Goal: Task Accomplishment & Management: Manage account settings

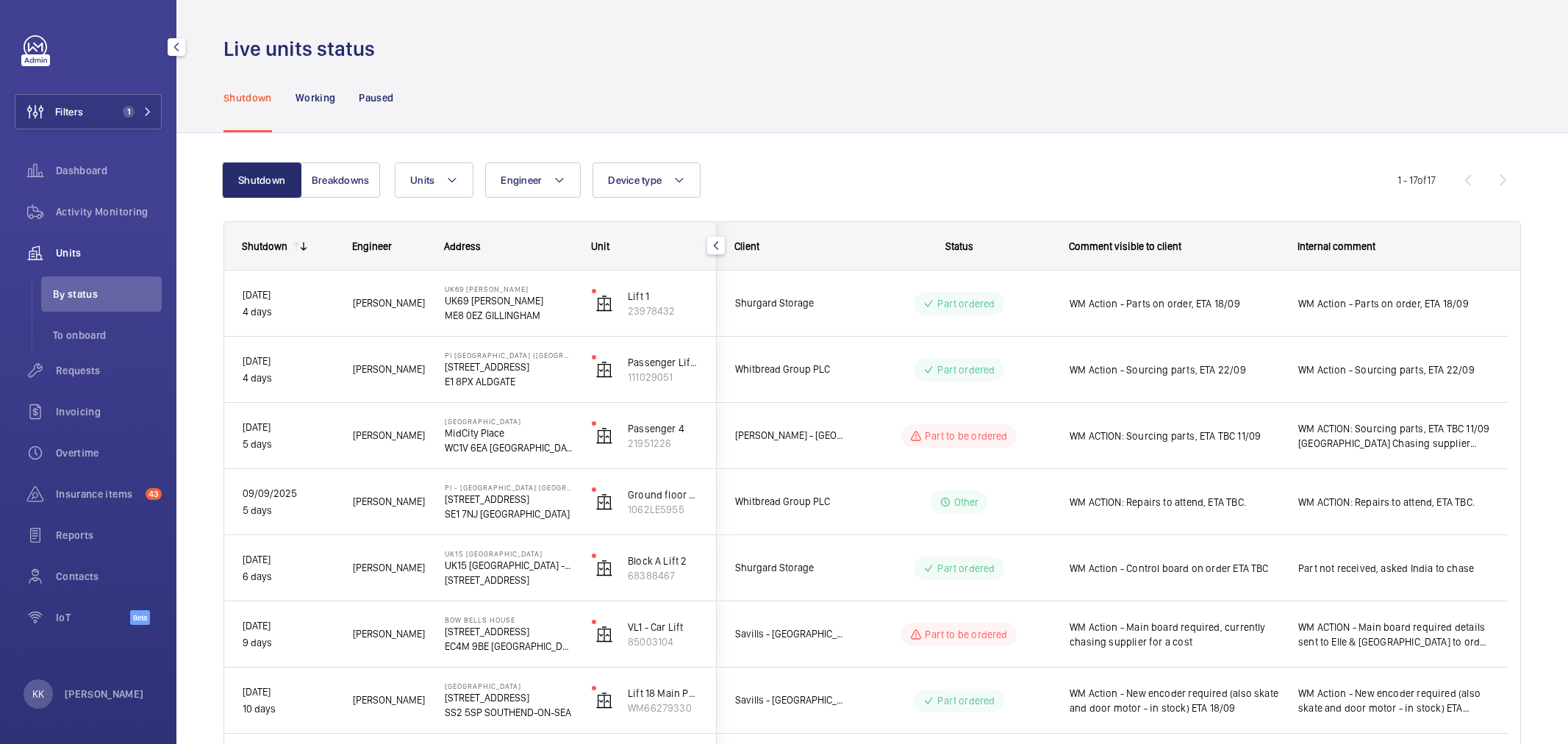
click at [104, 109] on button "Filters 1" at bounding box center [88, 111] width 147 height 35
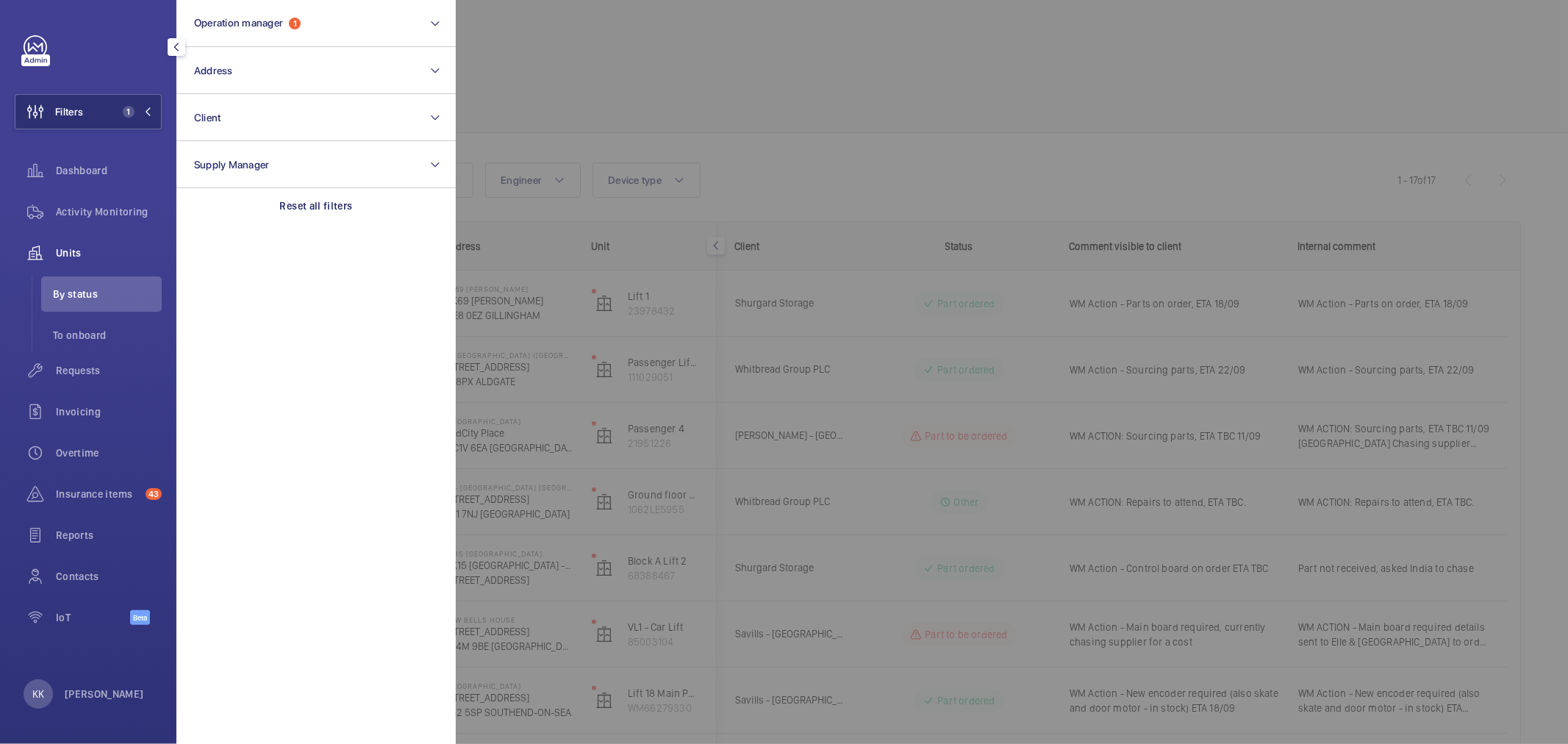
click at [576, 92] on div at bounding box center [1239, 372] width 1568 height 744
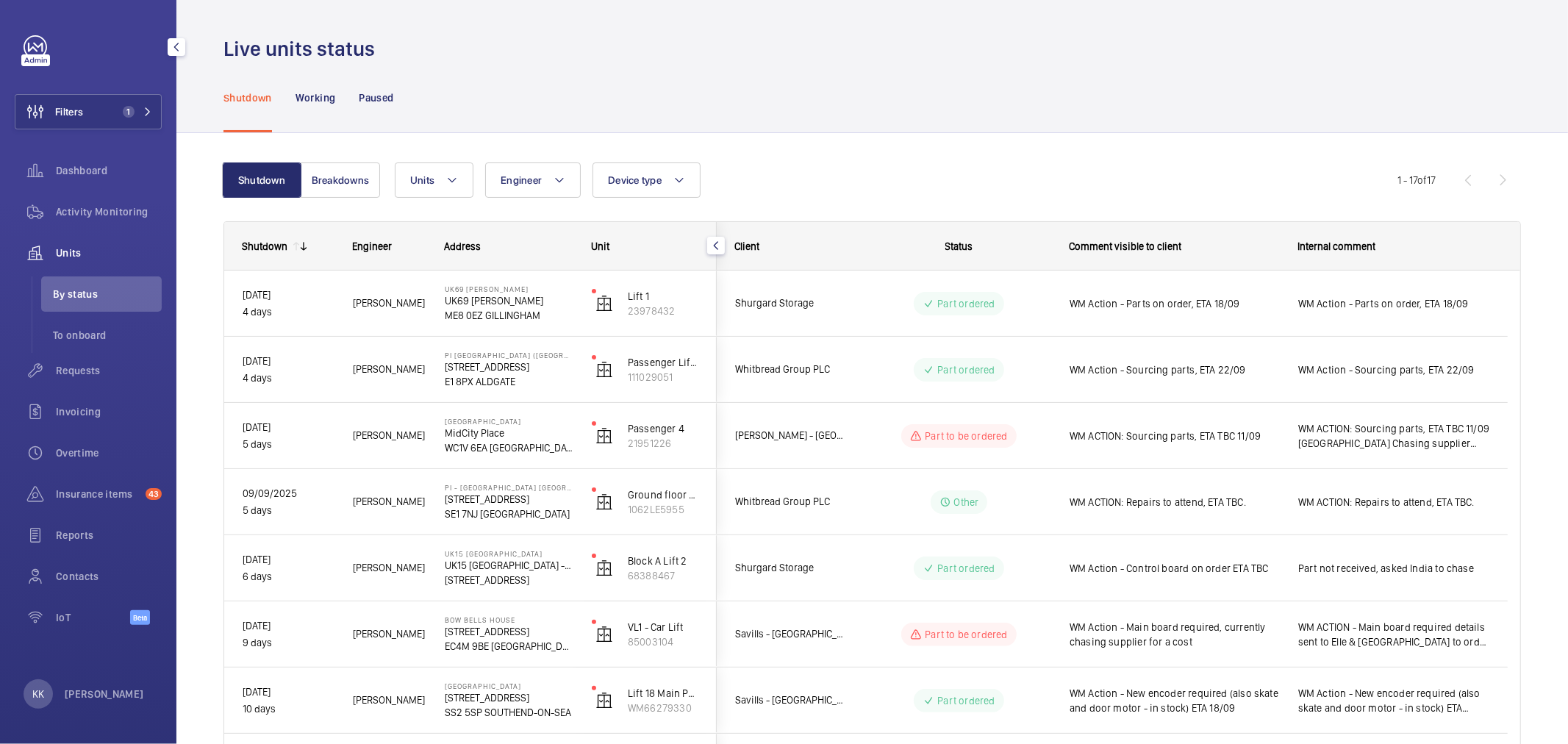
click at [885, 103] on div "Shutdown Working Paused" at bounding box center [872, 98] width 1297 height 70
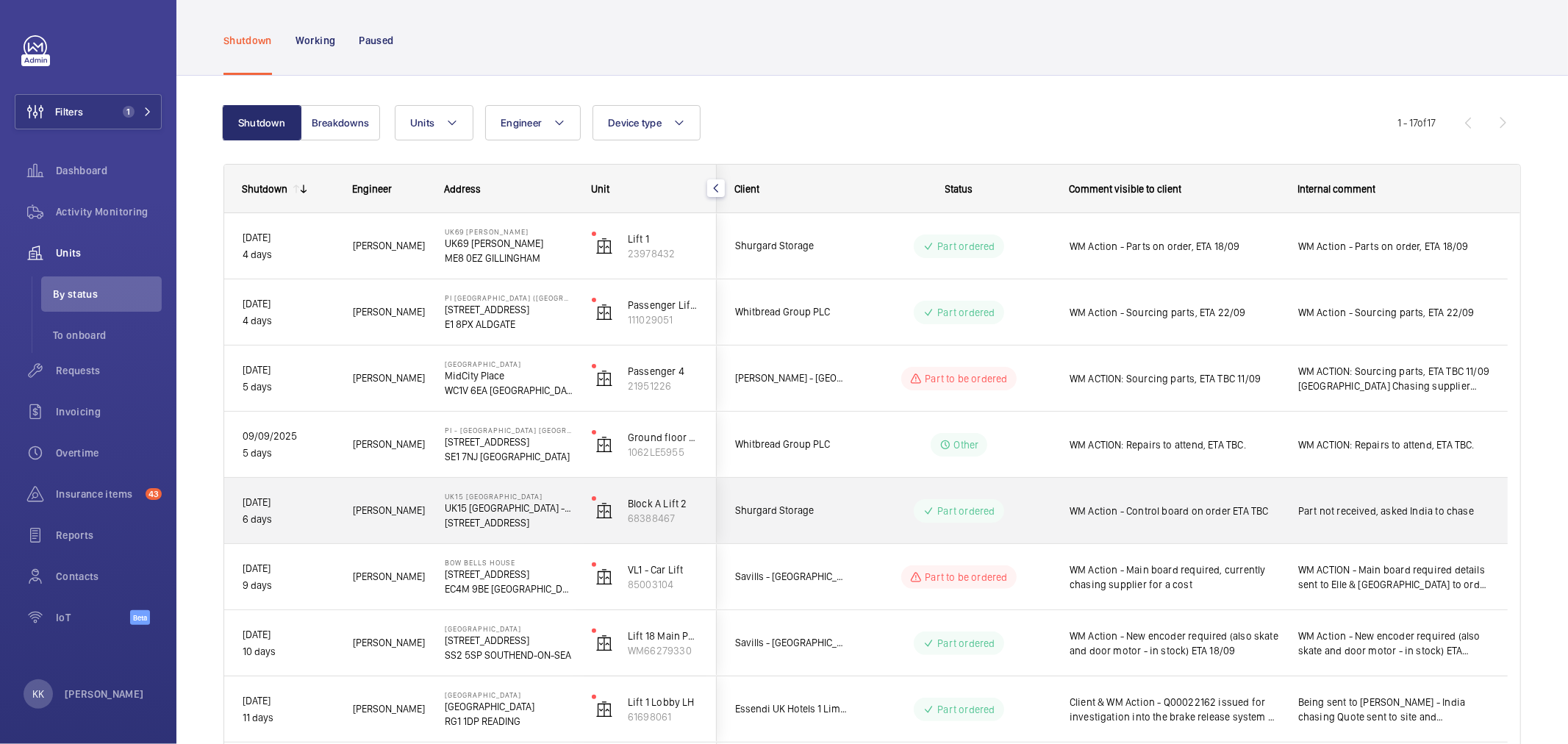
scroll to position [81, 0]
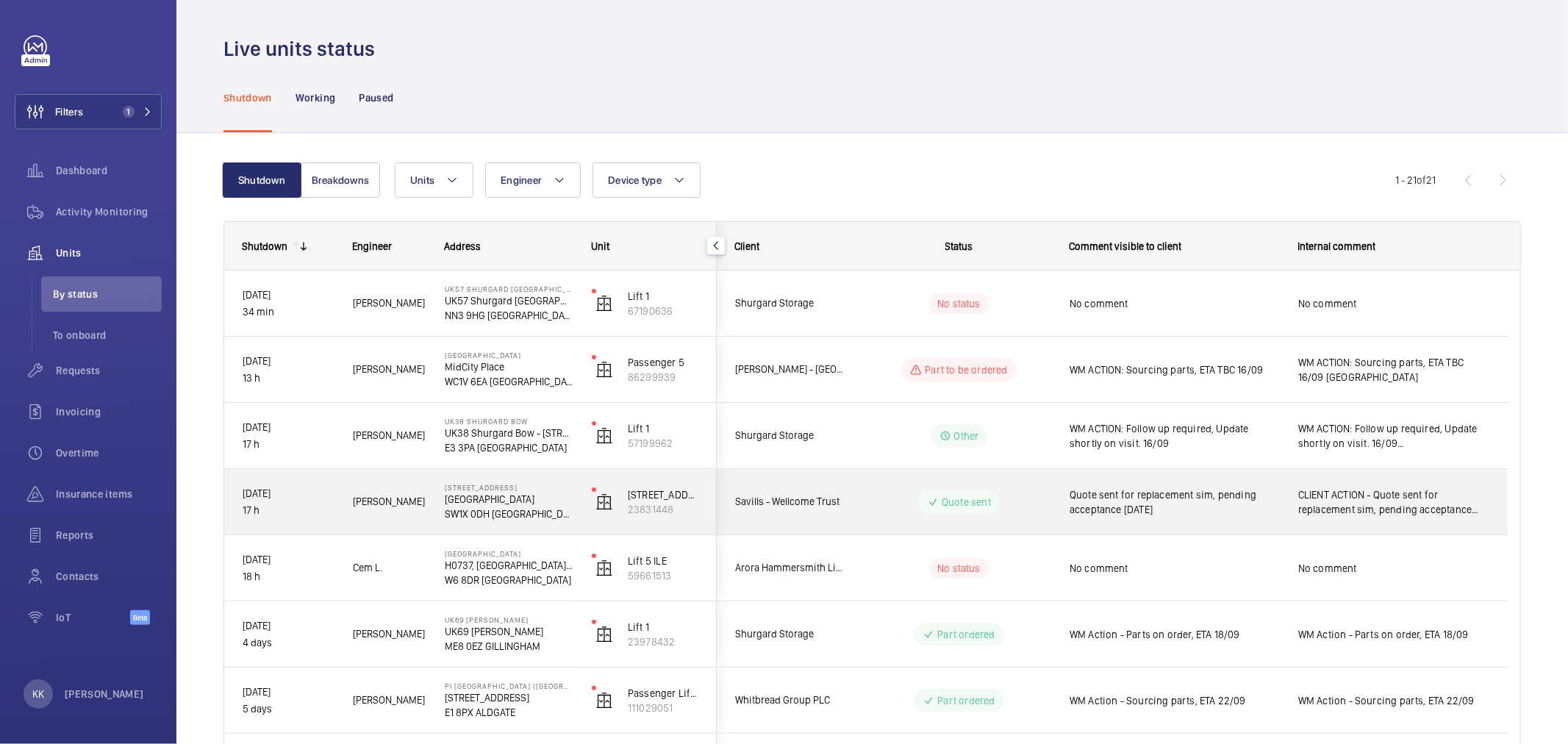
click at [1261, 509] on span "Quote sent for replacement sim, pending acceptance [DATE]" at bounding box center [1174, 502] width 210 height 29
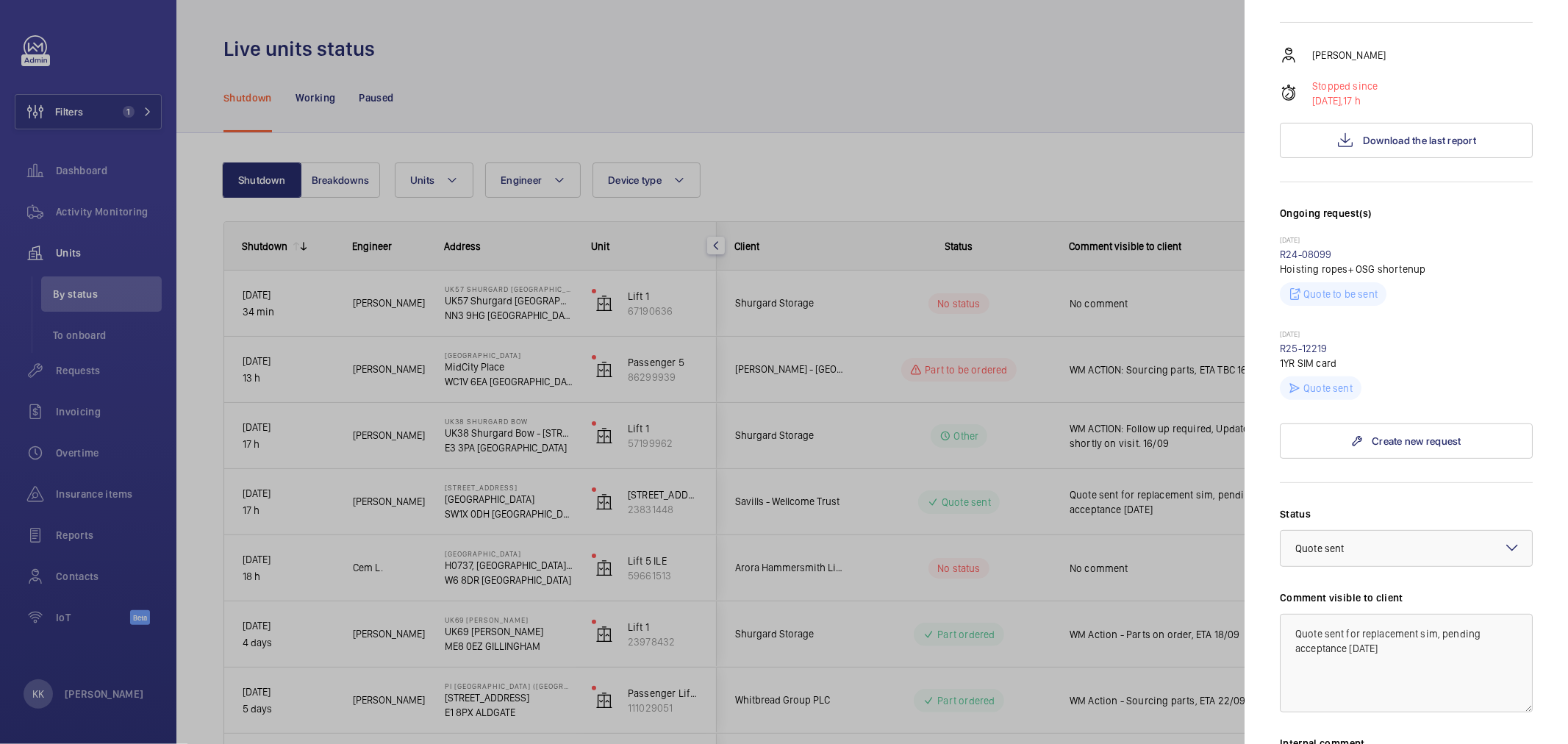
scroll to position [408, 0]
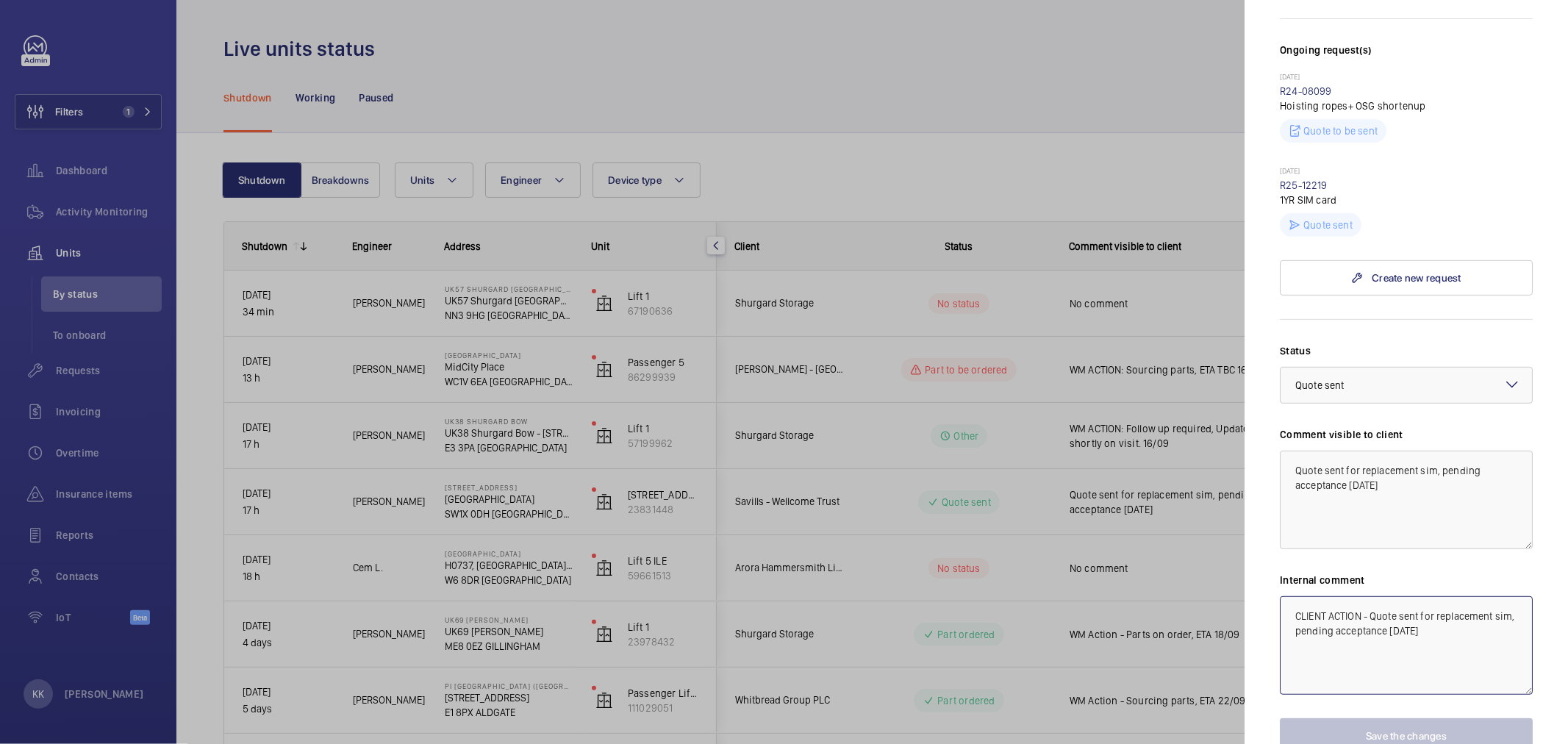
click at [1458, 618] on textarea "CLIENT ACTION - Quote sent for replacement sim, pending acceptance [DATE]" at bounding box center [1406, 645] width 253 height 98
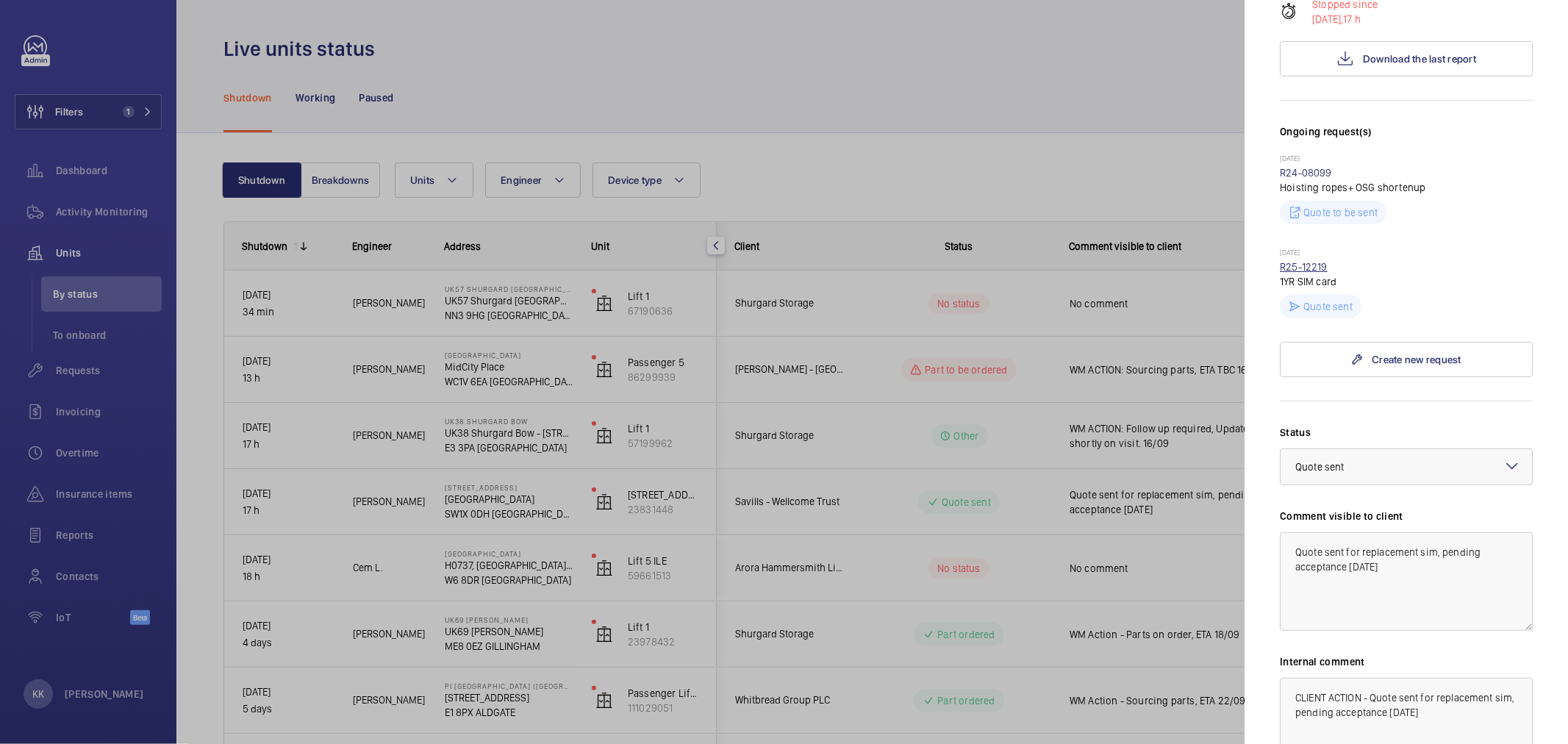
click at [1317, 261] on link "R25-12219" at bounding box center [1304, 267] width 48 height 12
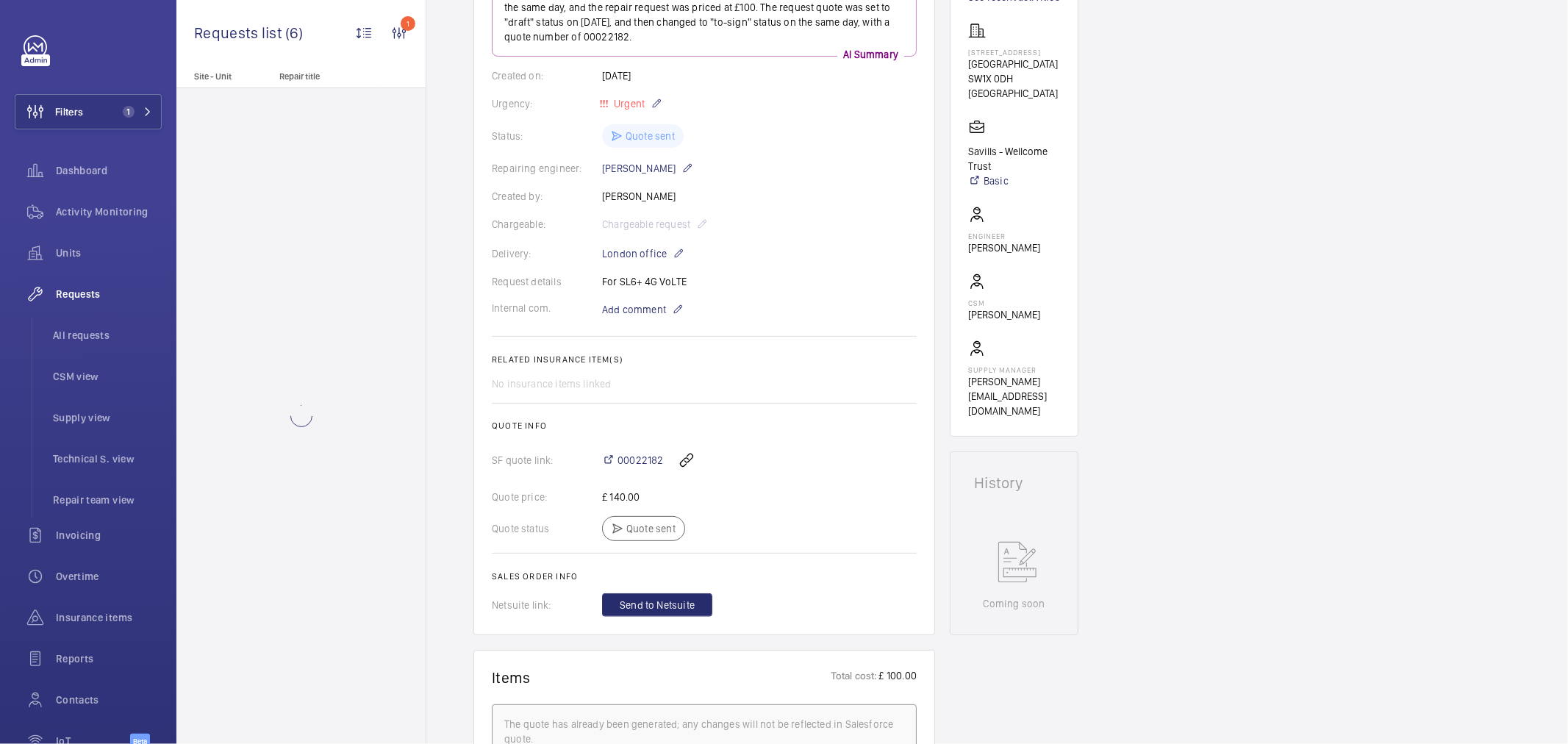
scroll to position [490, 0]
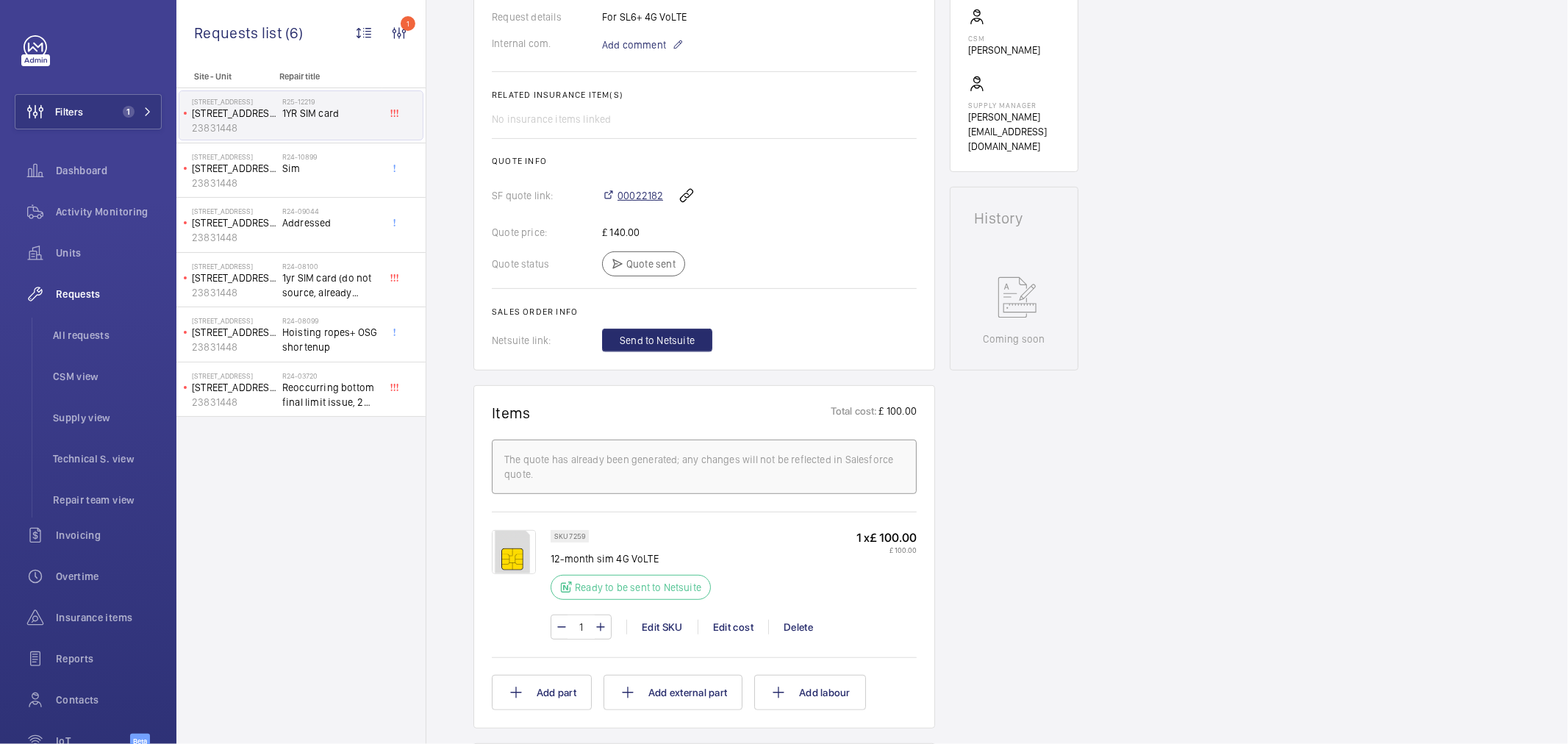
click at [635, 194] on span "00022182" at bounding box center [640, 195] width 45 height 15
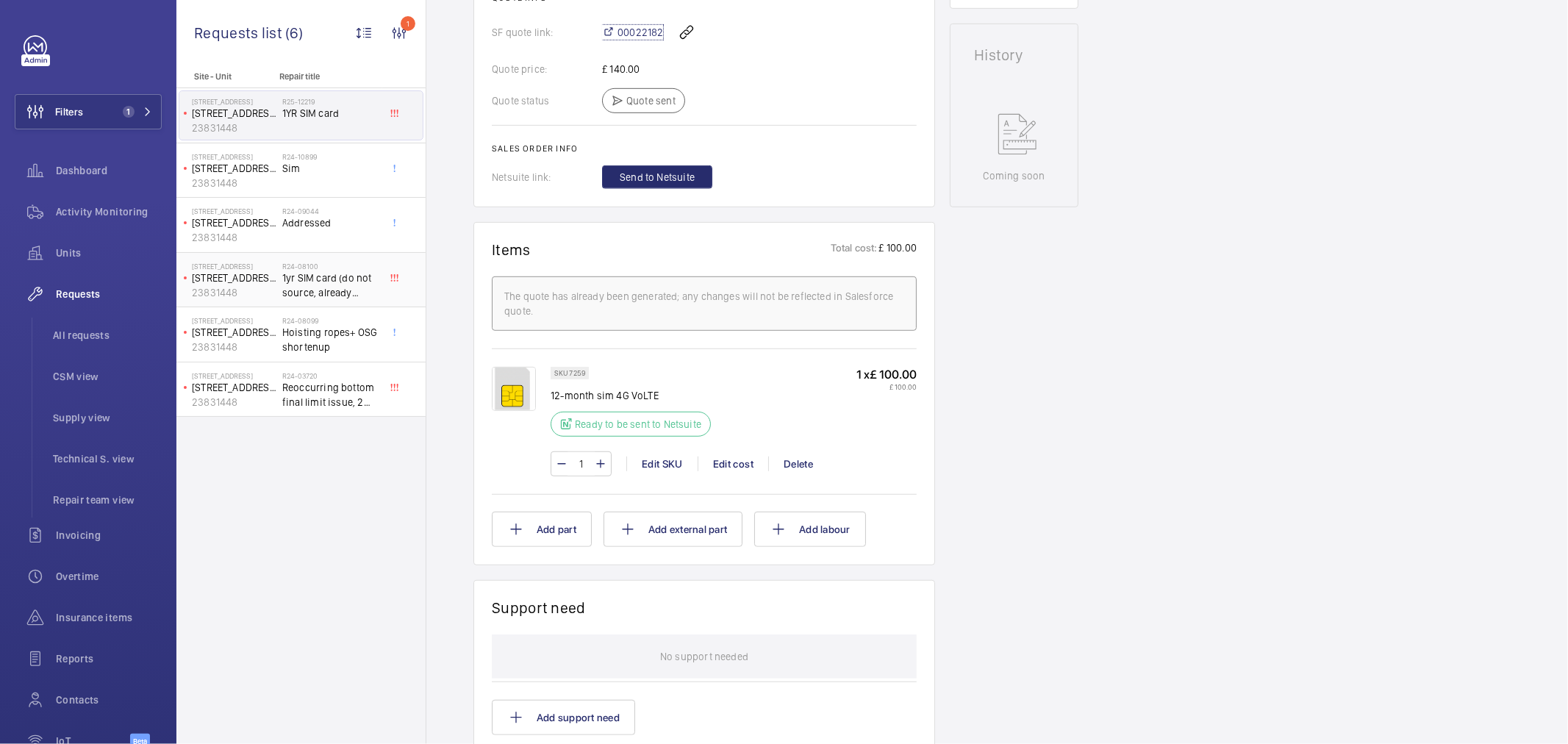
scroll to position [326, 0]
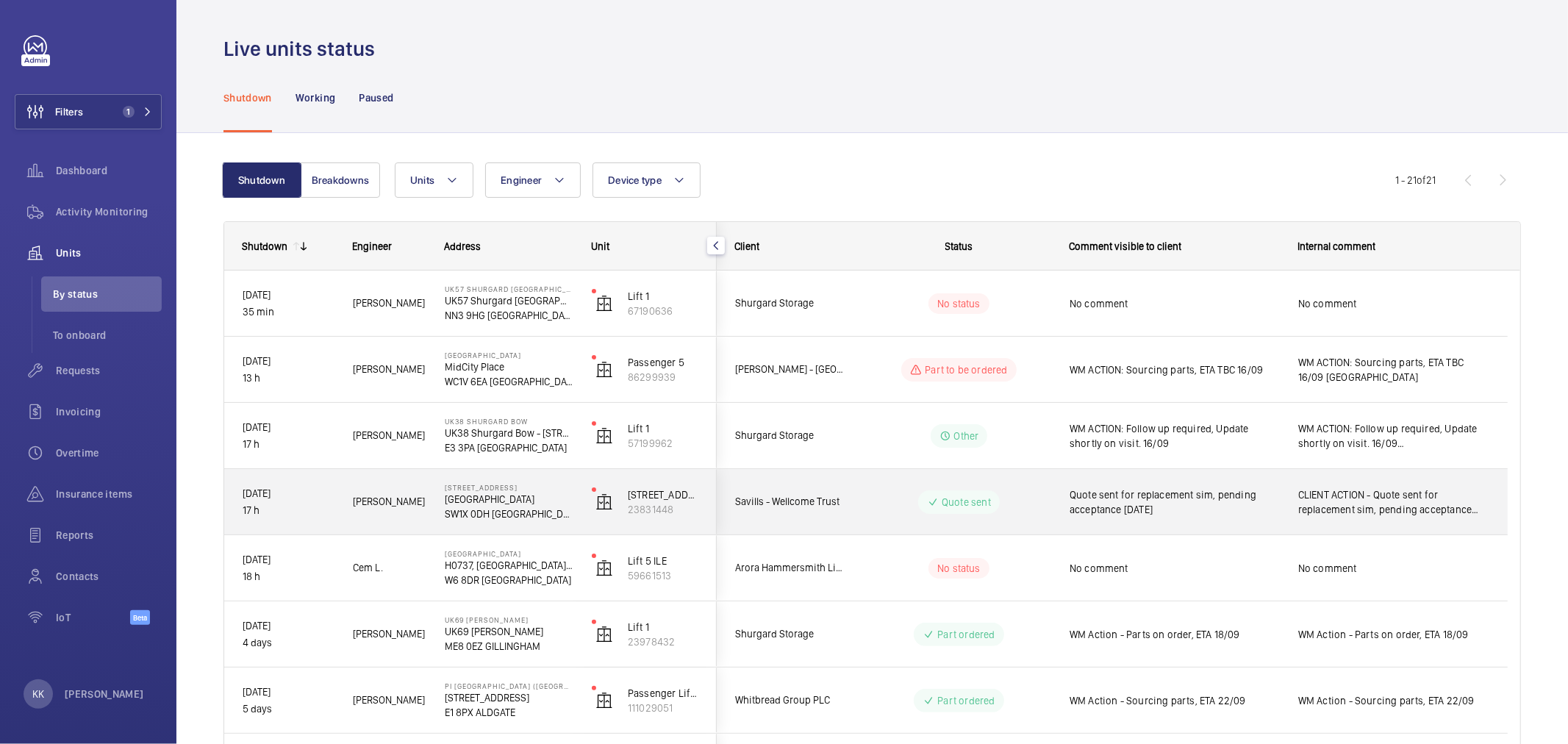
click at [1114, 503] on span "Quote sent for replacement sim, pending acceptance [DATE]" at bounding box center [1174, 502] width 210 height 29
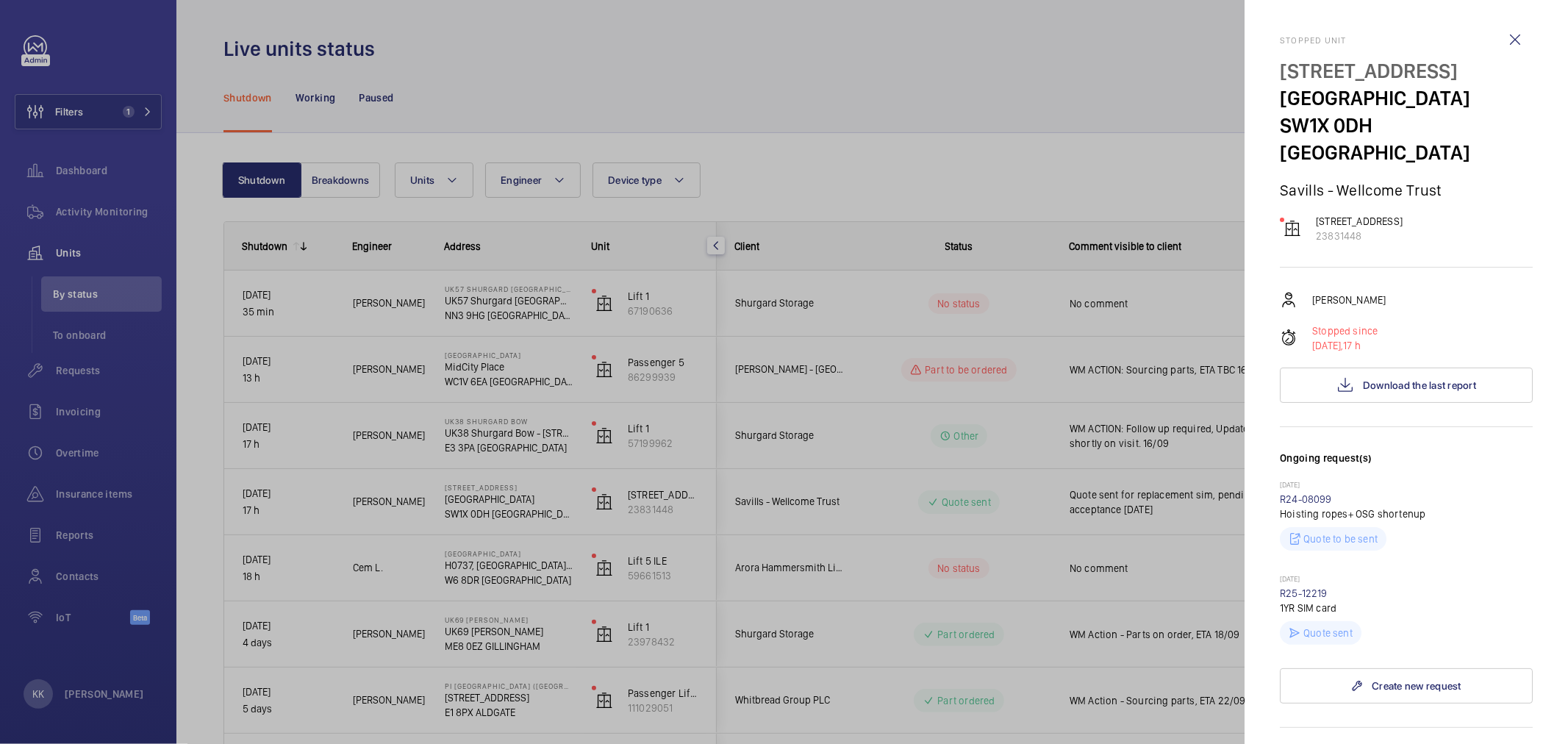
scroll to position [326, 0]
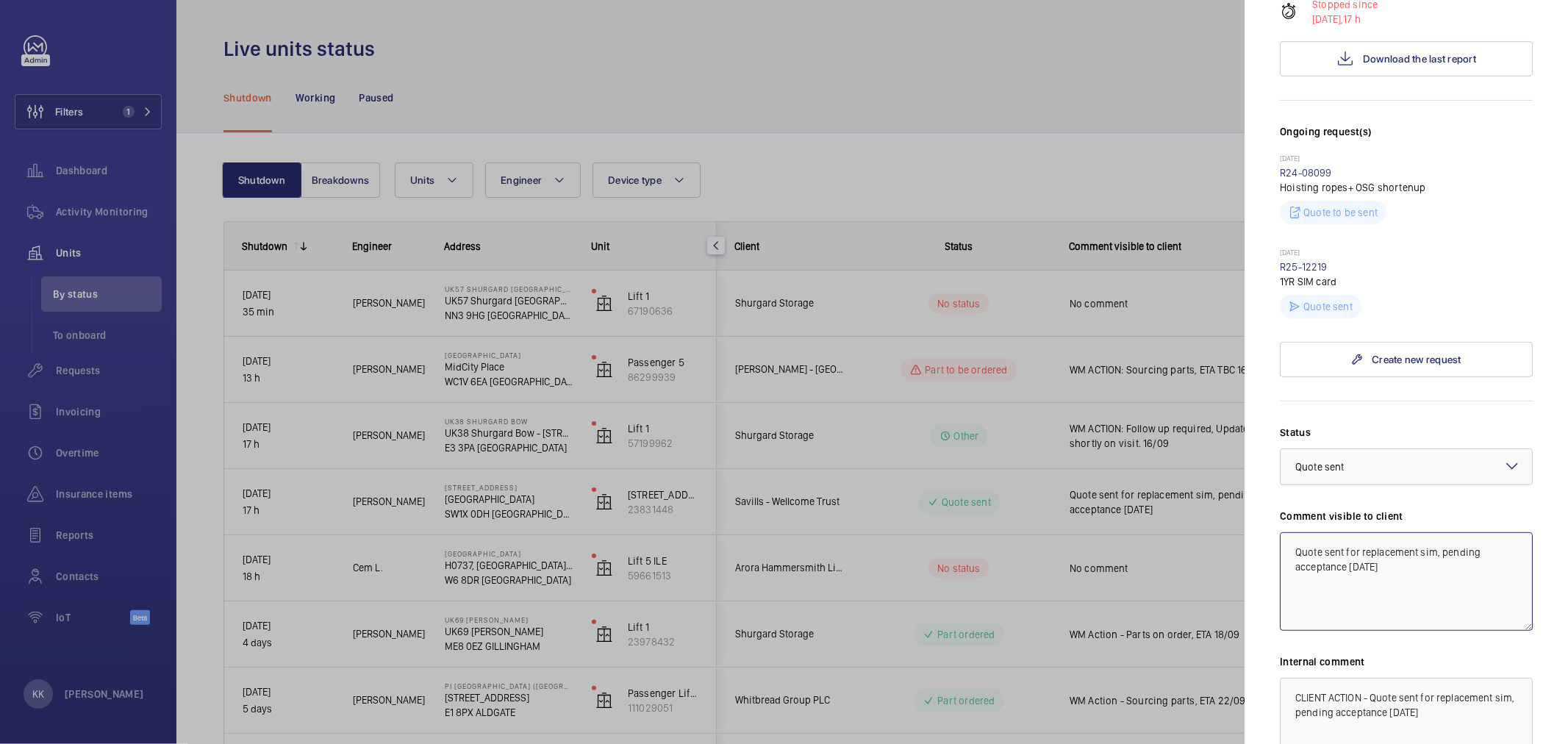
drag, startPoint x: 1452, startPoint y: 551, endPoint x: 1124, endPoint y: 507, distance: 330.9
click at [1124, 507] on mat-sidenav-container "Filters 1 Dashboard Activity Monitoring Units By status To onboard Requests Inv…" at bounding box center [784, 372] width 1568 height 744
type textarea "X"
paste textarea "Q00022182"
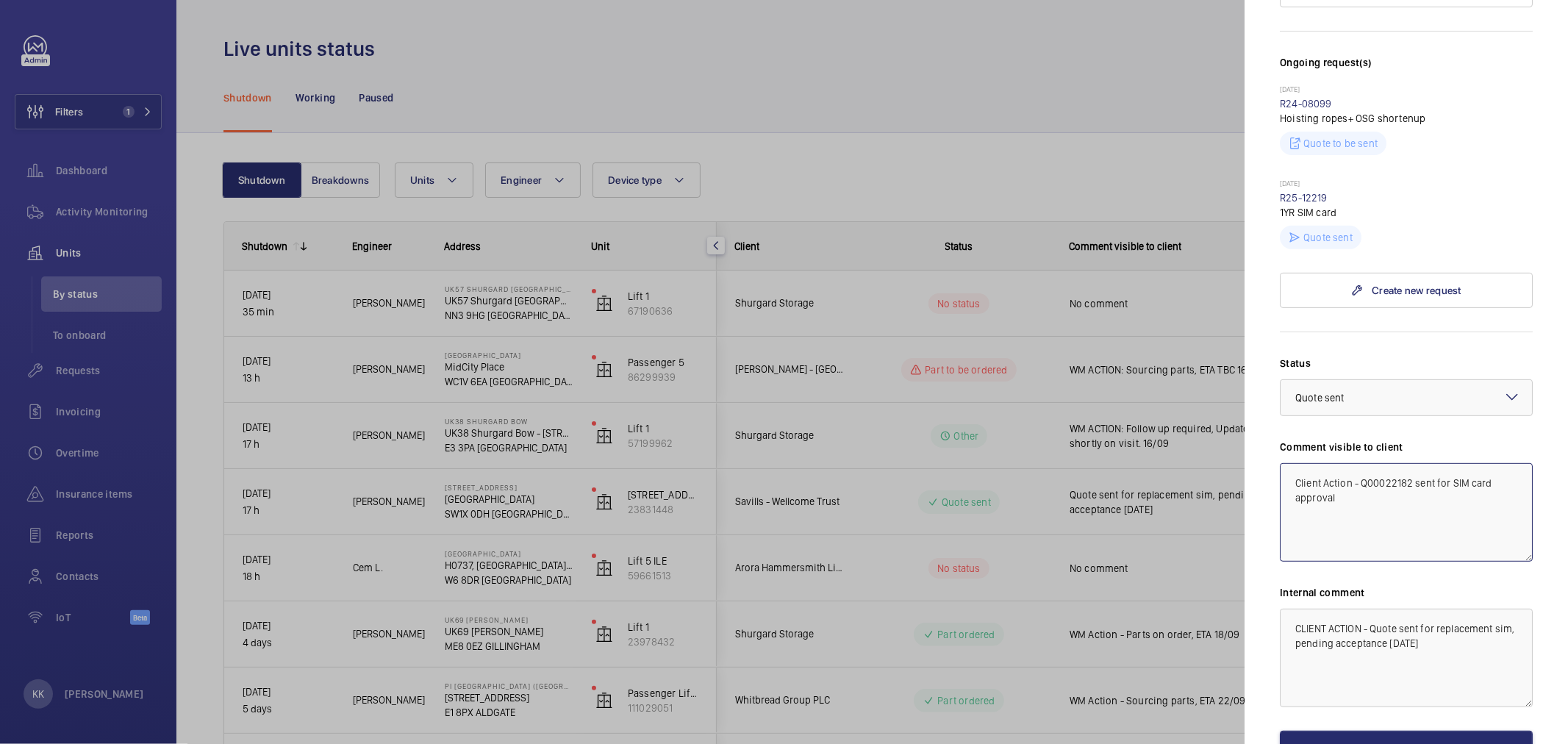
scroll to position [474, 0]
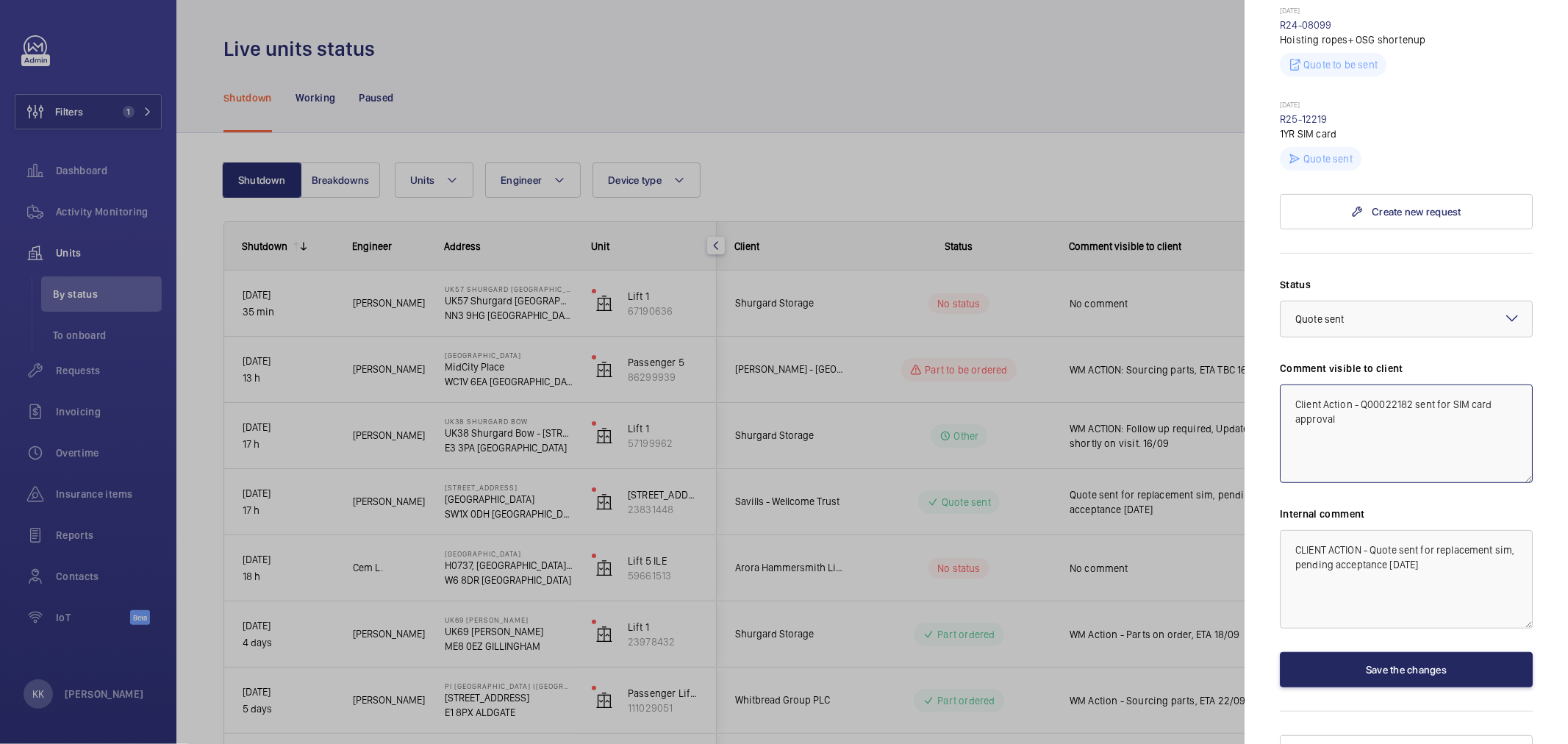
type textarea "Client Action - Q00022182 sent for SIM card approval"
click at [1386, 652] on button "Save the changes" at bounding box center [1406, 669] width 253 height 35
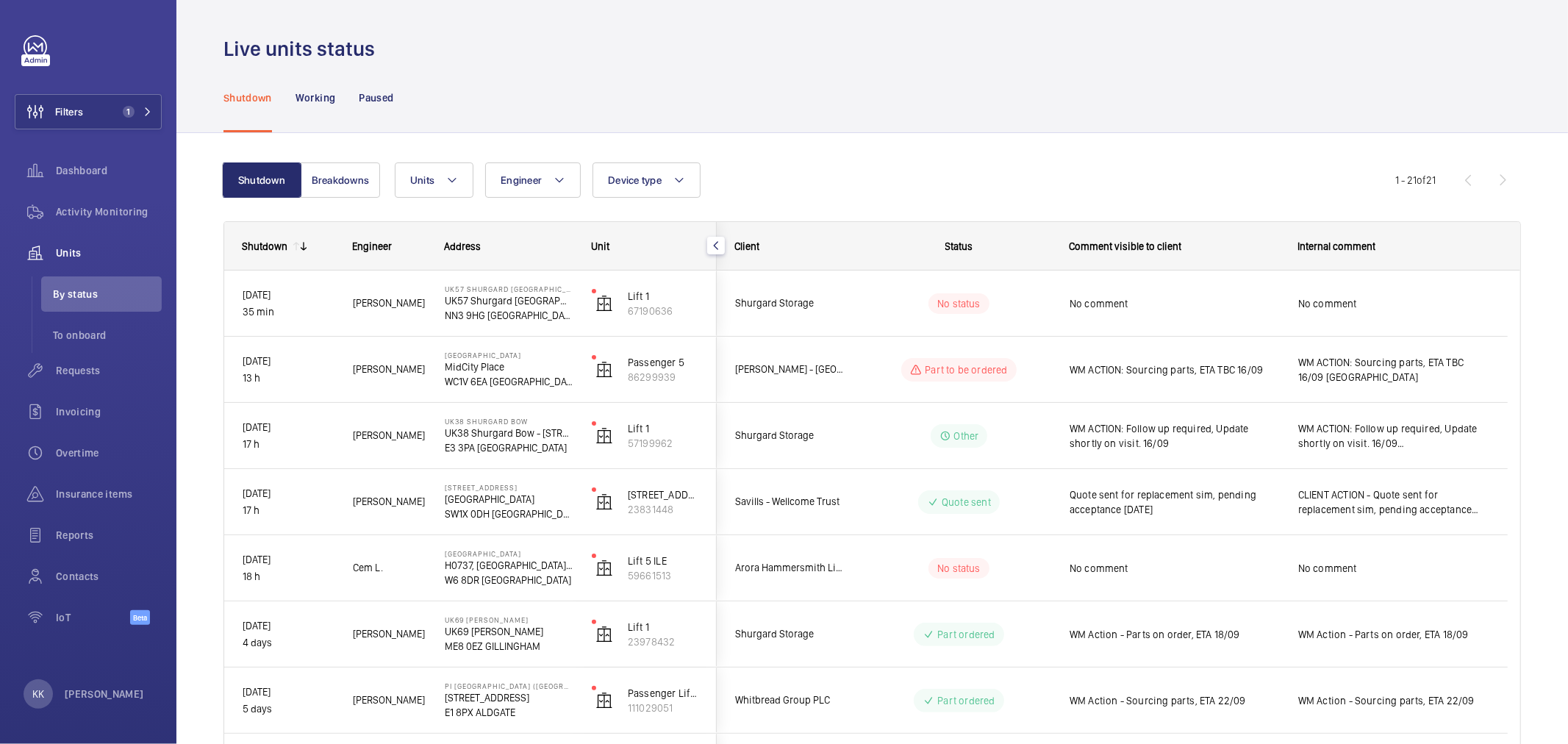
scroll to position [0, 0]
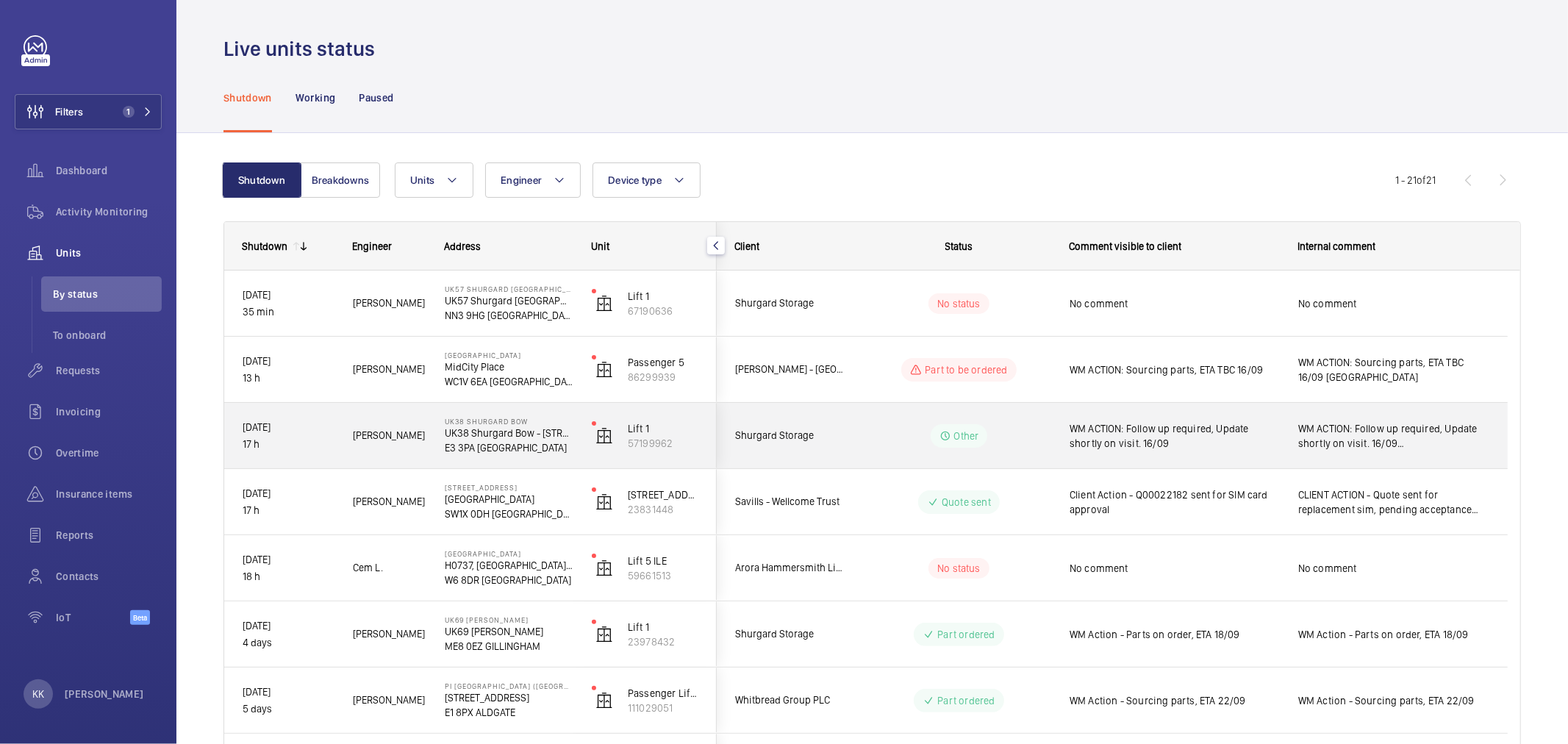
click at [1211, 455] on div "WM ACTION: Follow up required, Update shortly on visit. 16/09" at bounding box center [1165, 436] width 227 height 63
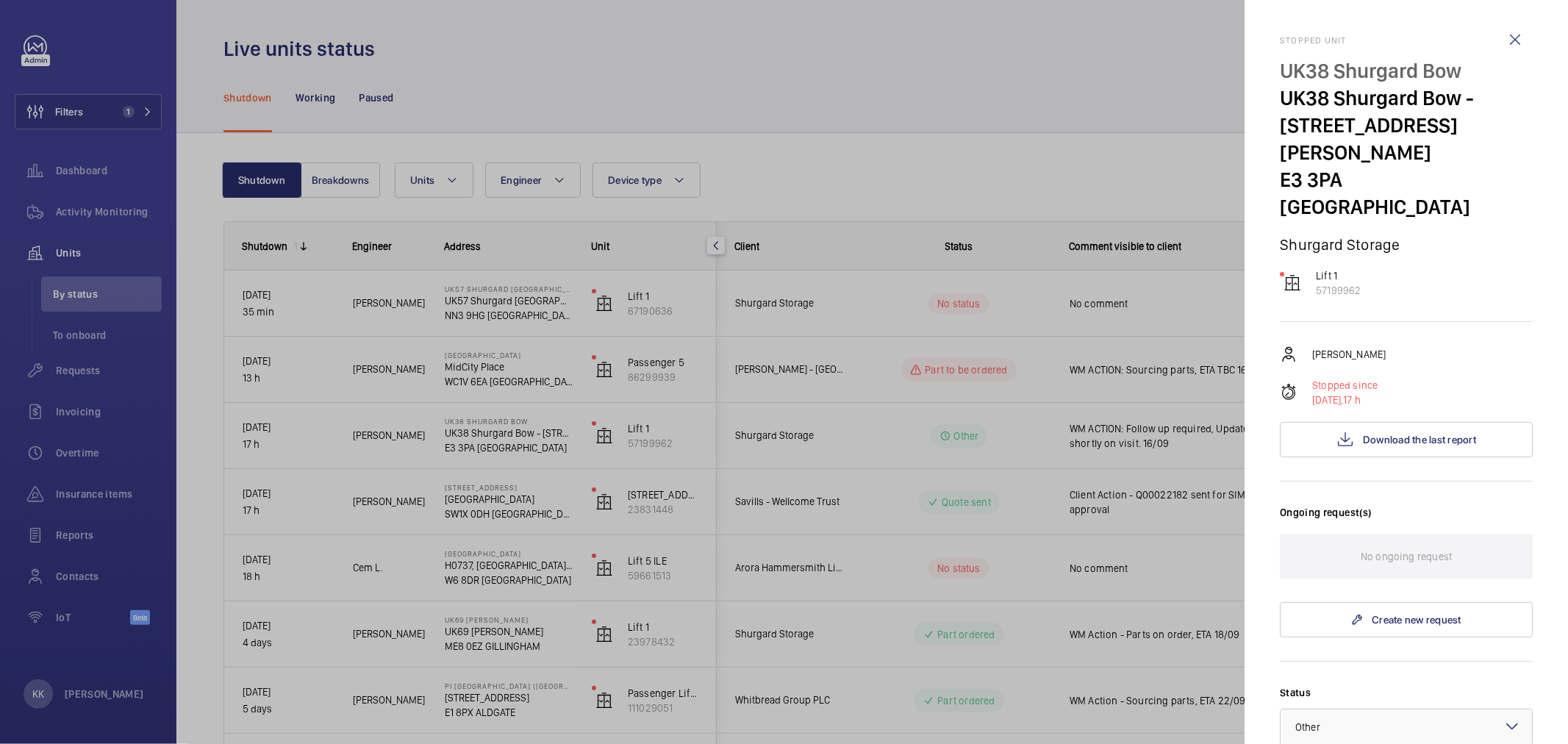
click at [1195, 184] on div at bounding box center [784, 372] width 1568 height 744
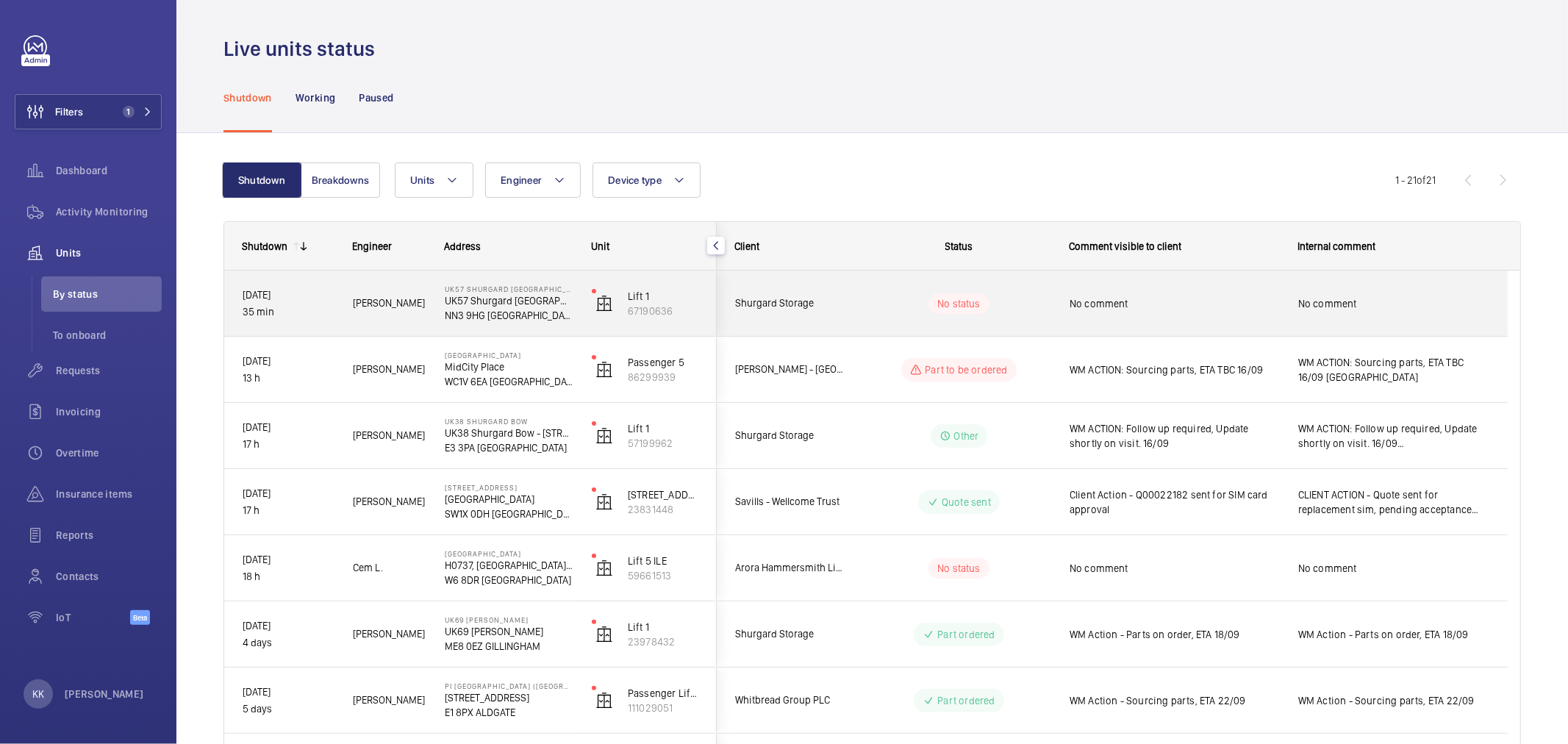
click at [1158, 303] on span "No comment" at bounding box center [1174, 303] width 210 height 15
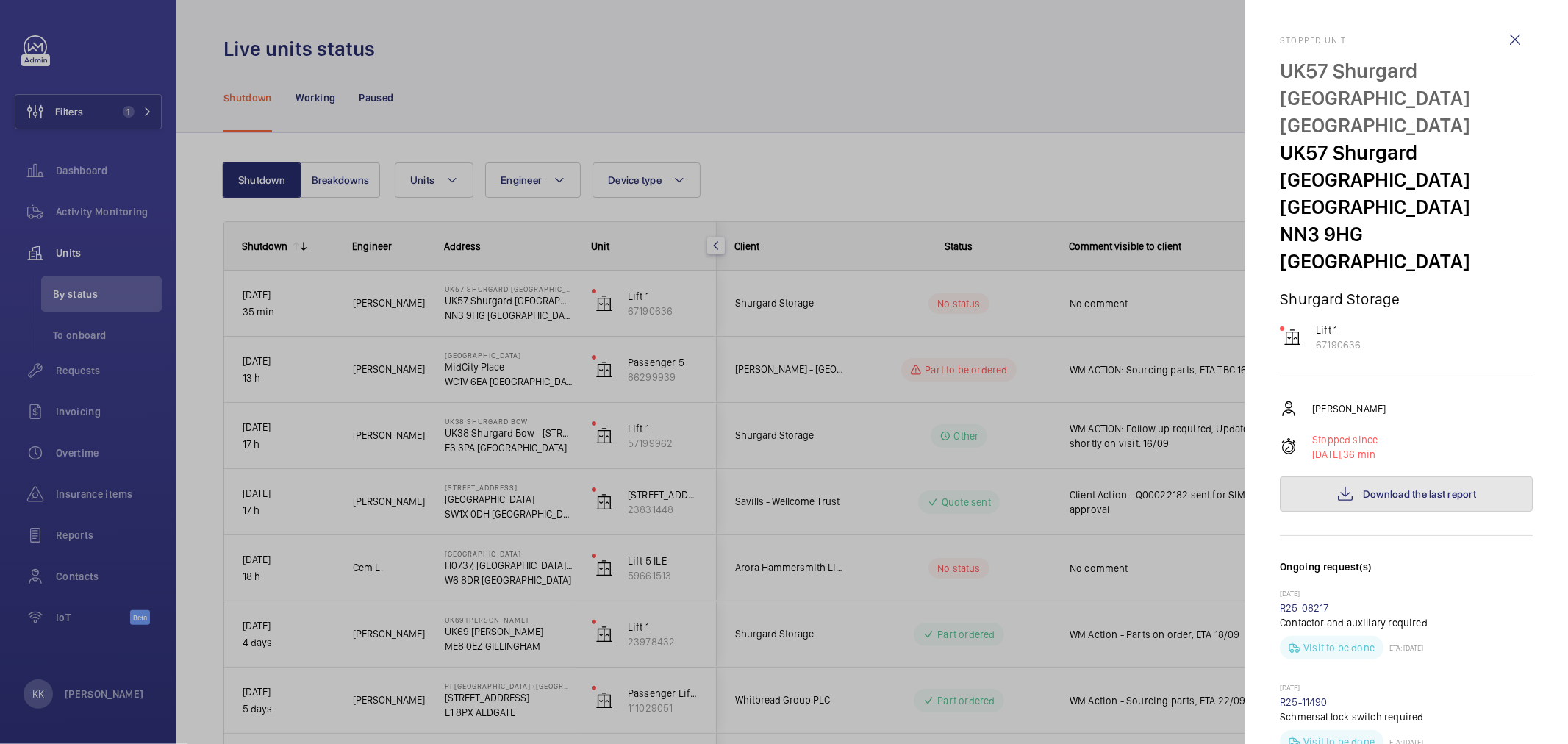
click at [1374, 488] on span "Download the last report" at bounding box center [1420, 494] width 113 height 12
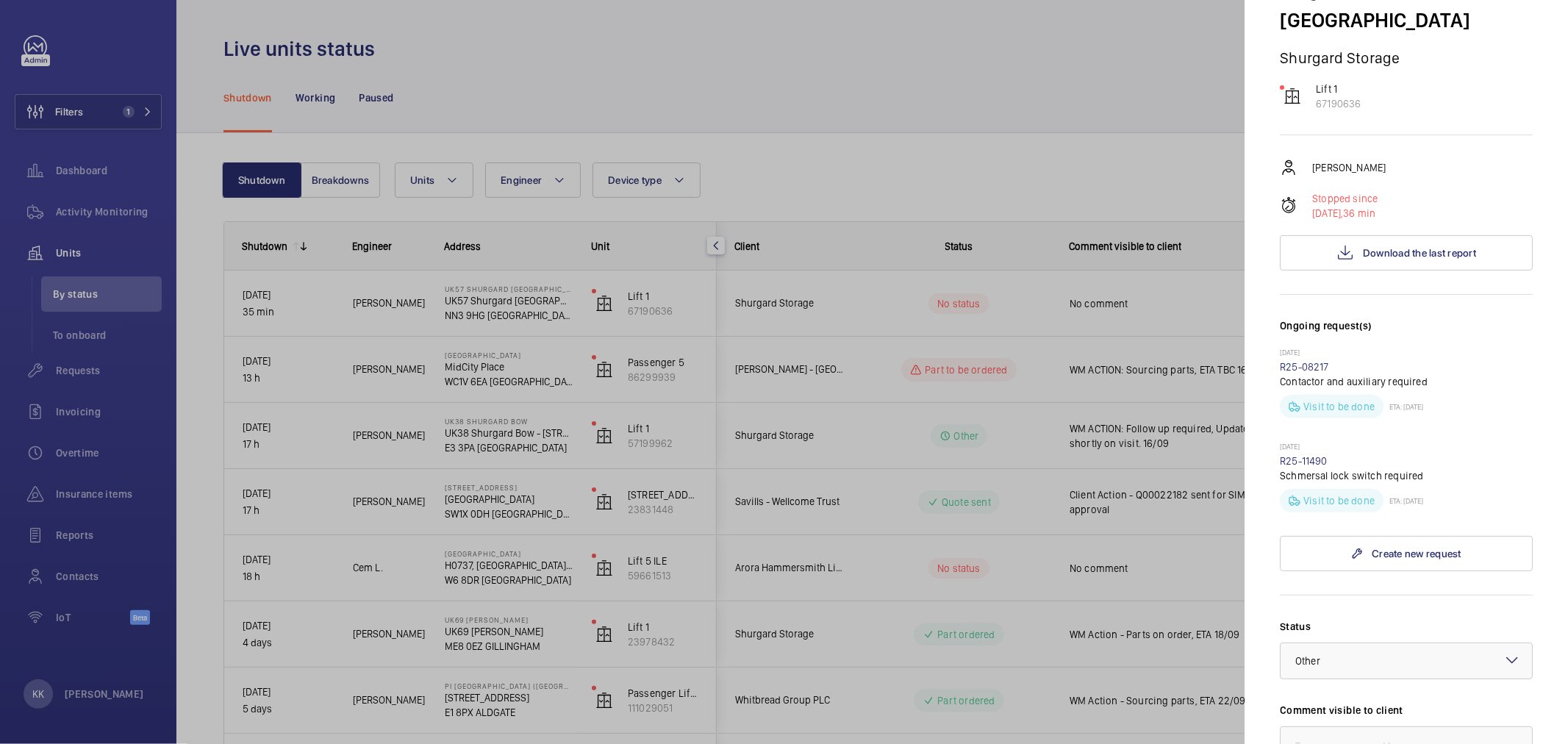
scroll to position [245, 0]
click at [503, 27] on div at bounding box center [784, 372] width 1568 height 744
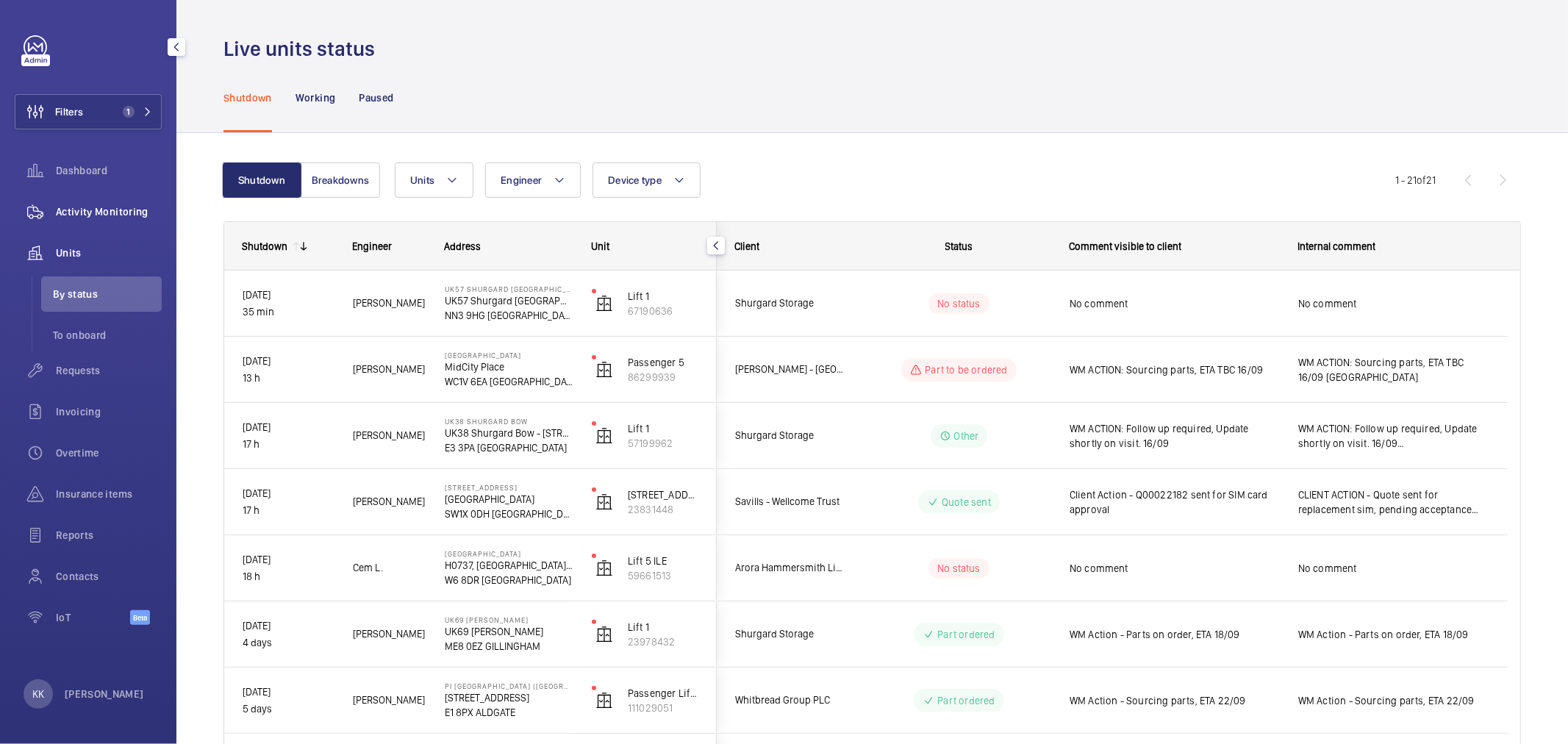
click at [122, 211] on span "Activity Monitoring" at bounding box center [109, 211] width 106 height 15
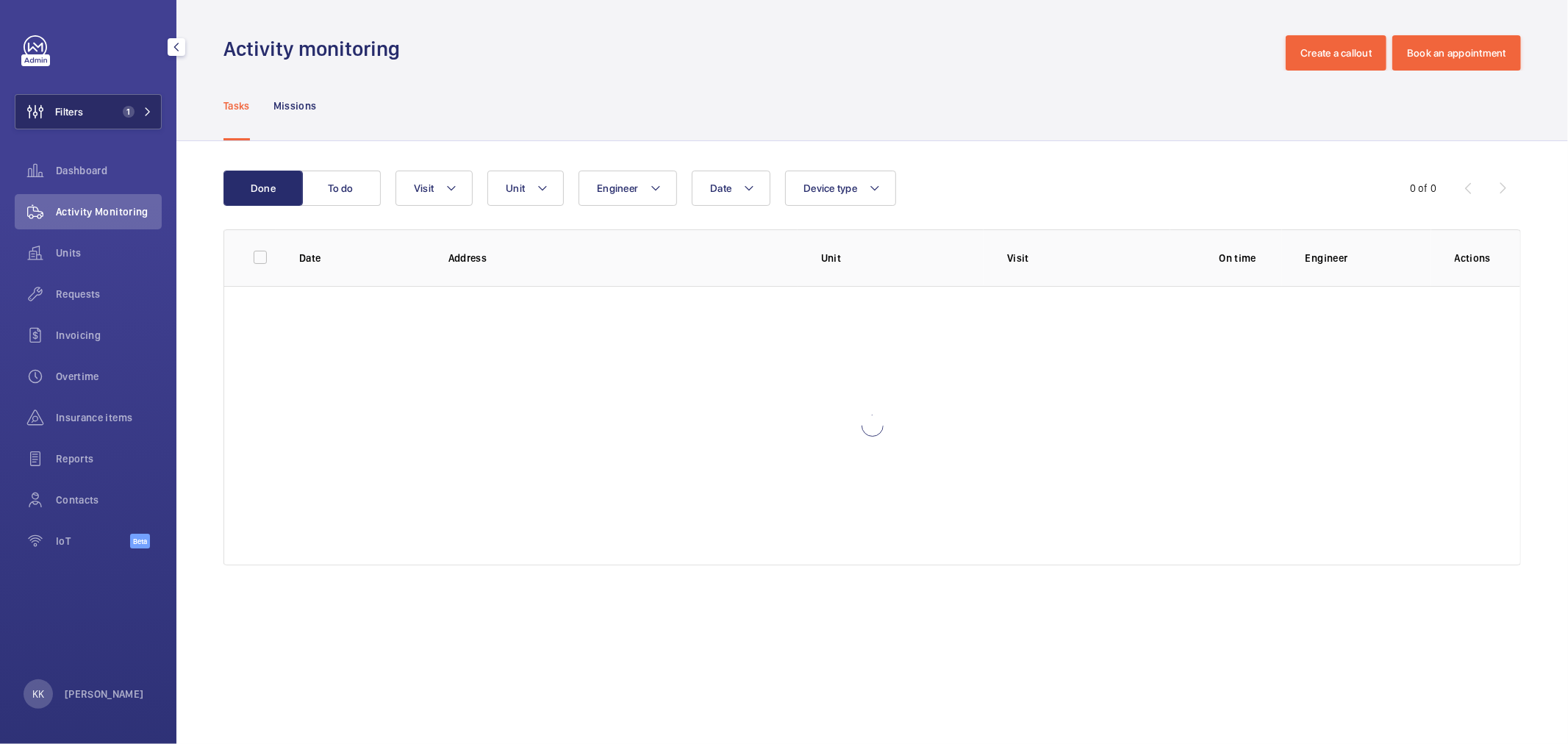
click at [129, 116] on span "1" at bounding box center [128, 112] width 12 height 12
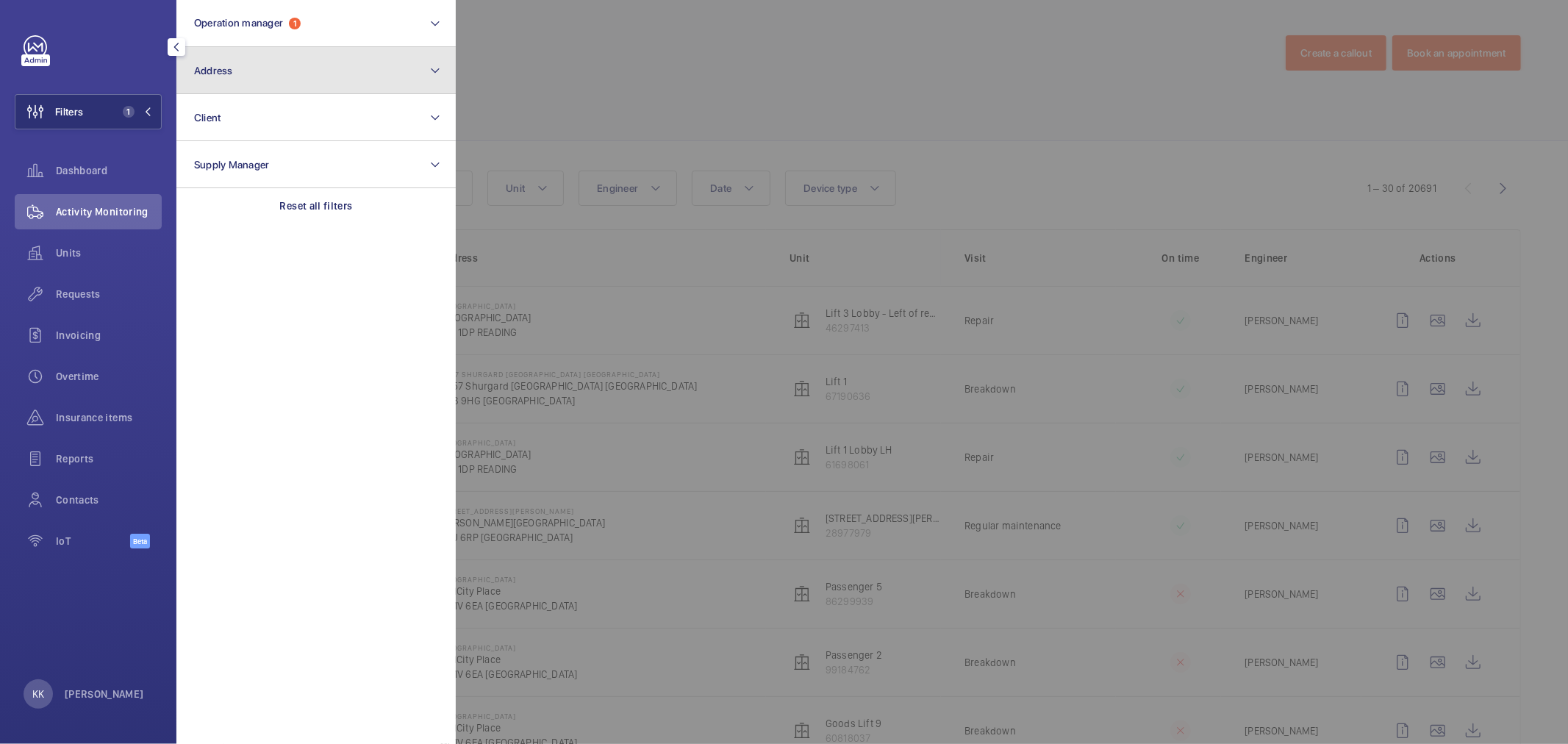
click at [230, 75] on span "Address" at bounding box center [213, 71] width 39 height 12
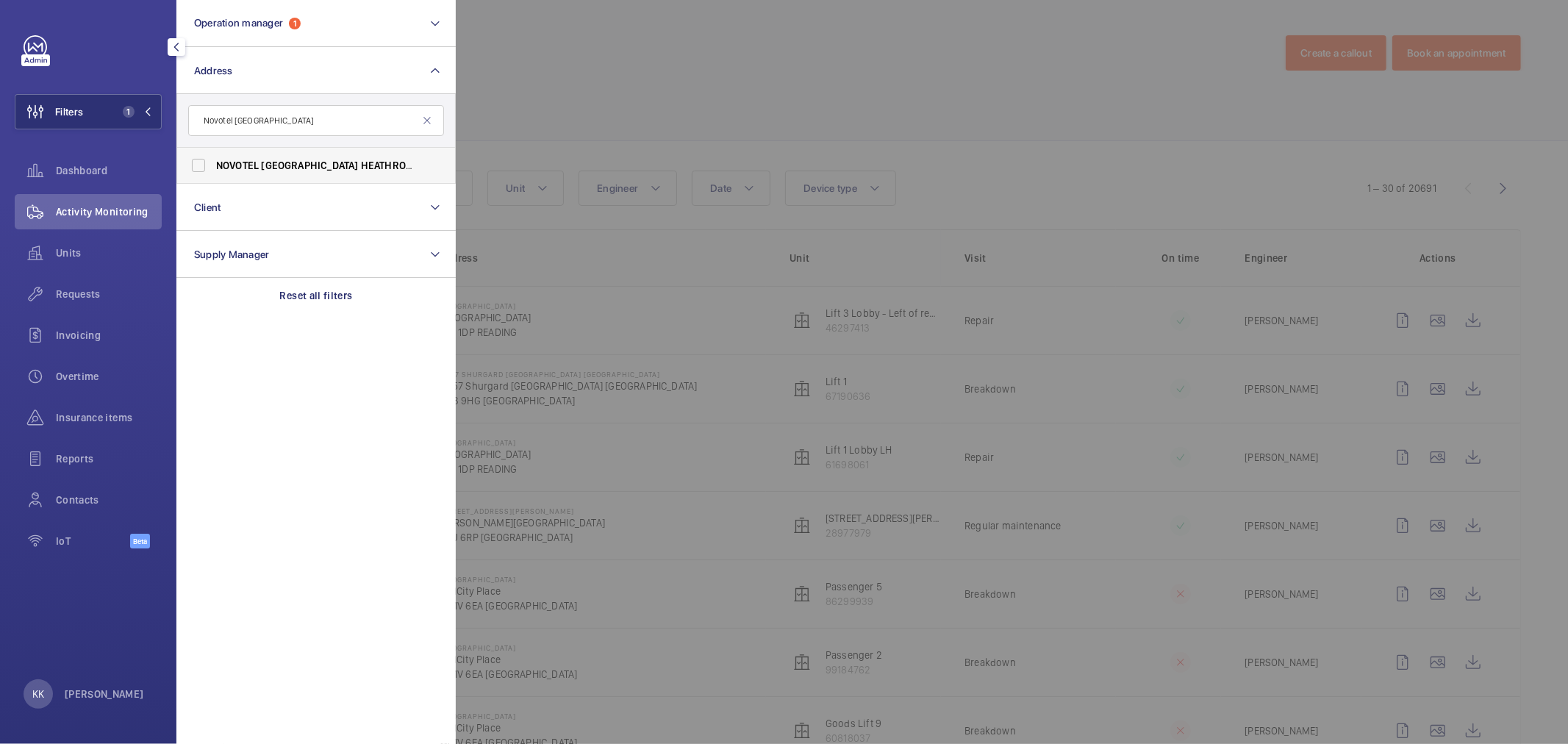
type input "Novotel [GEOGRAPHIC_DATA]"
drag, startPoint x: 327, startPoint y: 157, endPoint x: 476, endPoint y: 138, distance: 150.2
click at [328, 157] on label "NOVOTEL LONDON [STREET_ADDRESS]" at bounding box center [305, 165] width 256 height 35
click at [213, 157] on input "NOVOTEL LONDON [STREET_ADDRESS]" at bounding box center [199, 165] width 29 height 29
checkbox input "true"
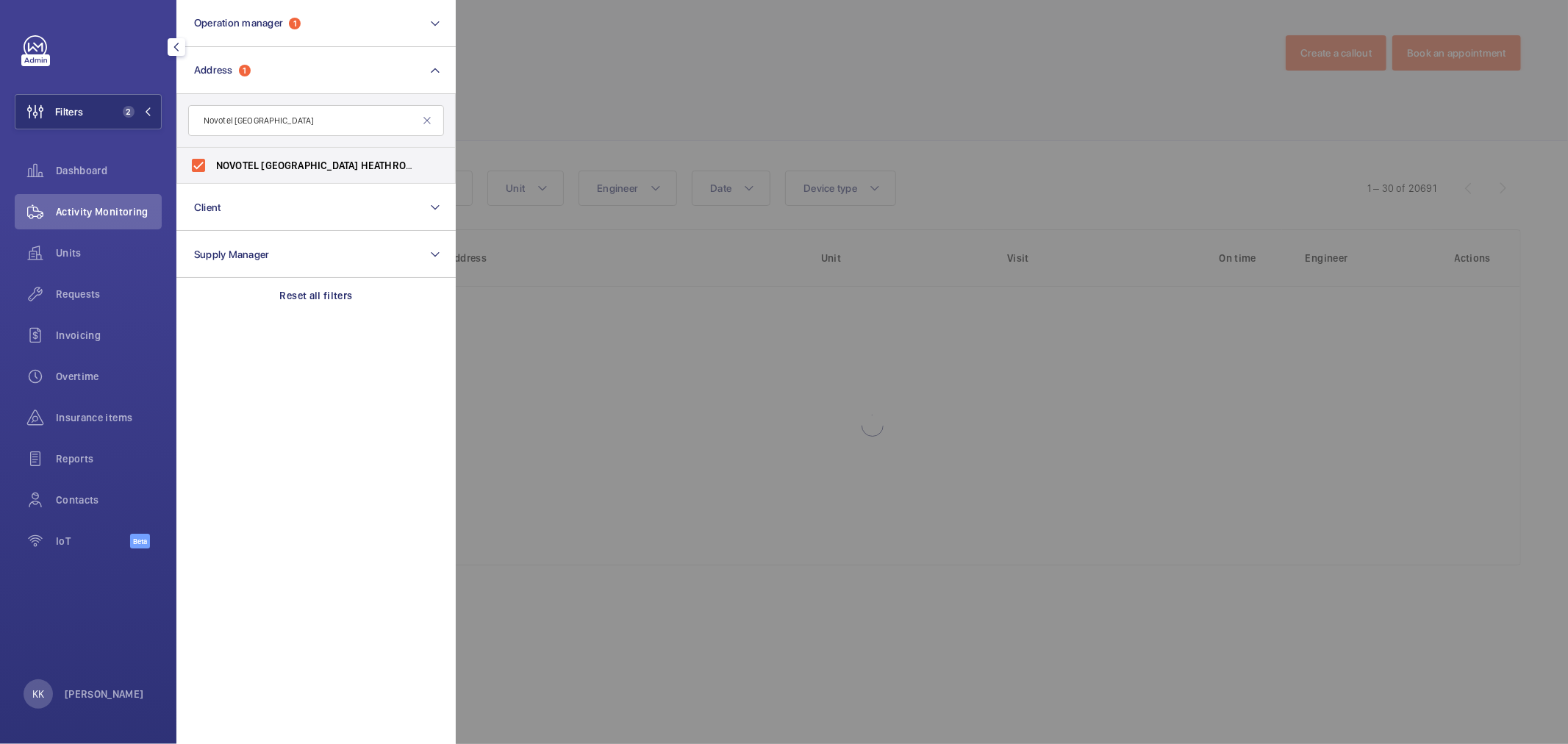
drag, startPoint x: 803, startPoint y: 74, endPoint x: 663, endPoint y: 149, distance: 158.8
click at [804, 74] on div at bounding box center [1239, 372] width 1568 height 744
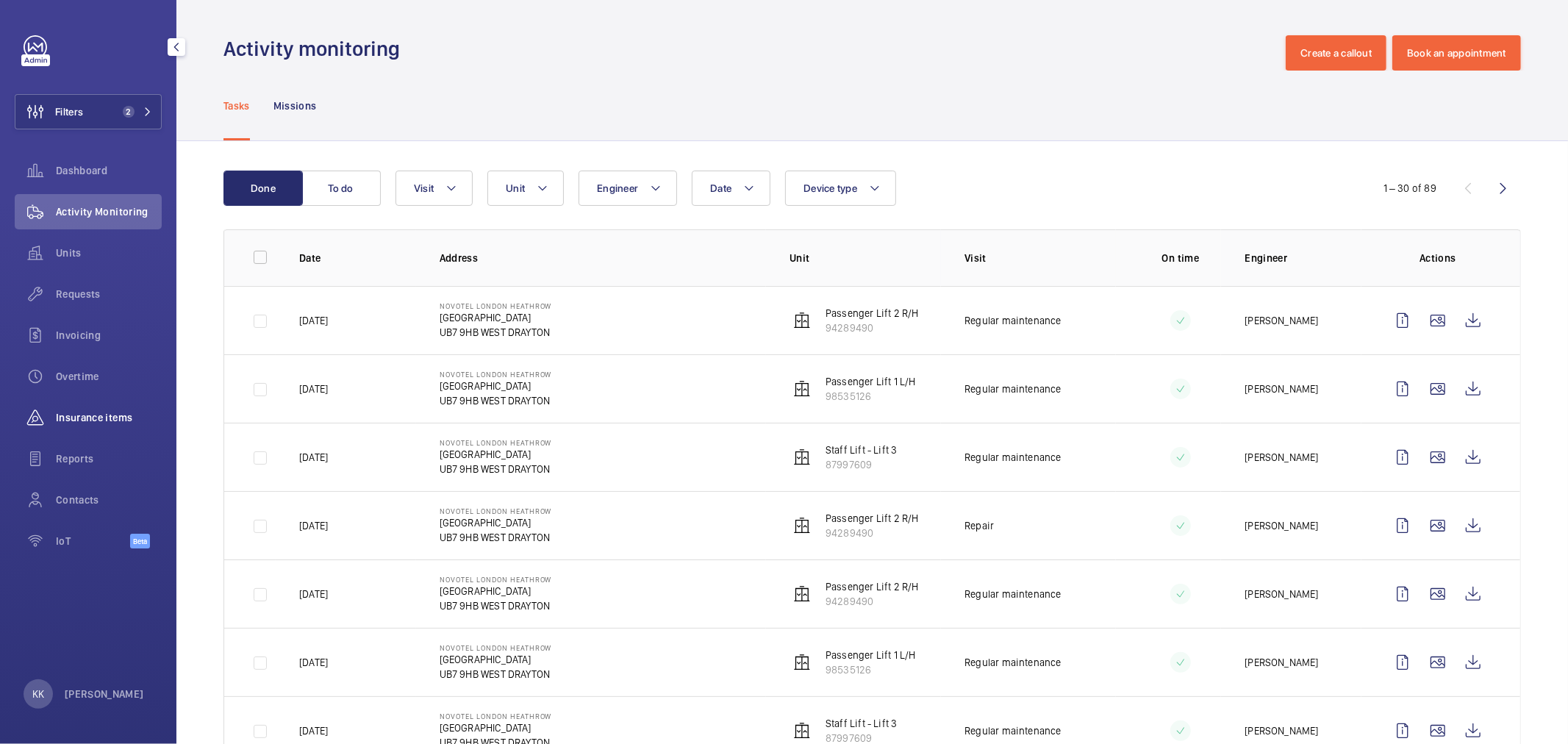
click at [104, 414] on span "Insurance items" at bounding box center [109, 417] width 106 height 15
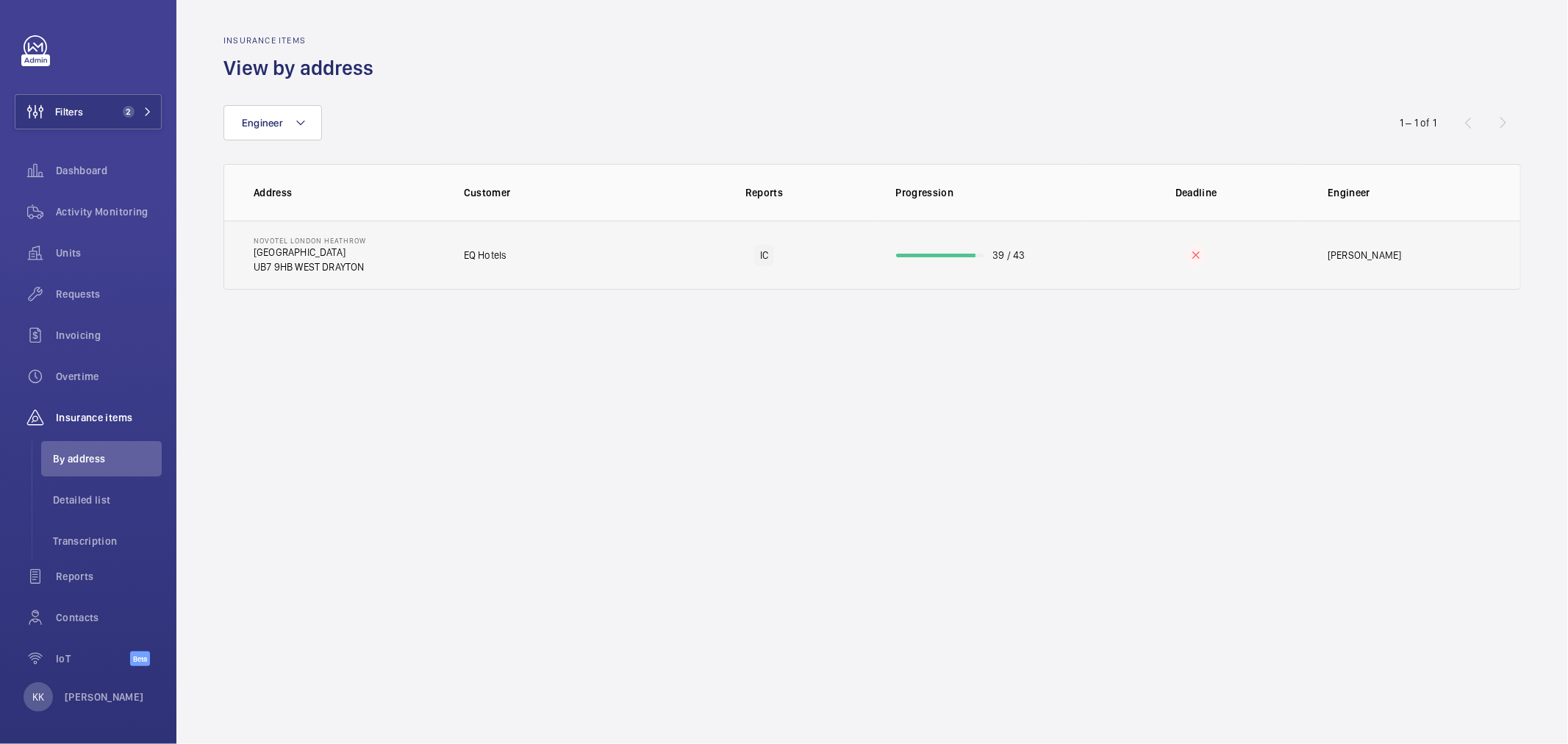
click at [619, 272] on td "EQ Hotels" at bounding box center [548, 255] width 216 height 69
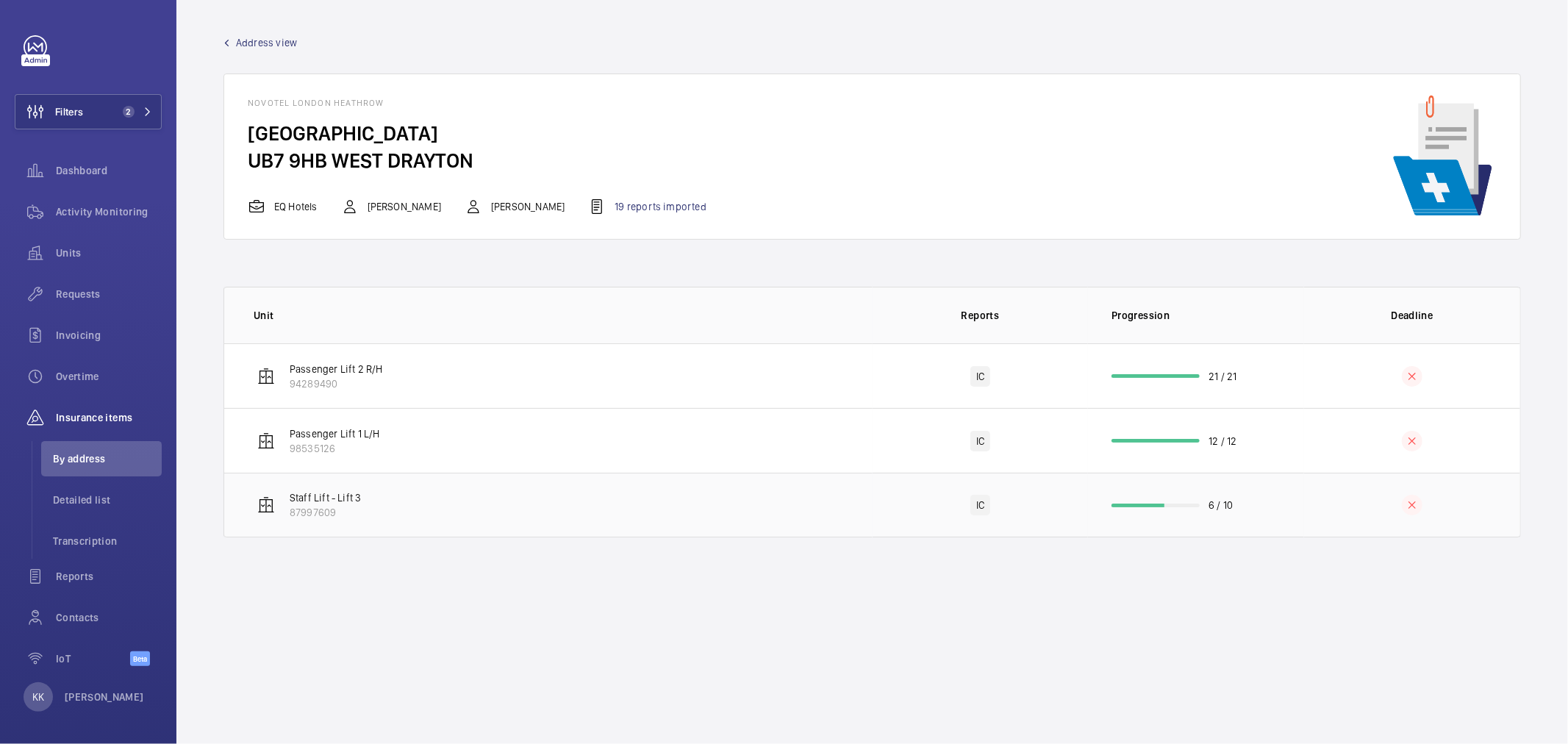
click at [434, 497] on td "Staff Lift - Lift 3 87997609" at bounding box center [548, 505] width 648 height 65
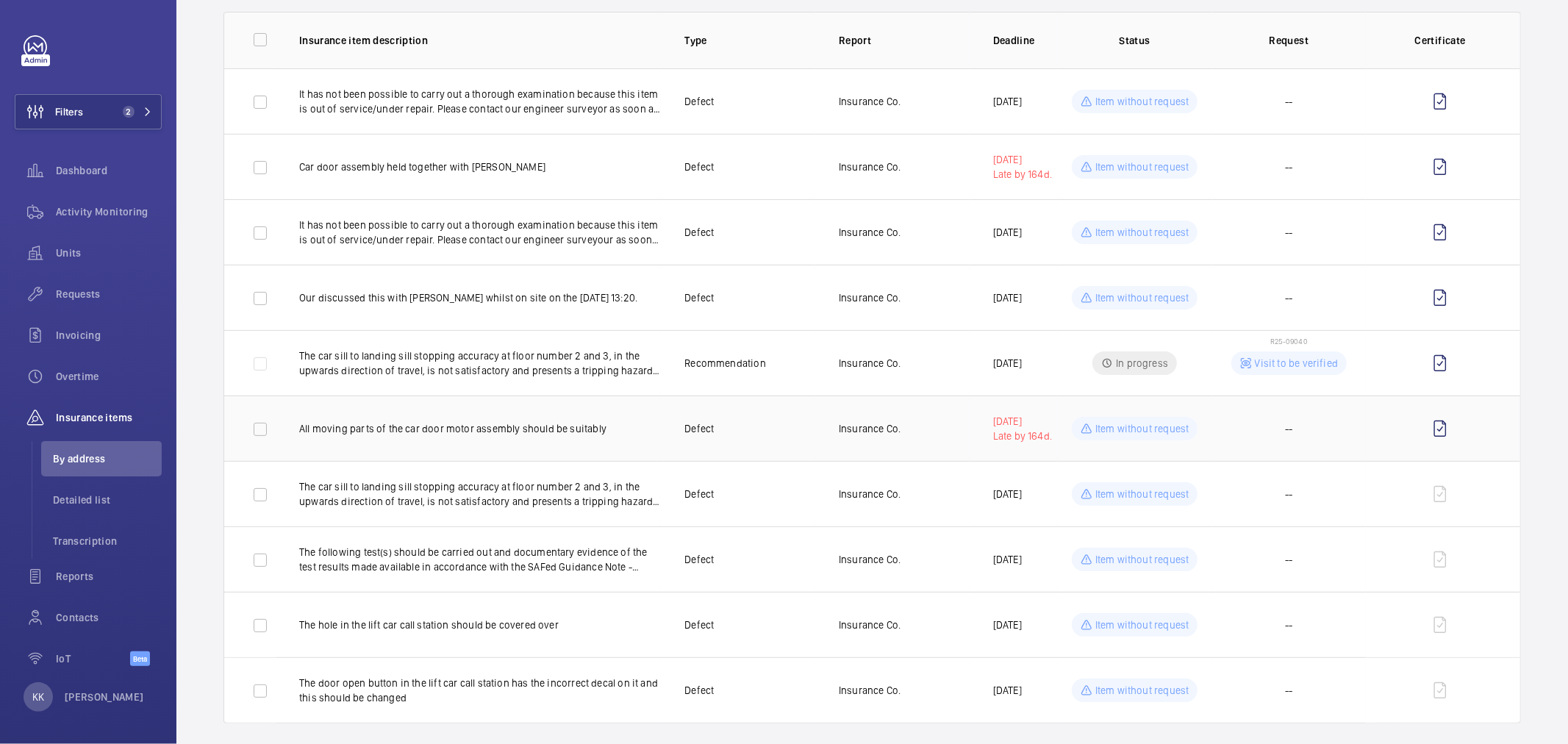
scroll to position [164, 0]
click at [475, 571] on p "The following test(s) should be carried out and documentary evidence of the tes…" at bounding box center [480, 558] width 361 height 29
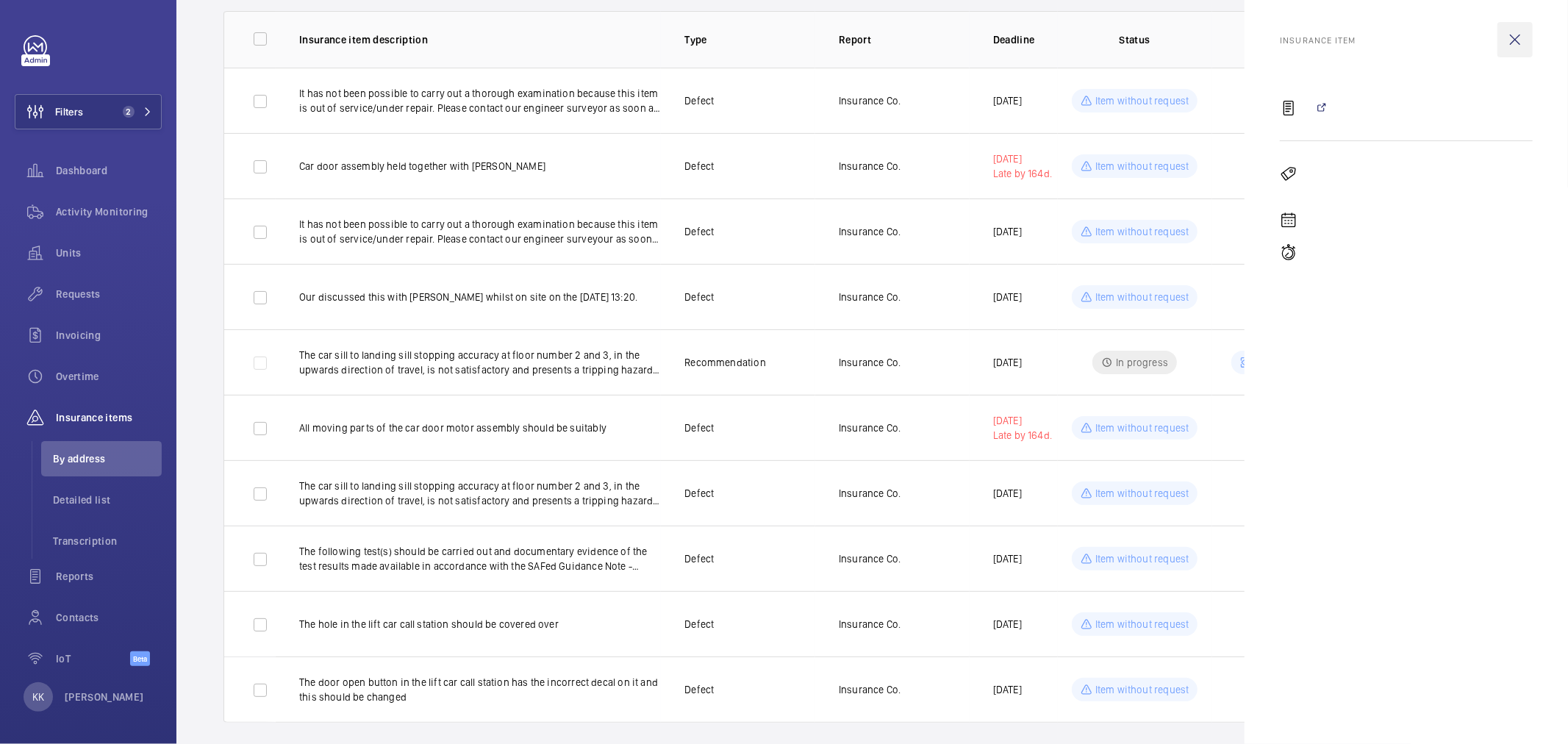
click at [1524, 33] on wm-front-icon-button at bounding box center [1515, 39] width 35 height 35
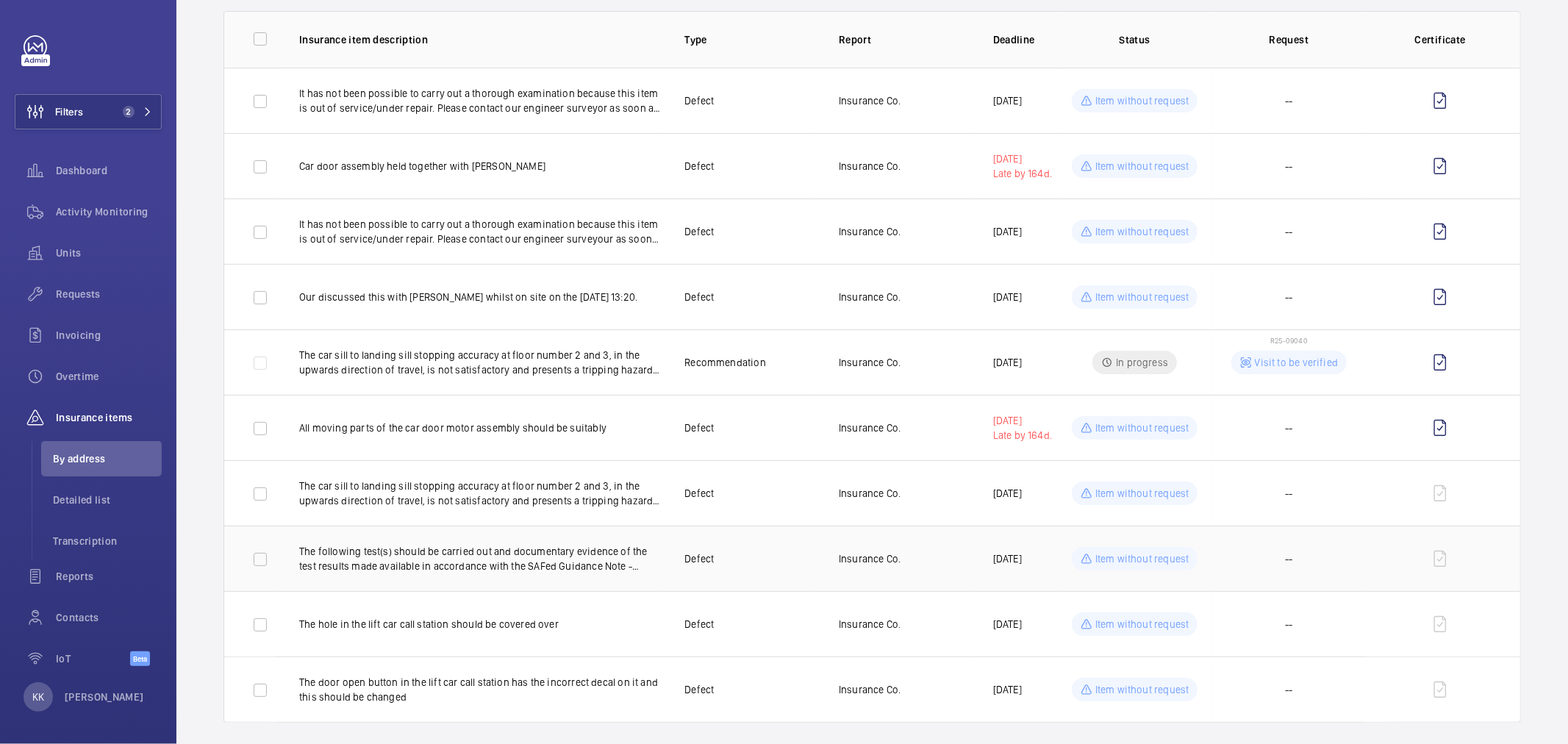
click at [455, 560] on p "The following test(s) should be carried out and documentary evidence of the tes…" at bounding box center [480, 558] width 361 height 29
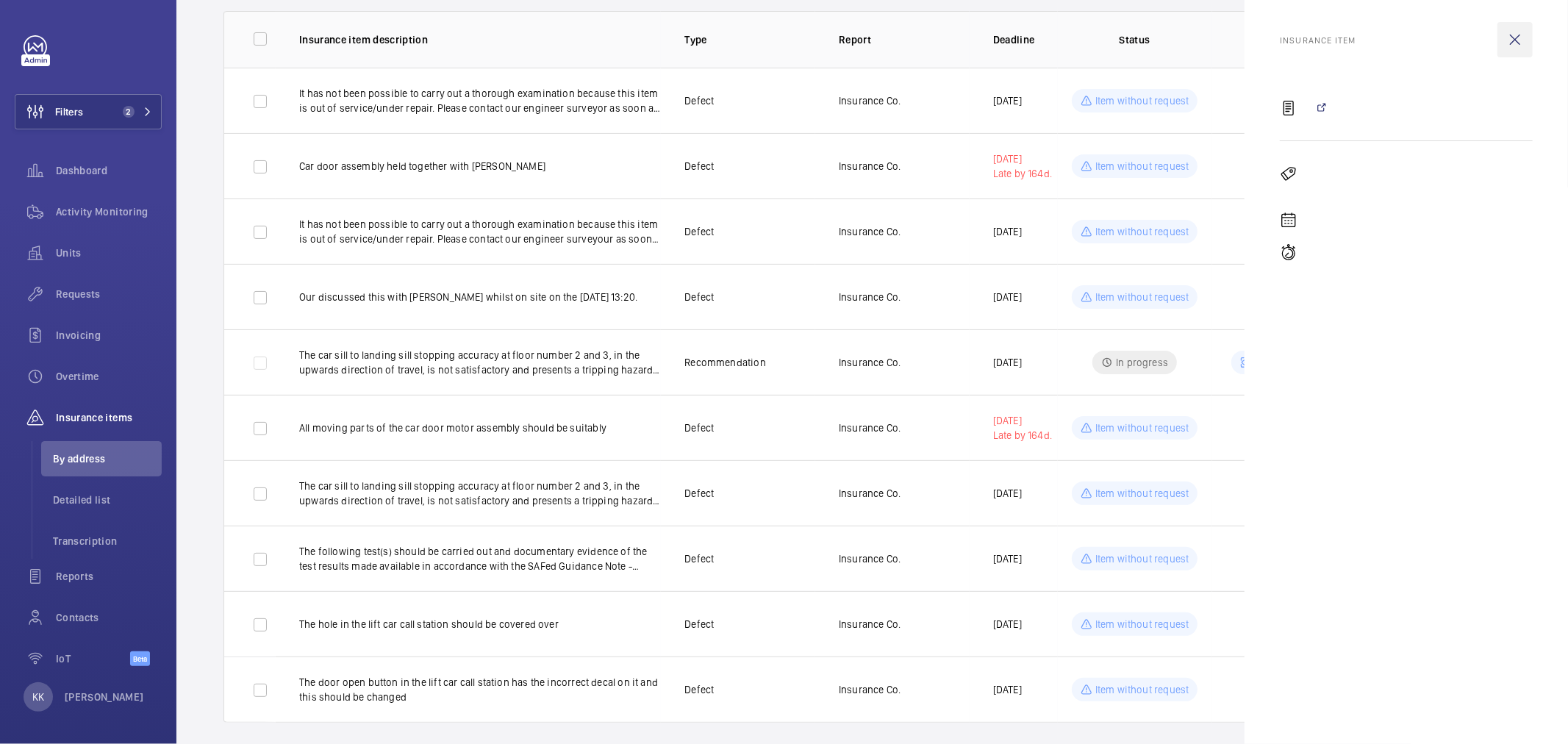
click at [1508, 33] on wm-front-icon-button at bounding box center [1515, 39] width 35 height 35
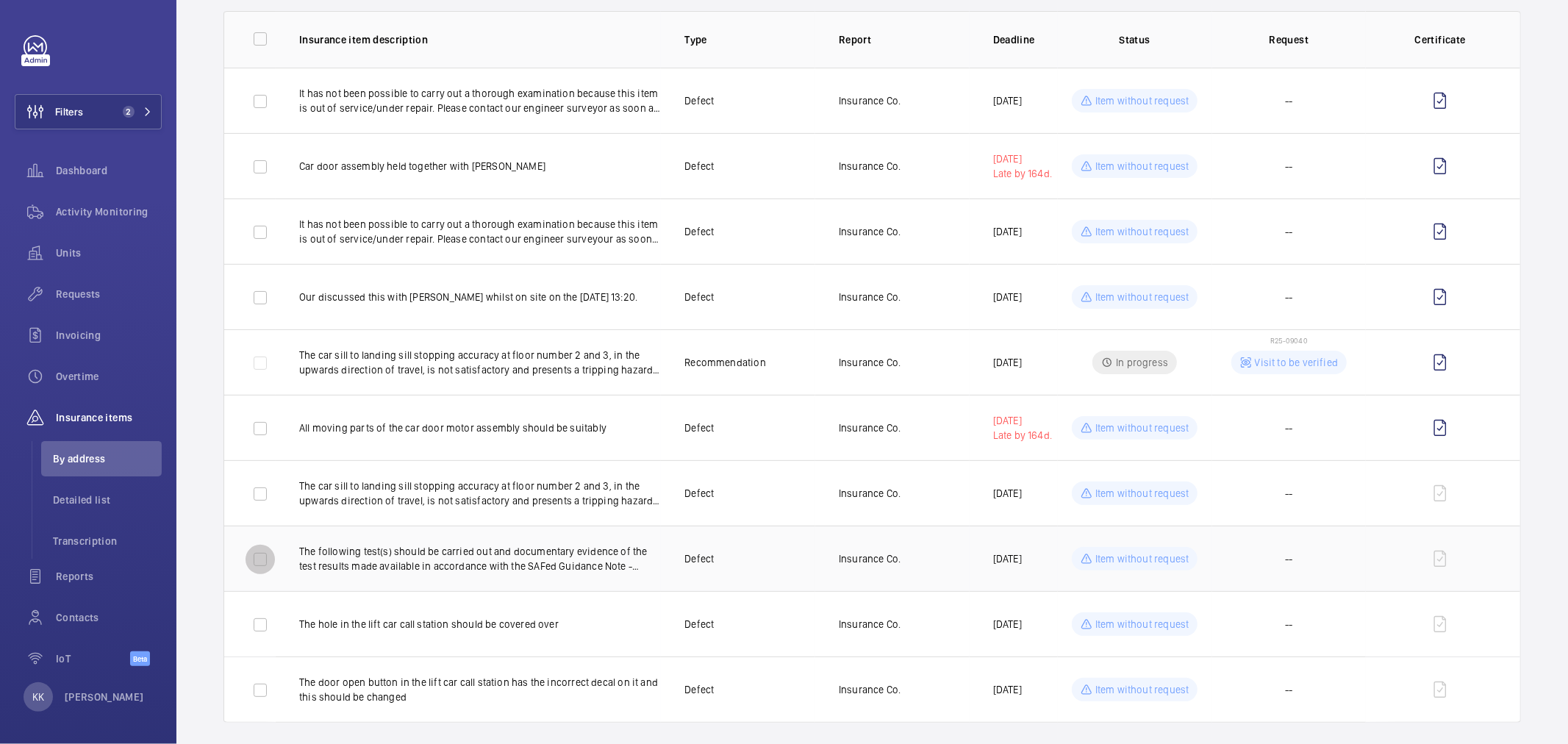
click at [252, 559] on input "checkbox" at bounding box center [260, 559] width 29 height 29
checkbox input "true"
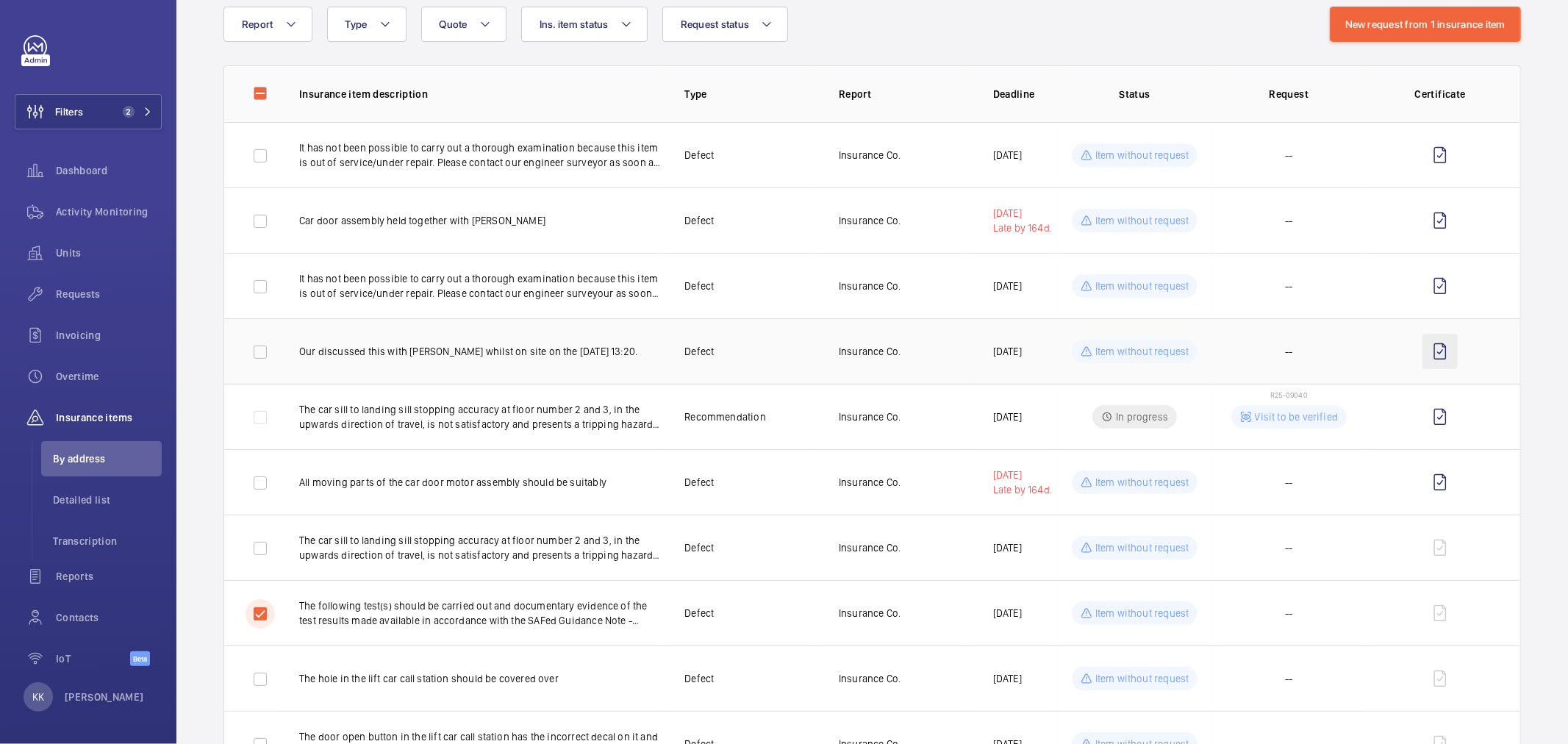
scroll to position [0, 0]
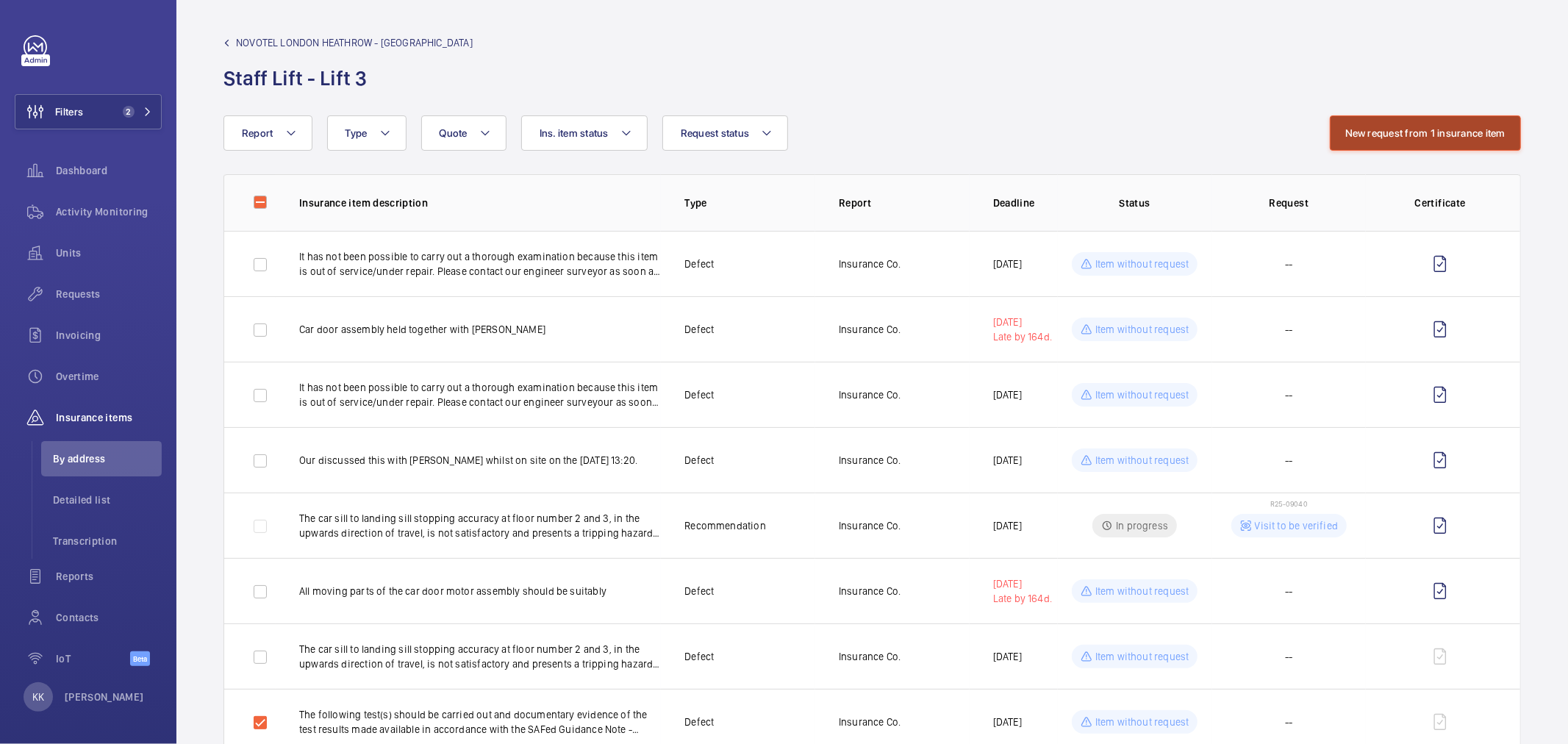
click at [1421, 129] on button "New request from 1 insurance item" at bounding box center [1425, 133] width 191 height 35
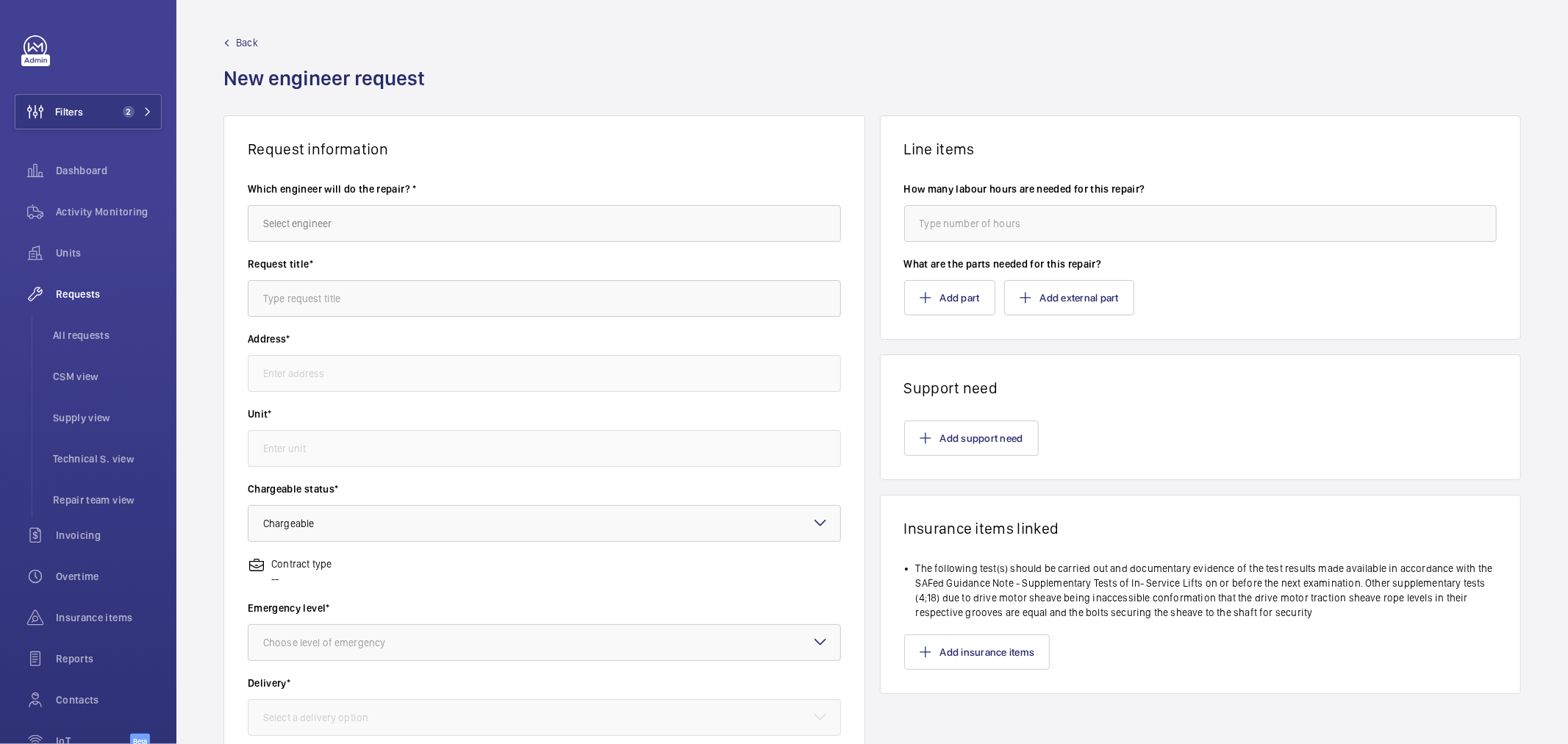
type input "[GEOGRAPHIC_DATA][STREET_ADDRESS]"
type input "87997609 - Staff Lift - Lift 3"
click at [313, 215] on input "text" at bounding box center [544, 223] width 593 height 37
click at [267, 269] on span "[PERSON_NAME]" at bounding box center [300, 268] width 74 height 15
type input "[PERSON_NAME]"
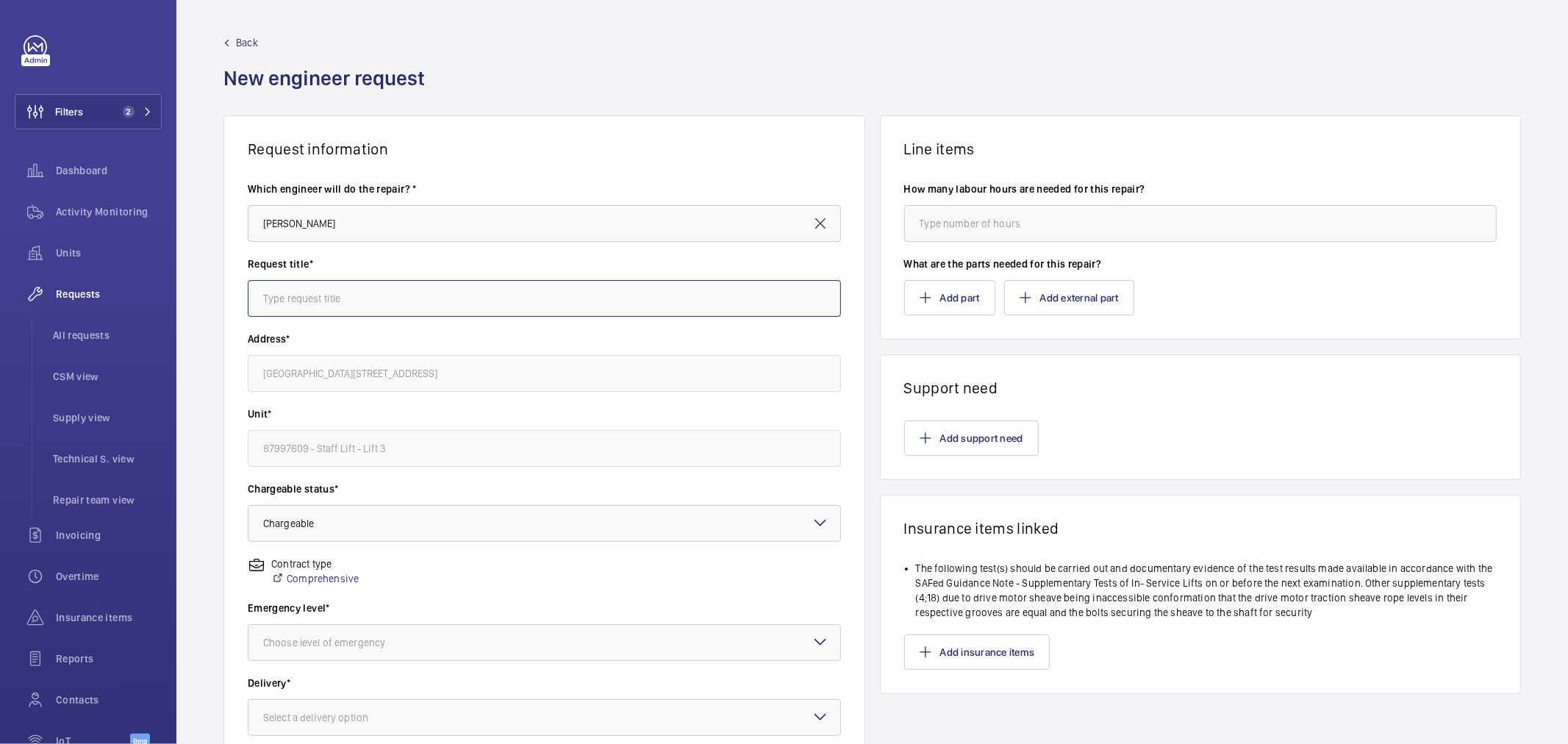
click at [304, 283] on input "text" at bounding box center [544, 298] width 593 height 37
drag, startPoint x: 1138, startPoint y: 598, endPoint x: 908, endPoint y: 603, distance: 230.1
click at [908, 603] on ul "The following test(s) should be carried out and documentary evidence of the tes…" at bounding box center [1201, 590] width 593 height 59
click at [1372, 626] on wm-front-audit-report-lines-linked "The following test(s) should be carried out and documentary evidence of the tes…" at bounding box center [1201, 615] width 593 height 109
drag, startPoint x: 1299, startPoint y: 614, endPoint x: 909, endPoint y: 600, distance: 390.3
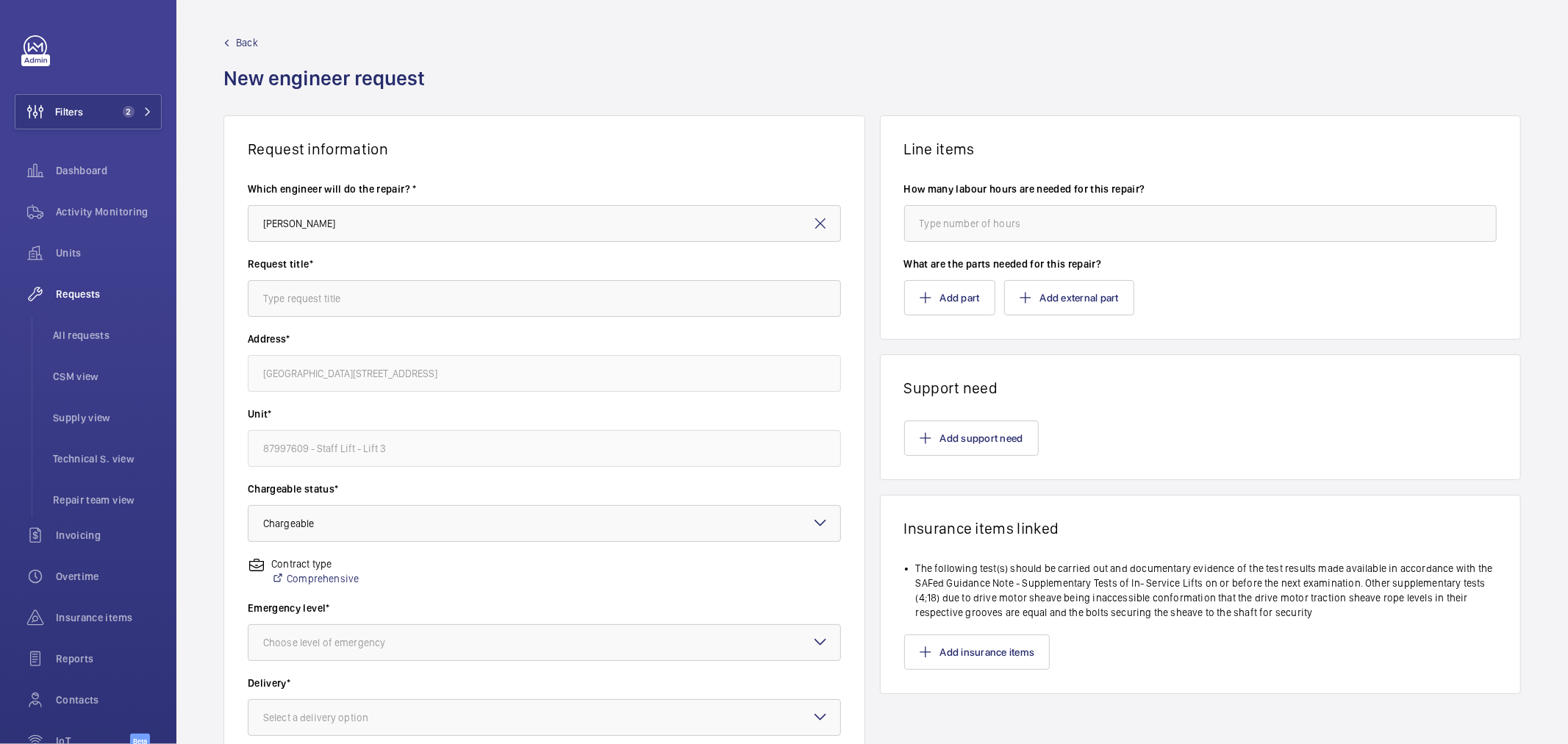
click at [916, 600] on li "The following test(s) should be carried out and documentary evidence of the tes…" at bounding box center [1207, 590] width 581 height 59
copy li "(4;18) due to drive motor sheave being inaccessible conformation that the drive…"
click at [951, 436] on button "Add support need" at bounding box center [971, 437] width 134 height 35
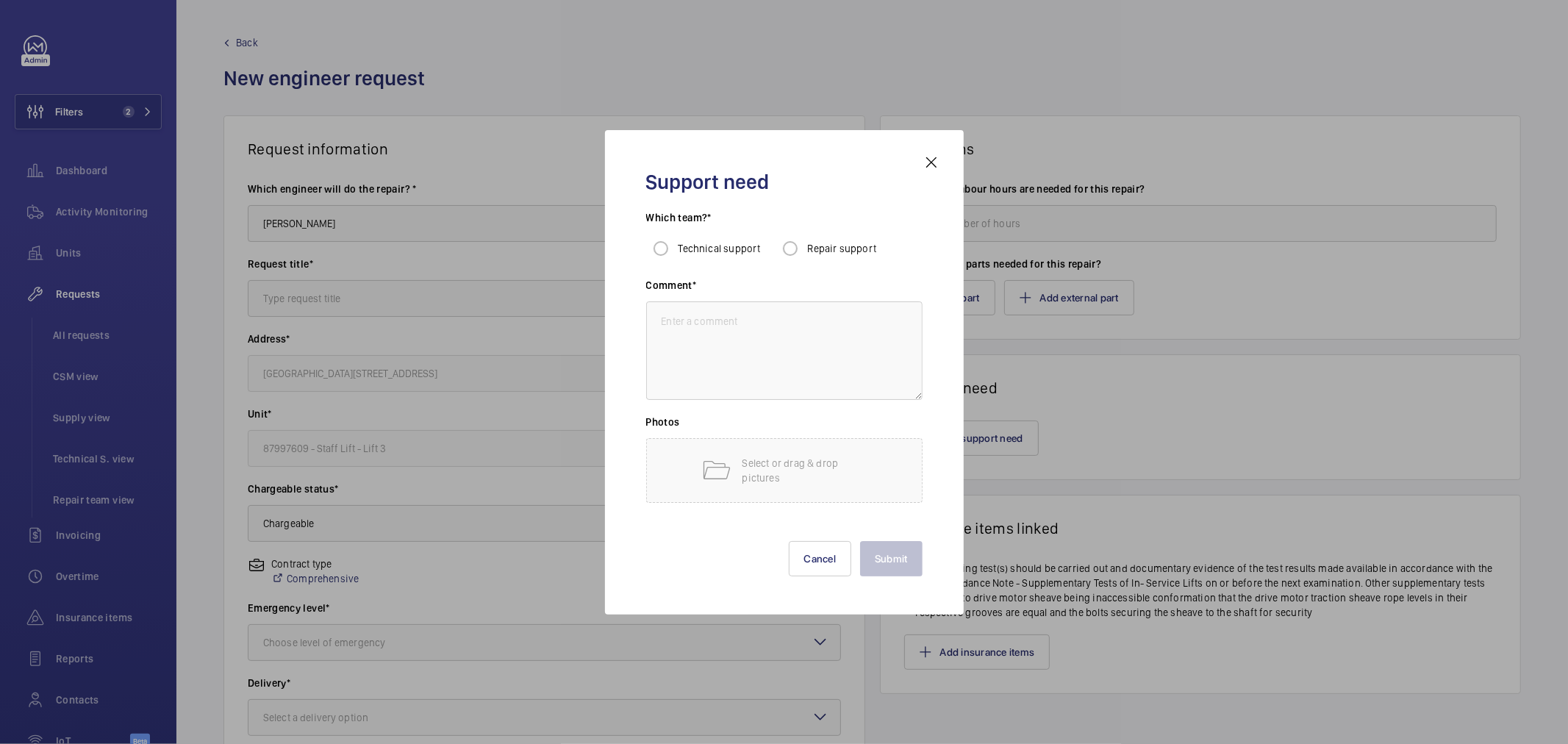
click at [822, 250] on span "Repair support" at bounding box center [842, 248] width 69 height 12
click at [805, 250] on input "Repair support" at bounding box center [790, 248] width 29 height 29
radio input "true"
click at [840, 333] on textarea at bounding box center [784, 350] width 277 height 98
paste textarea "(4;18) due to drive motor sheave being inaccessible conformation that the drive…"
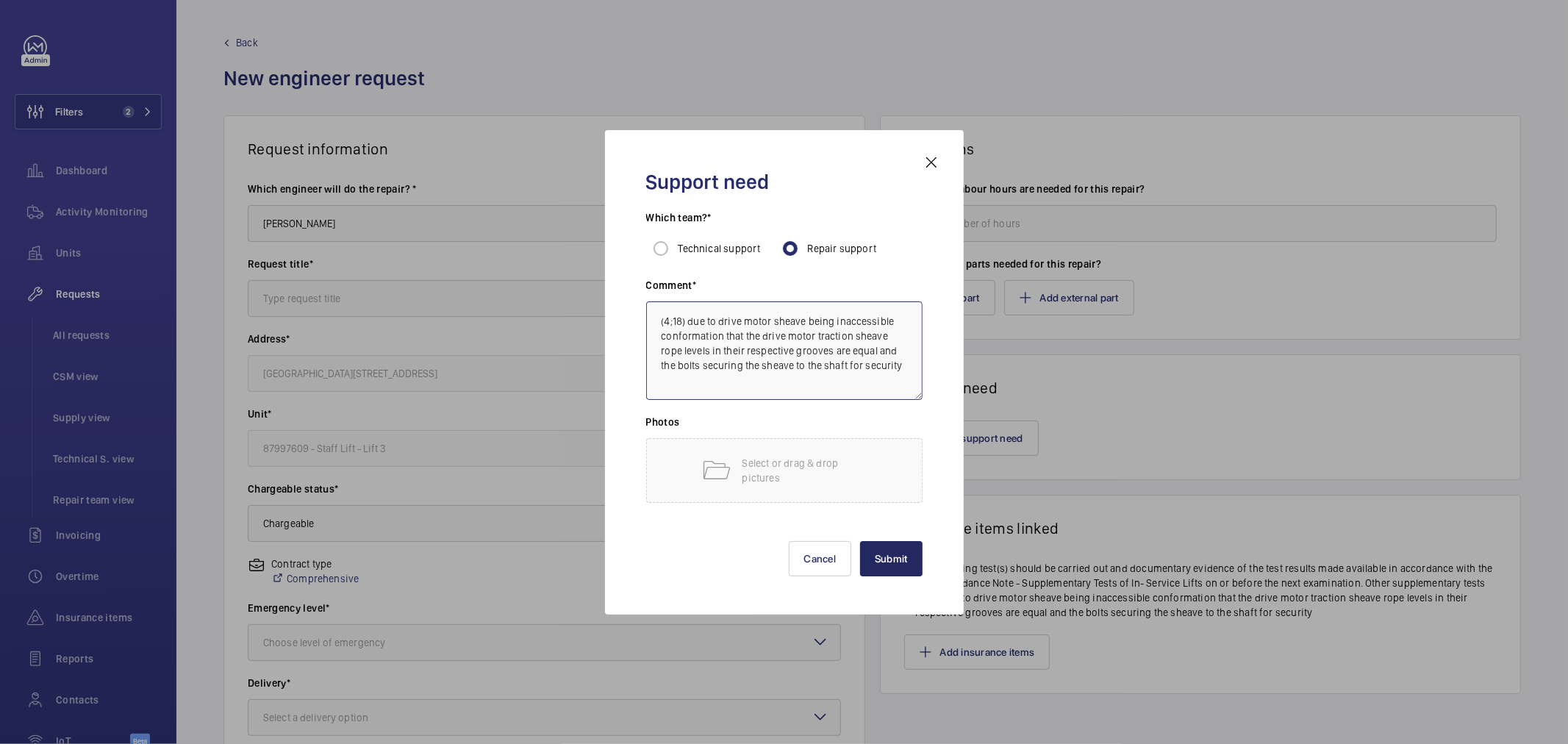
type textarea "(4;18) due to drive motor sheave being inaccessible conformation that the drive…"
click at [884, 548] on button "Submit" at bounding box center [891, 558] width 63 height 35
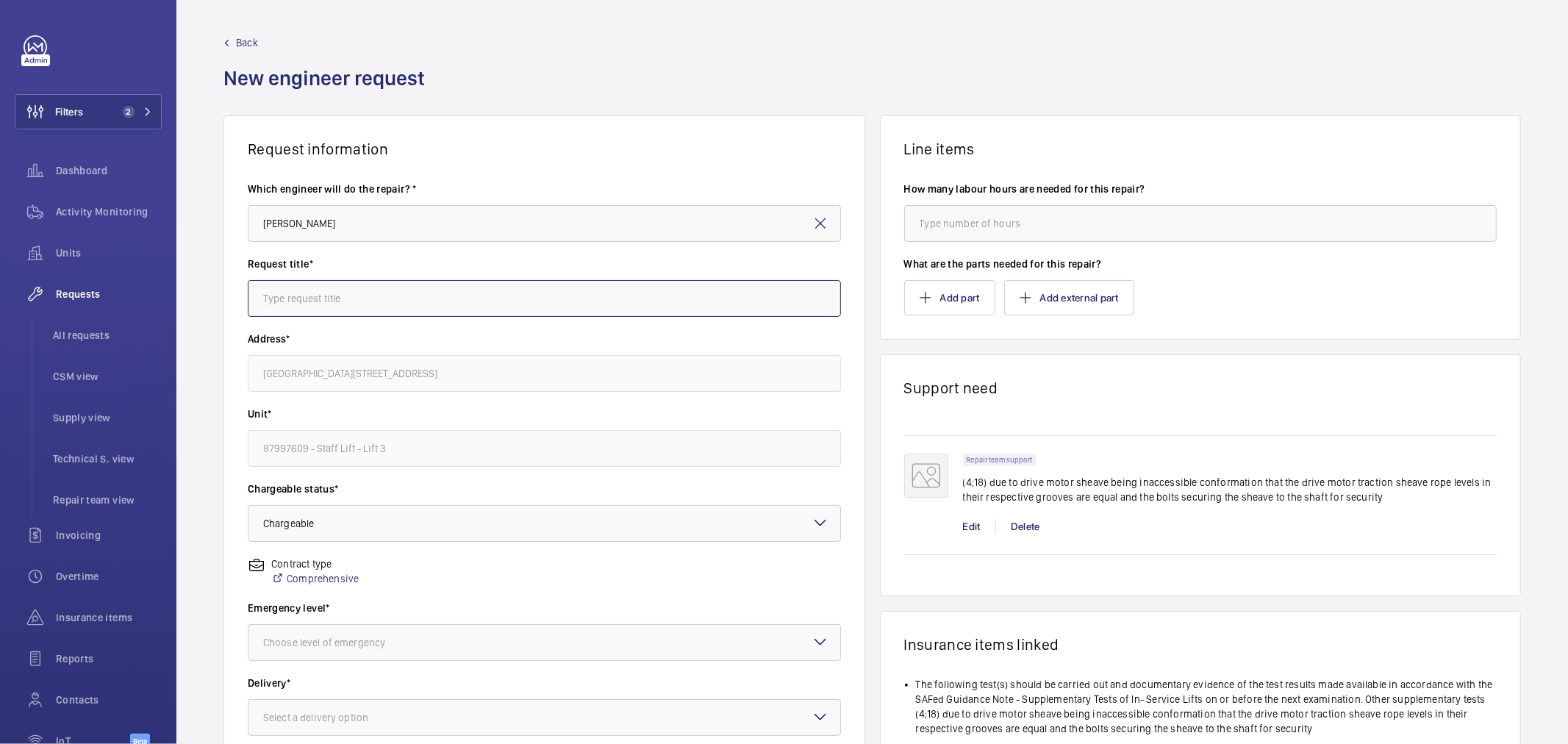
click at [462, 299] on input "text" at bounding box center [544, 298] width 593 height 37
paste input "(4;18) due to drive motor sheave being inaccessible conformation that the drive…"
drag, startPoint x: 753, startPoint y: 292, endPoint x: 0, endPoint y: 297, distance: 753.0
click at [0, 295] on mat-sidenav-content "Filters 2 Dashboard Activity Monitoring Units Requests All requests CSM view Su…" at bounding box center [784, 372] width 1568 height 744
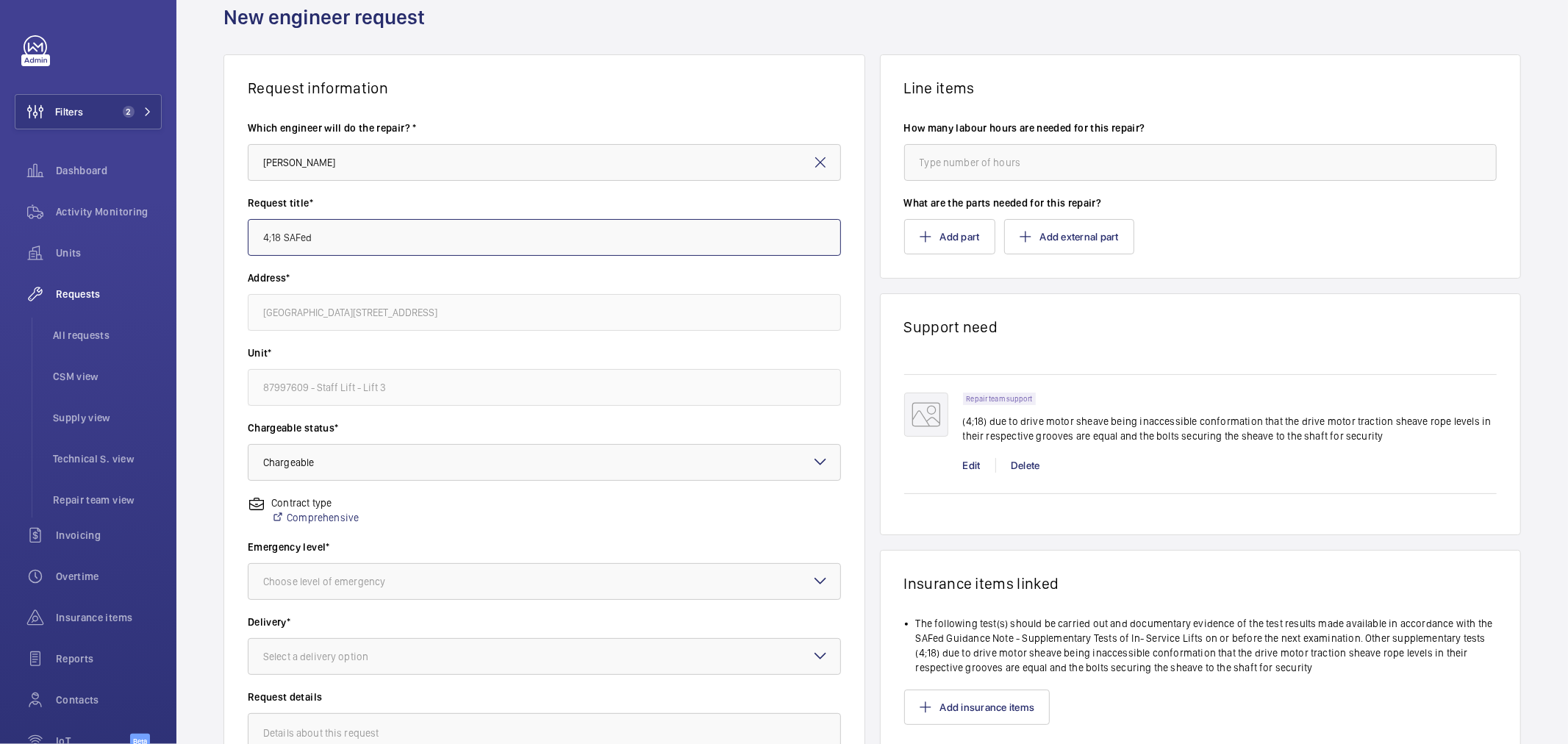
scroll to position [164, 0]
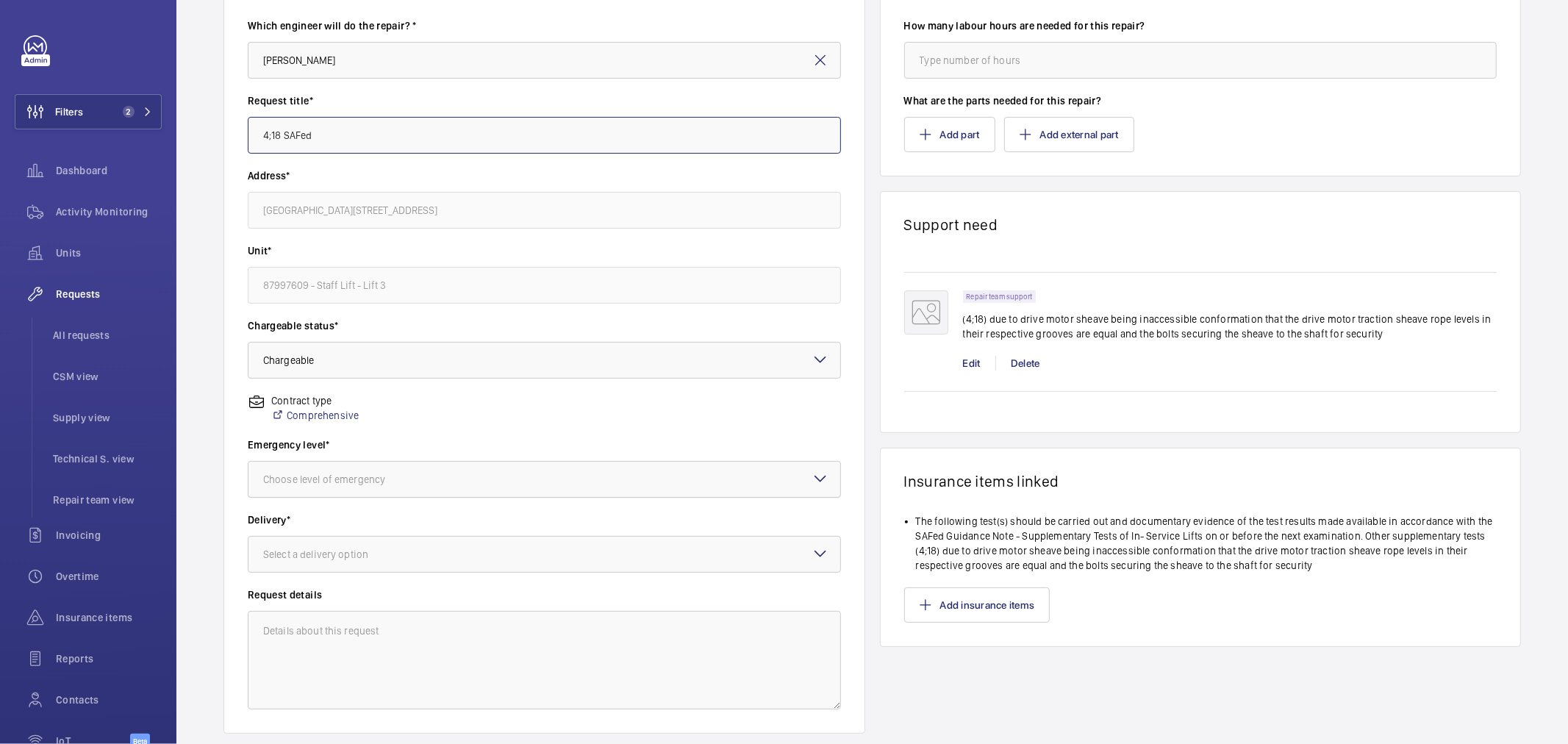
click at [386, 483] on div "Choose level of emergency" at bounding box center [342, 479] width 158 height 15
click at [334, 531] on span "Next visit" at bounding box center [544, 524] width 563 height 15
click at [335, 548] on div "Select a delivery option" at bounding box center [334, 554] width 142 height 15
click at [310, 670] on span "London office" at bounding box center [544, 670] width 563 height 15
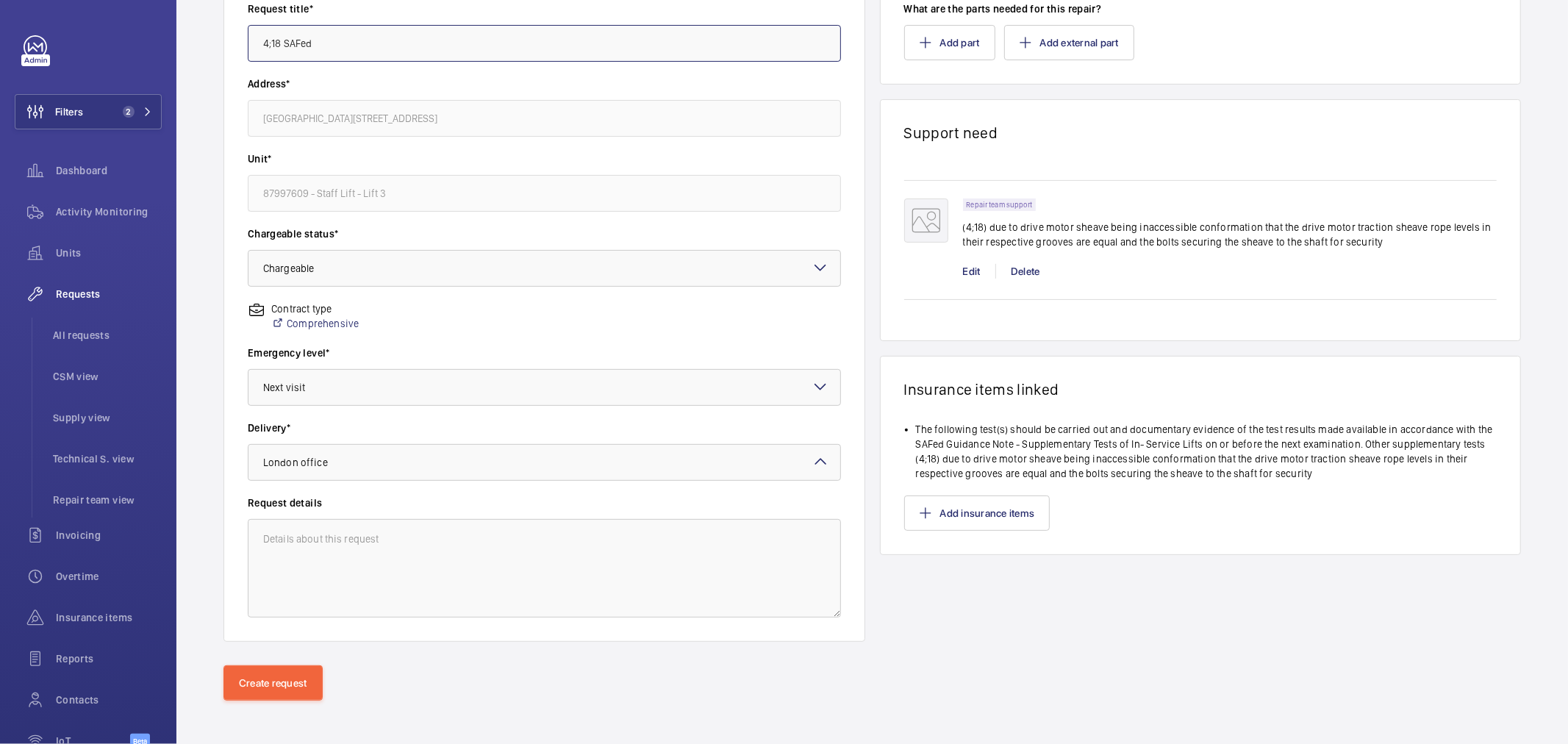
scroll to position [259, 0]
type input "4;18 SAFed"
click at [251, 684] on button "Create request" at bounding box center [273, 679] width 99 height 35
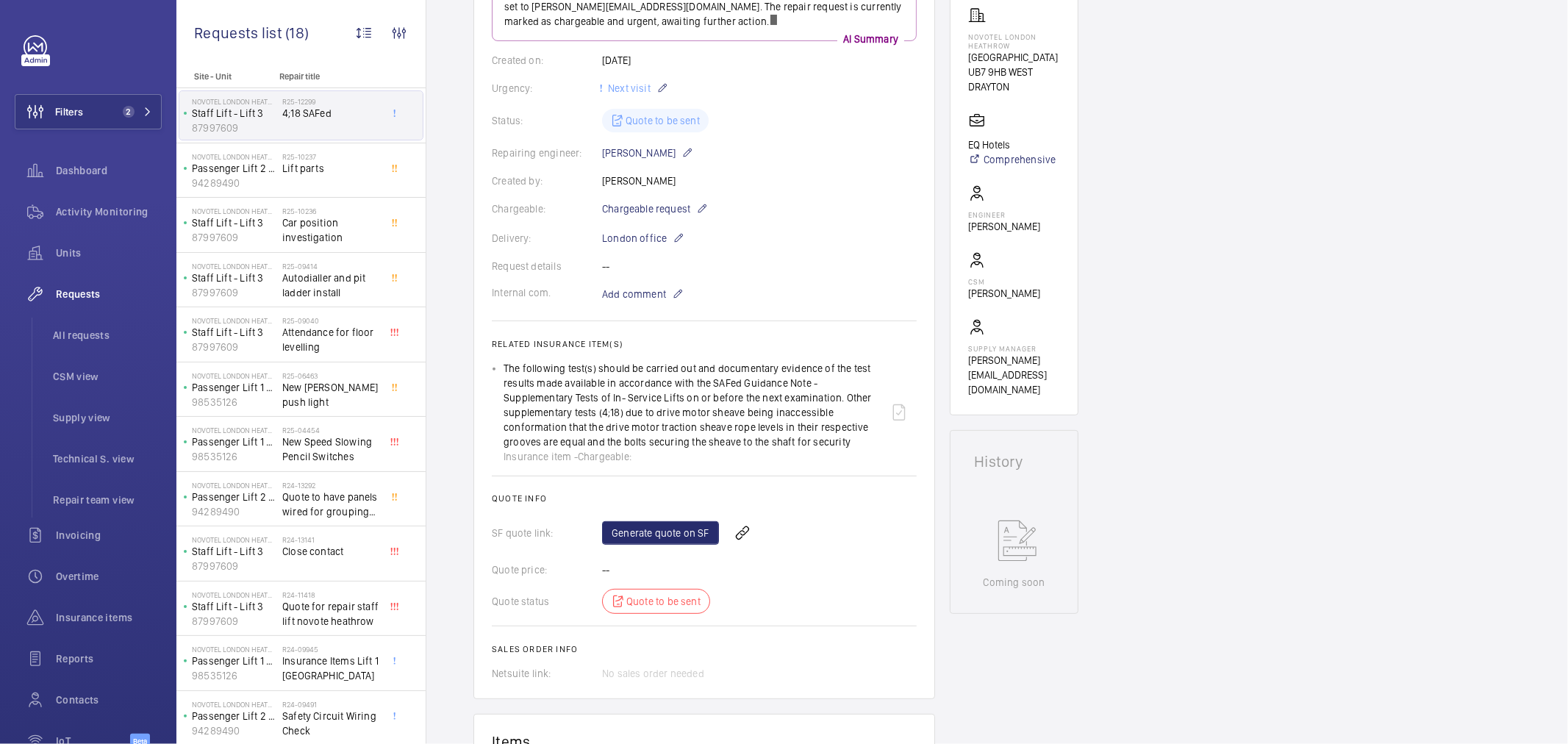
scroll to position [245, 0]
click at [636, 537] on link "Generate quote on SF" at bounding box center [660, 528] width 116 height 23
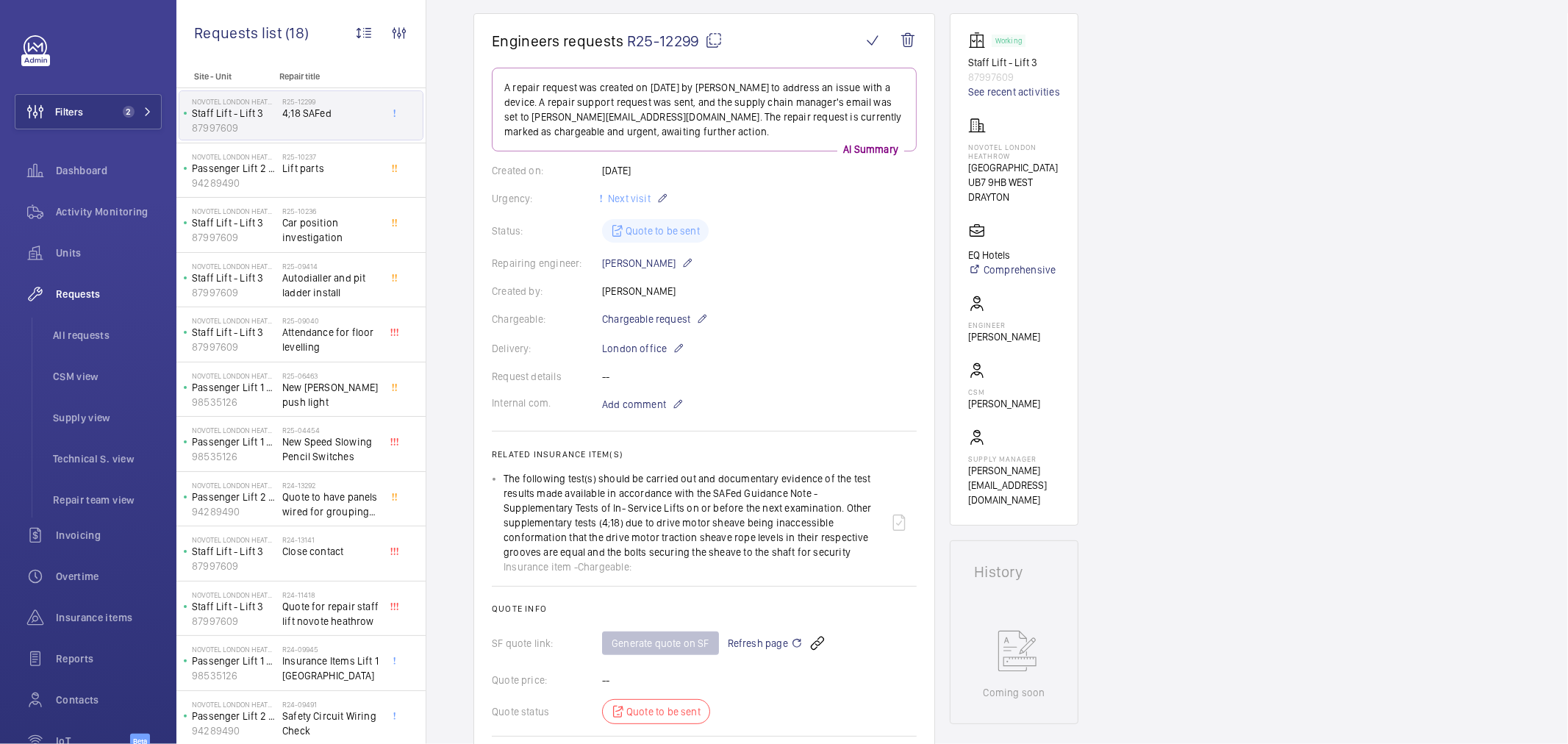
scroll to position [0, 0]
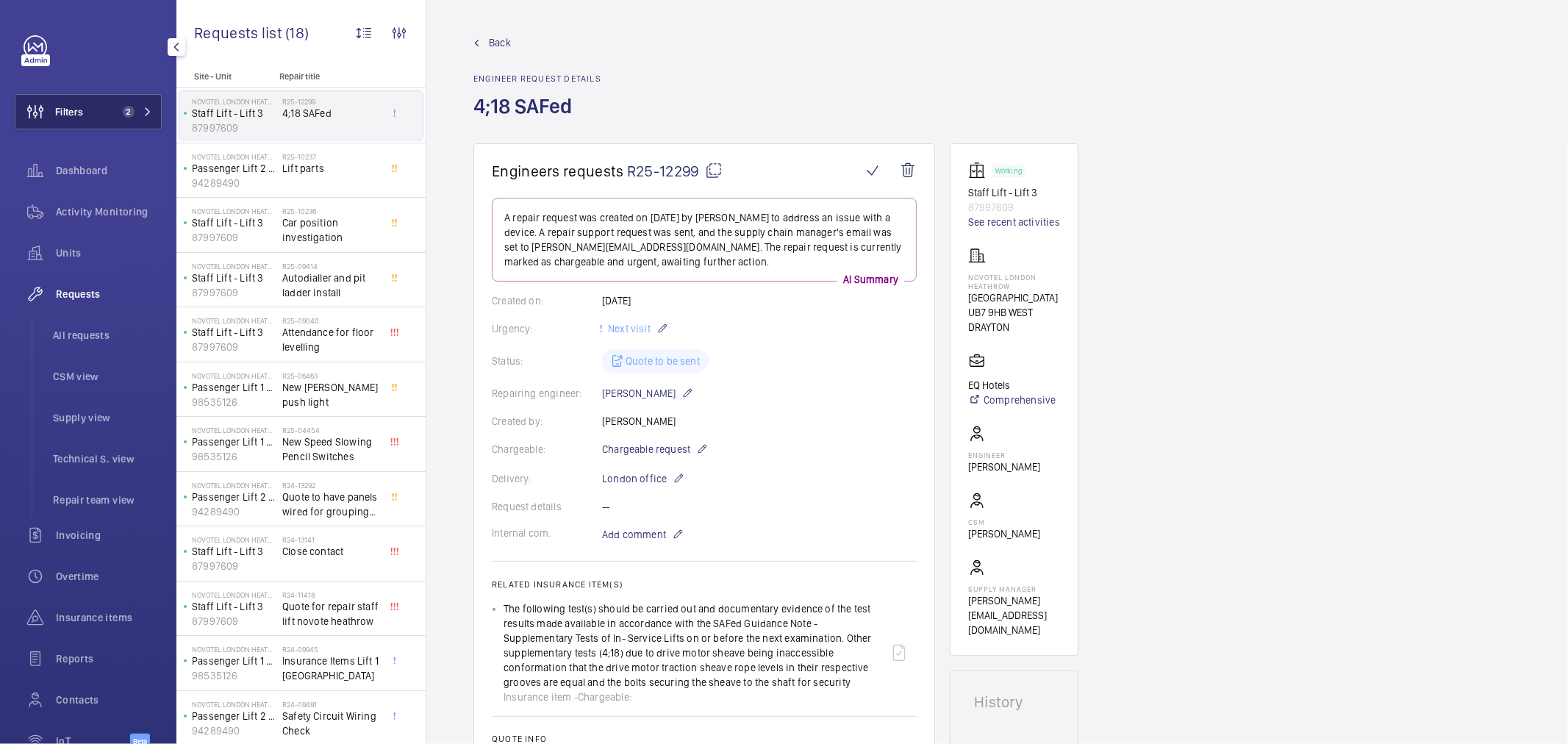
drag, startPoint x: 138, startPoint y: 89, endPoint x: 148, endPoint y: 106, distance: 19.7
click at [140, 89] on div "Filters 2 Dashboard Activity Monitoring Units Requests All requests CSM view Su…" at bounding box center [88, 400] width 147 height 729
click at [149, 107] on button "Filters 2" at bounding box center [88, 111] width 147 height 35
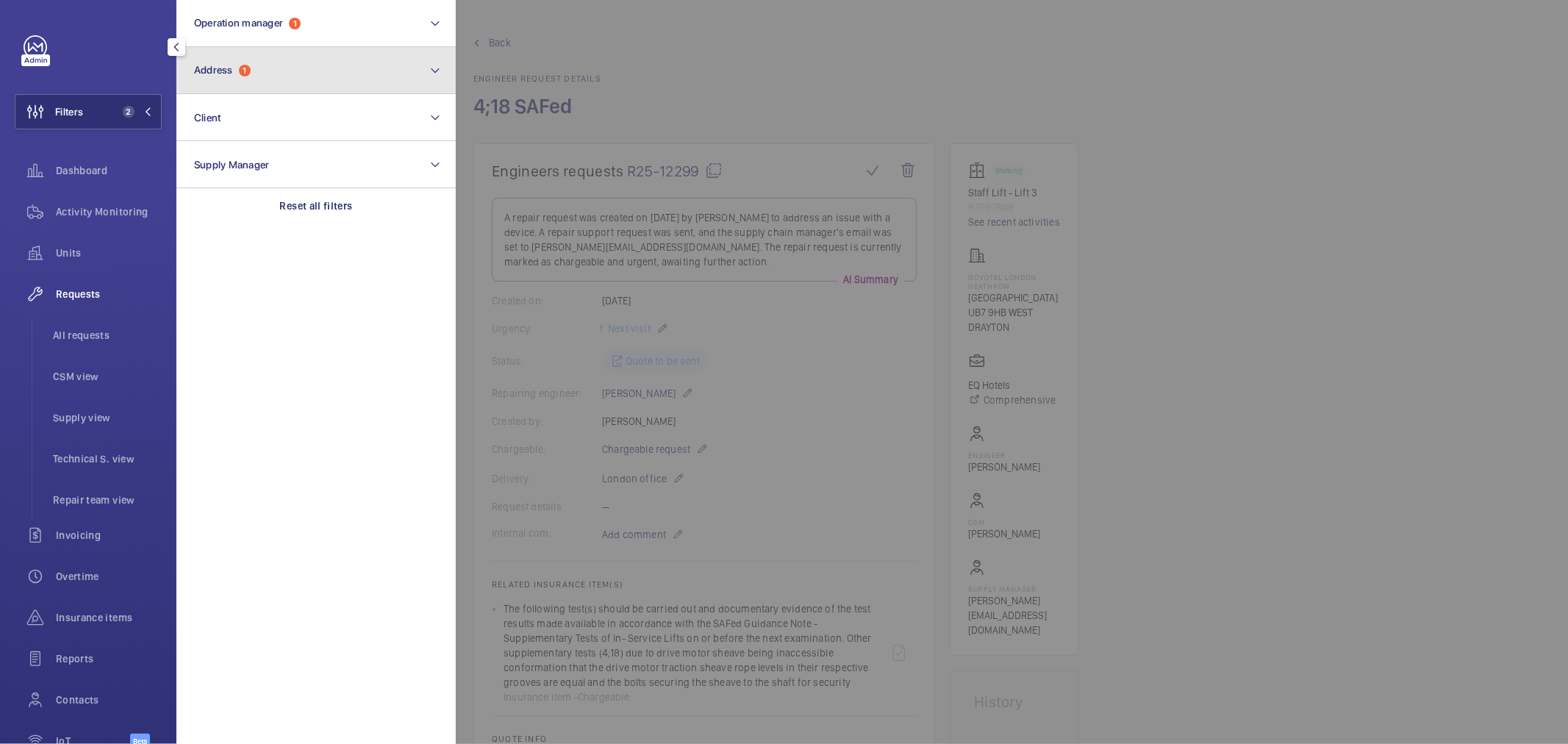
click at [252, 75] on button "Address 1" at bounding box center [316, 70] width 279 height 47
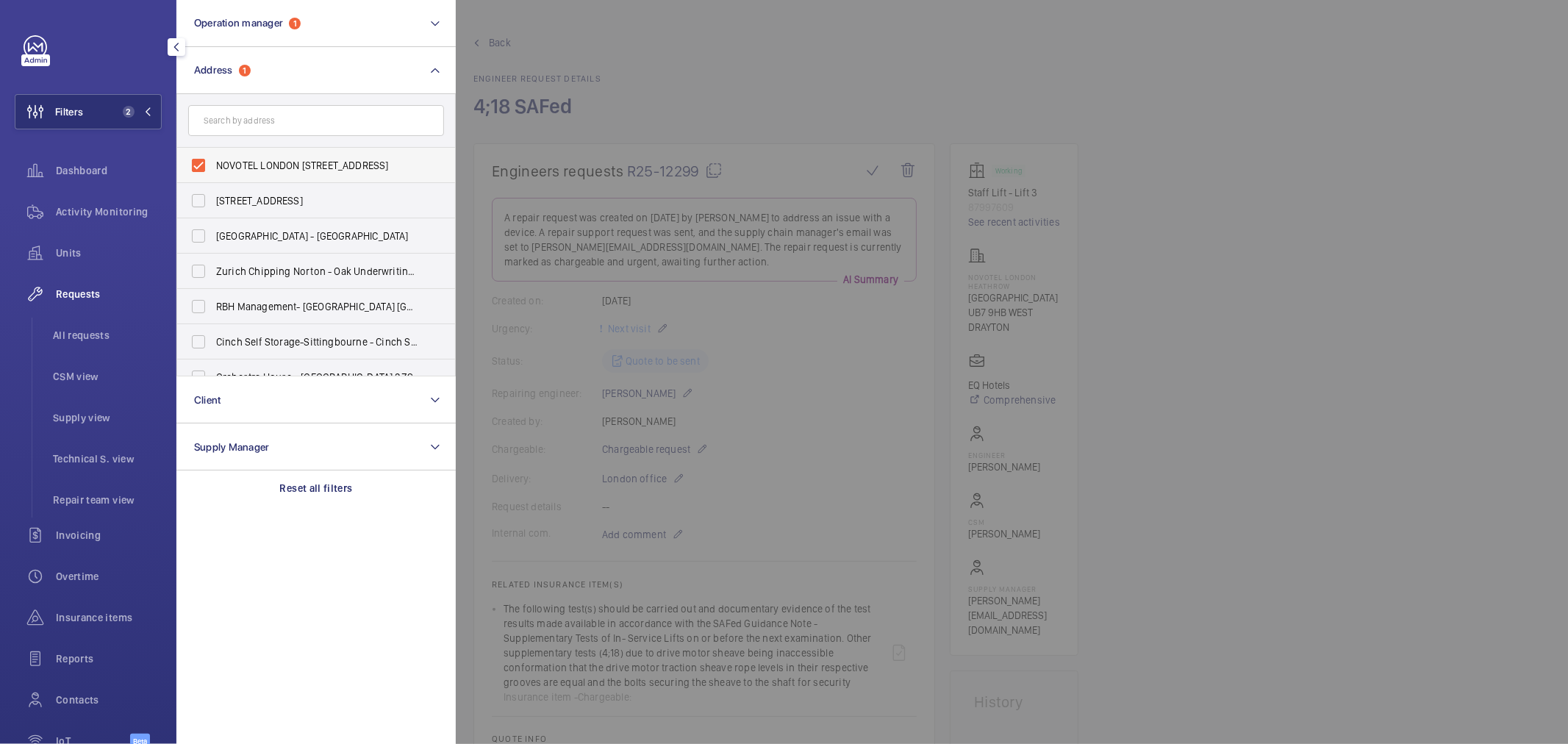
click at [325, 163] on span "NOVOTEL LONDON [STREET_ADDRESS]" at bounding box center [317, 165] width 202 height 15
click at [213, 163] on input "NOVOTEL LONDON [STREET_ADDRESS]" at bounding box center [199, 165] width 29 height 29
checkbox input "false"
click at [56, 265] on div "Units" at bounding box center [88, 253] width 147 height 35
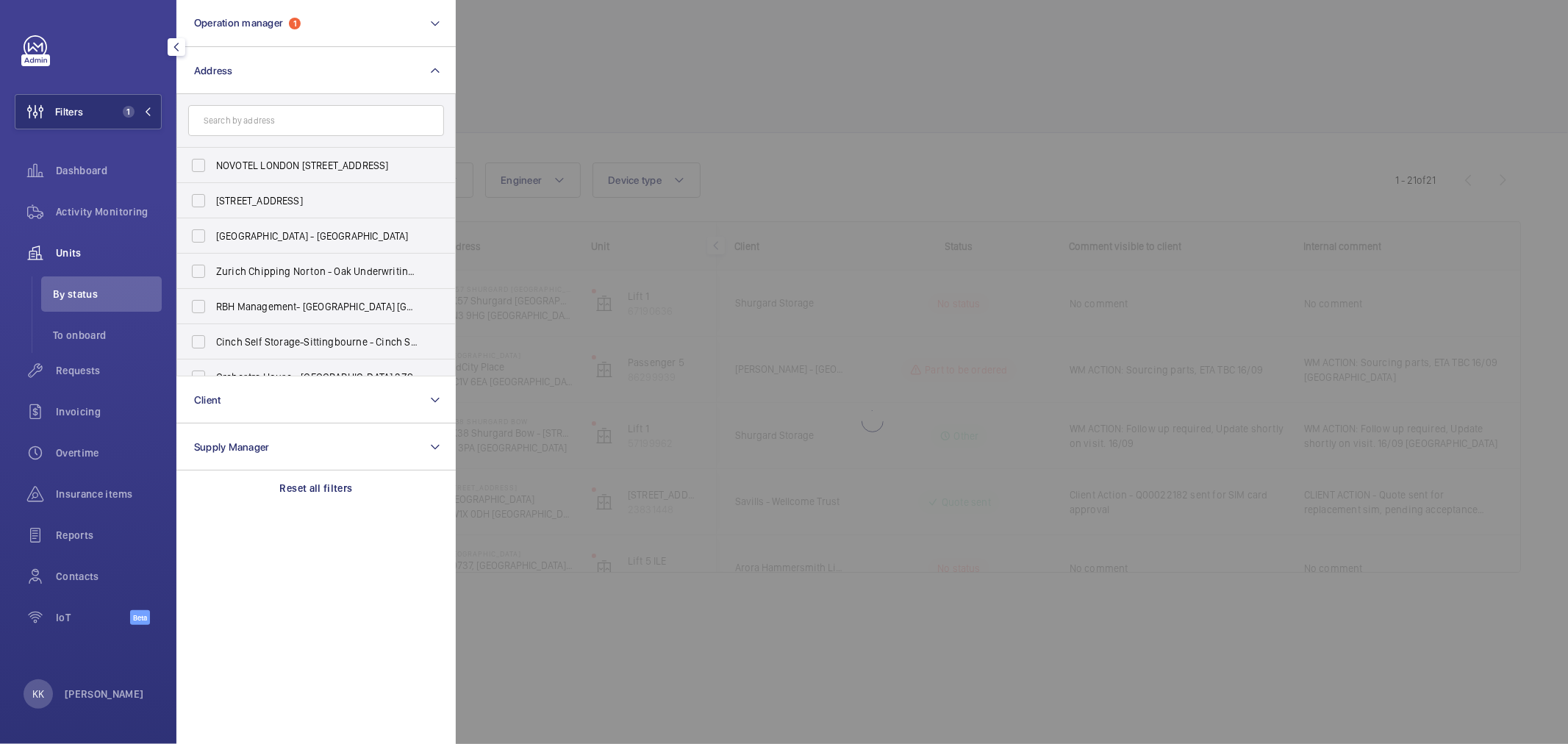
click at [896, 148] on div at bounding box center [1239, 372] width 1568 height 744
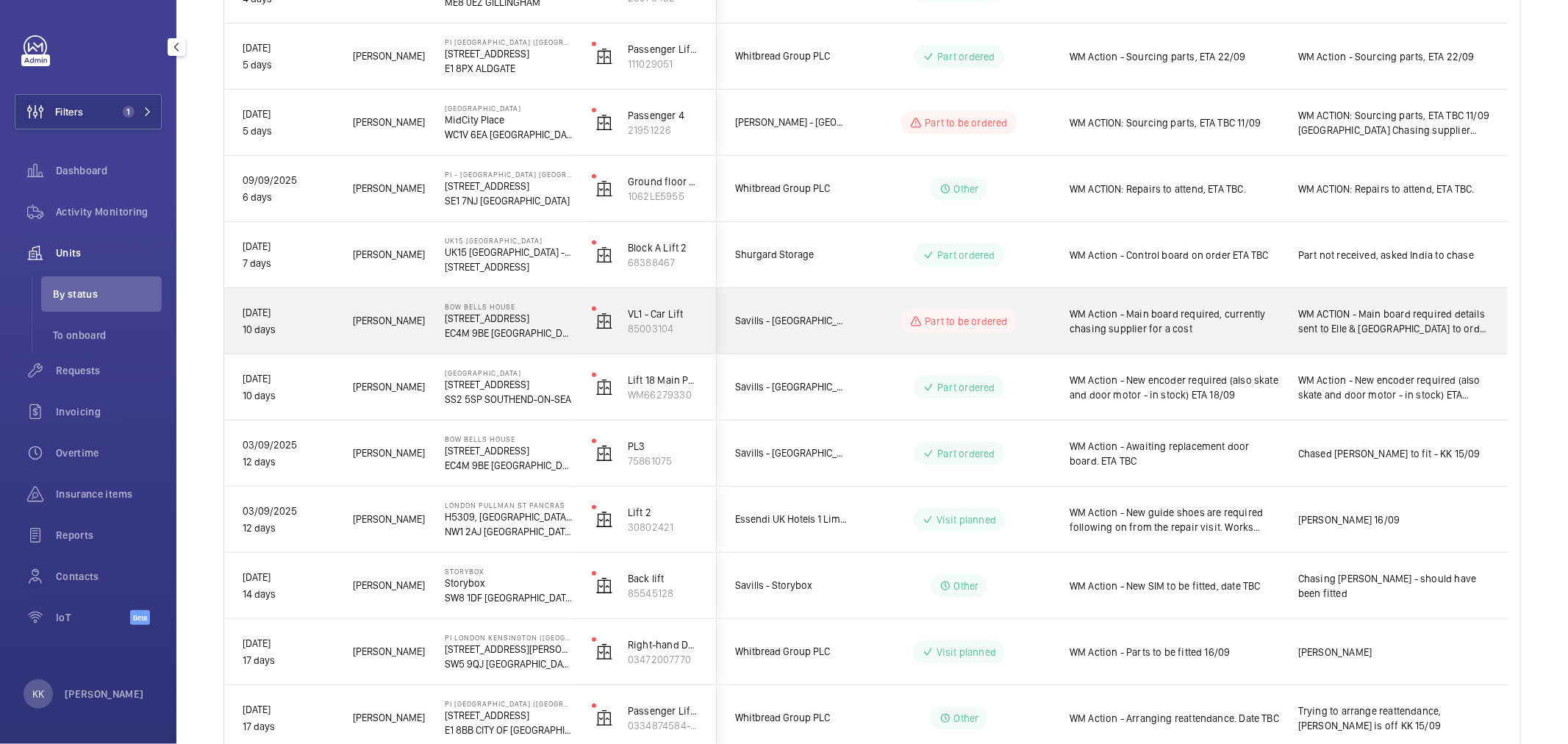
scroll to position [652, 0]
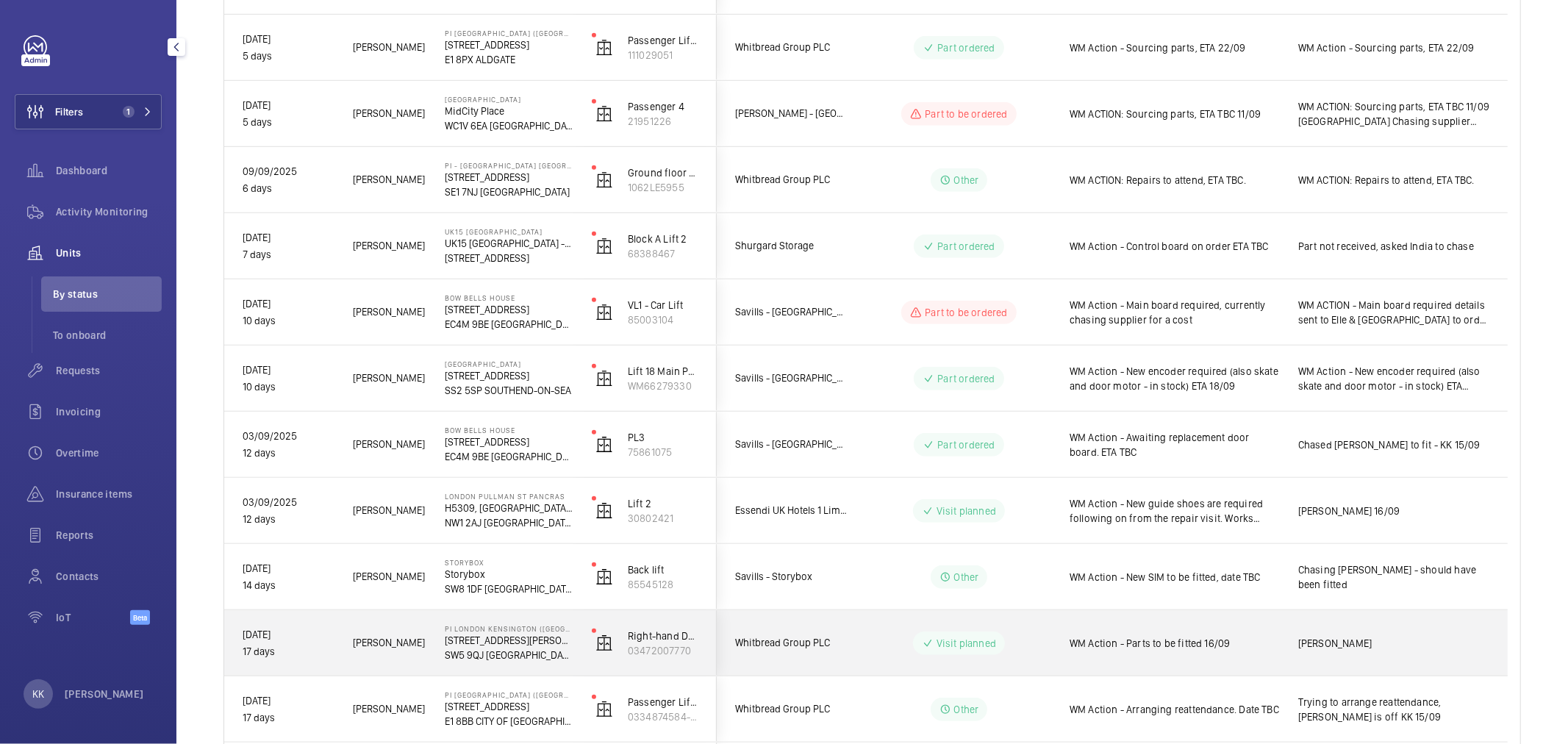
click at [1103, 636] on span "WM Action - Parts to be fitted 16/09" at bounding box center [1174, 643] width 210 height 15
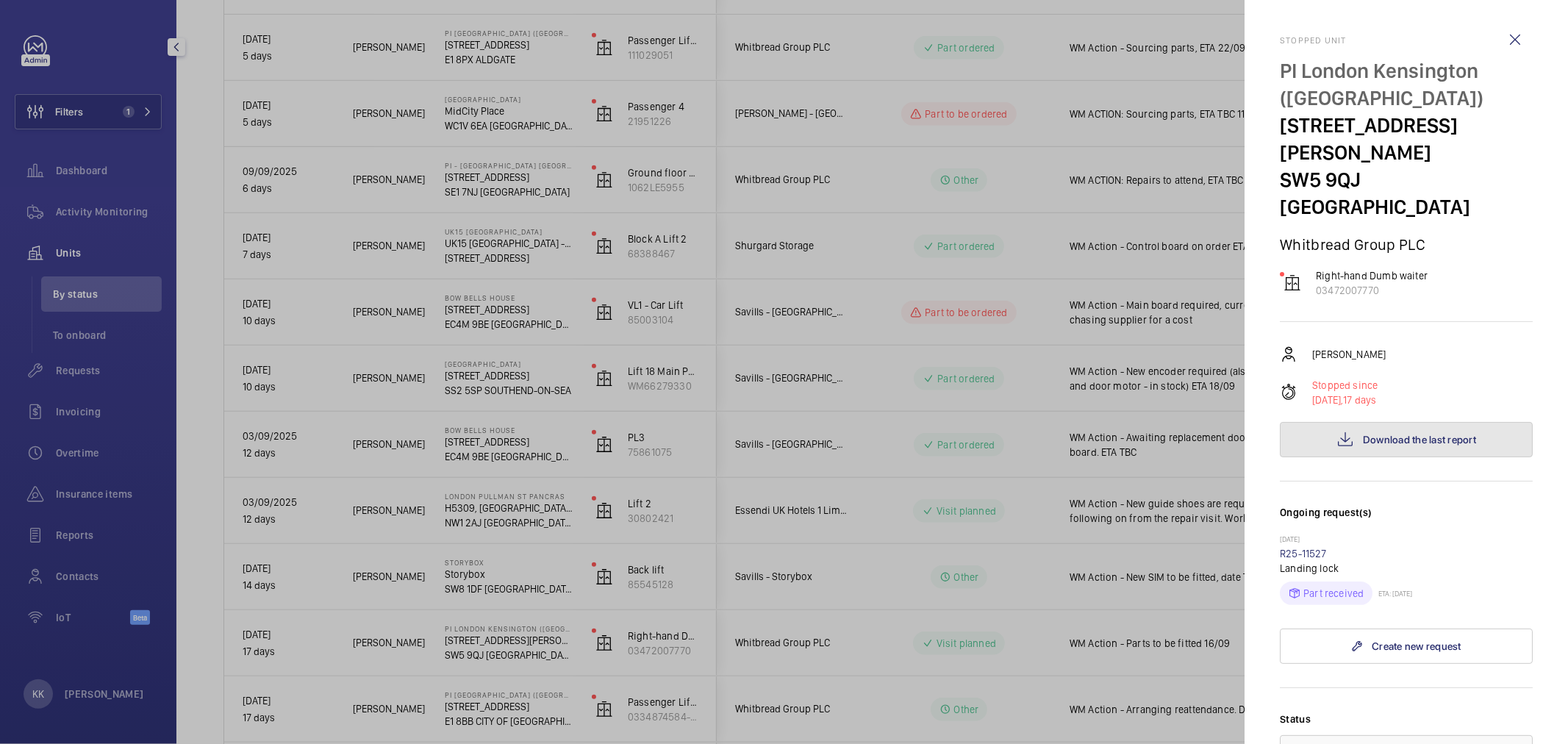
click at [1458, 434] on span "Download the last report" at bounding box center [1420, 440] width 113 height 12
click at [142, 109] on div at bounding box center [784, 372] width 1568 height 744
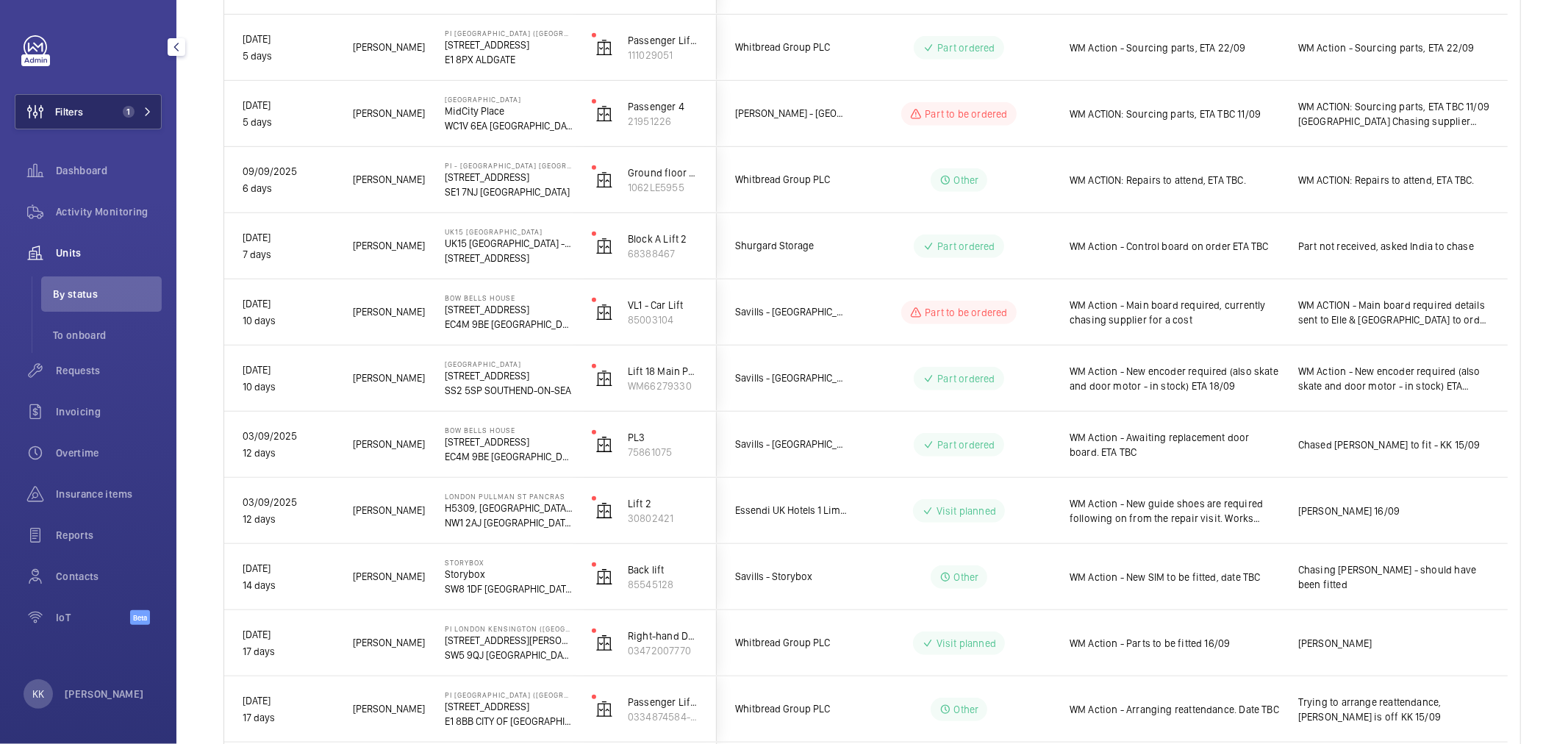
click at [152, 110] on button "Filters 1" at bounding box center [88, 111] width 147 height 35
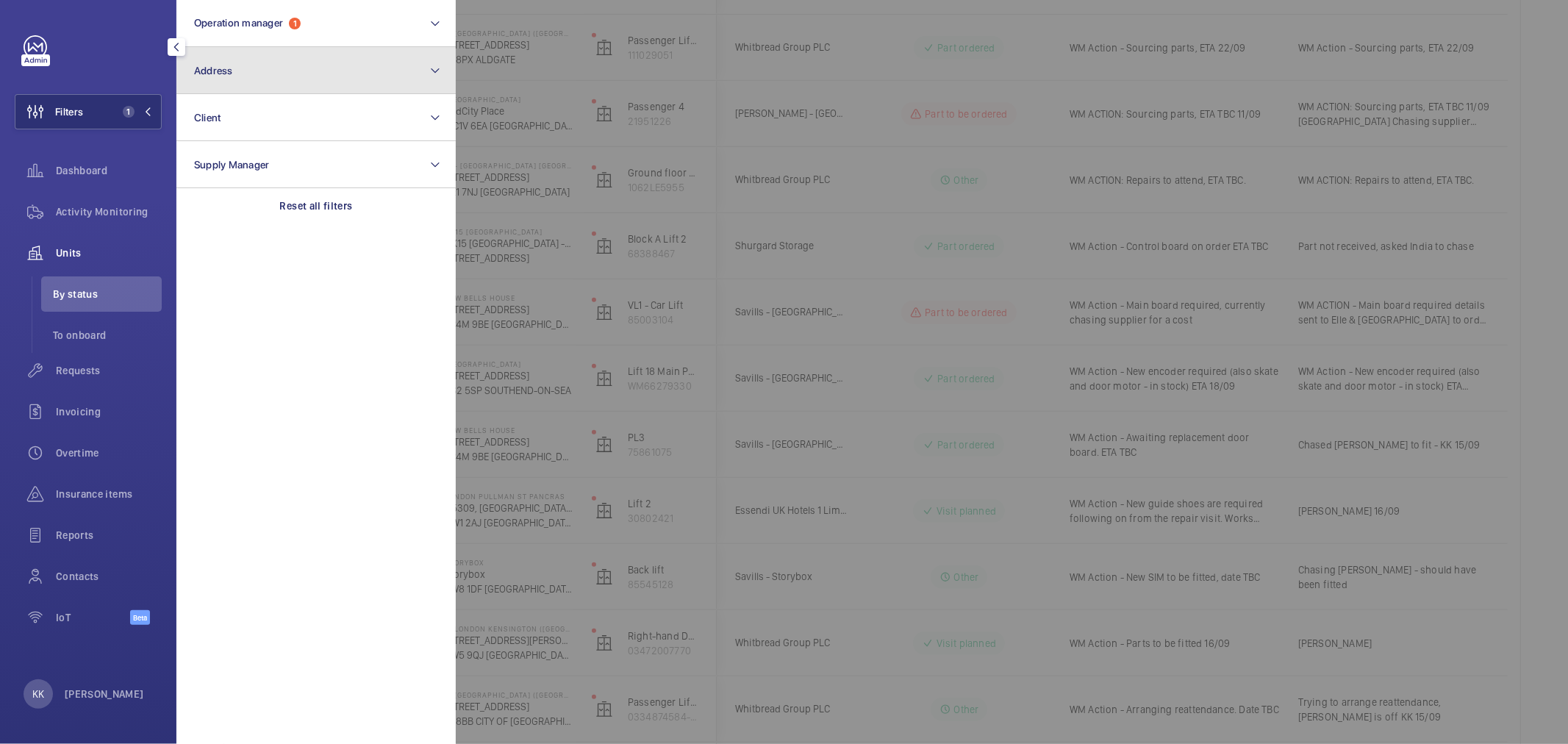
click at [250, 85] on button "Address" at bounding box center [316, 70] width 279 height 47
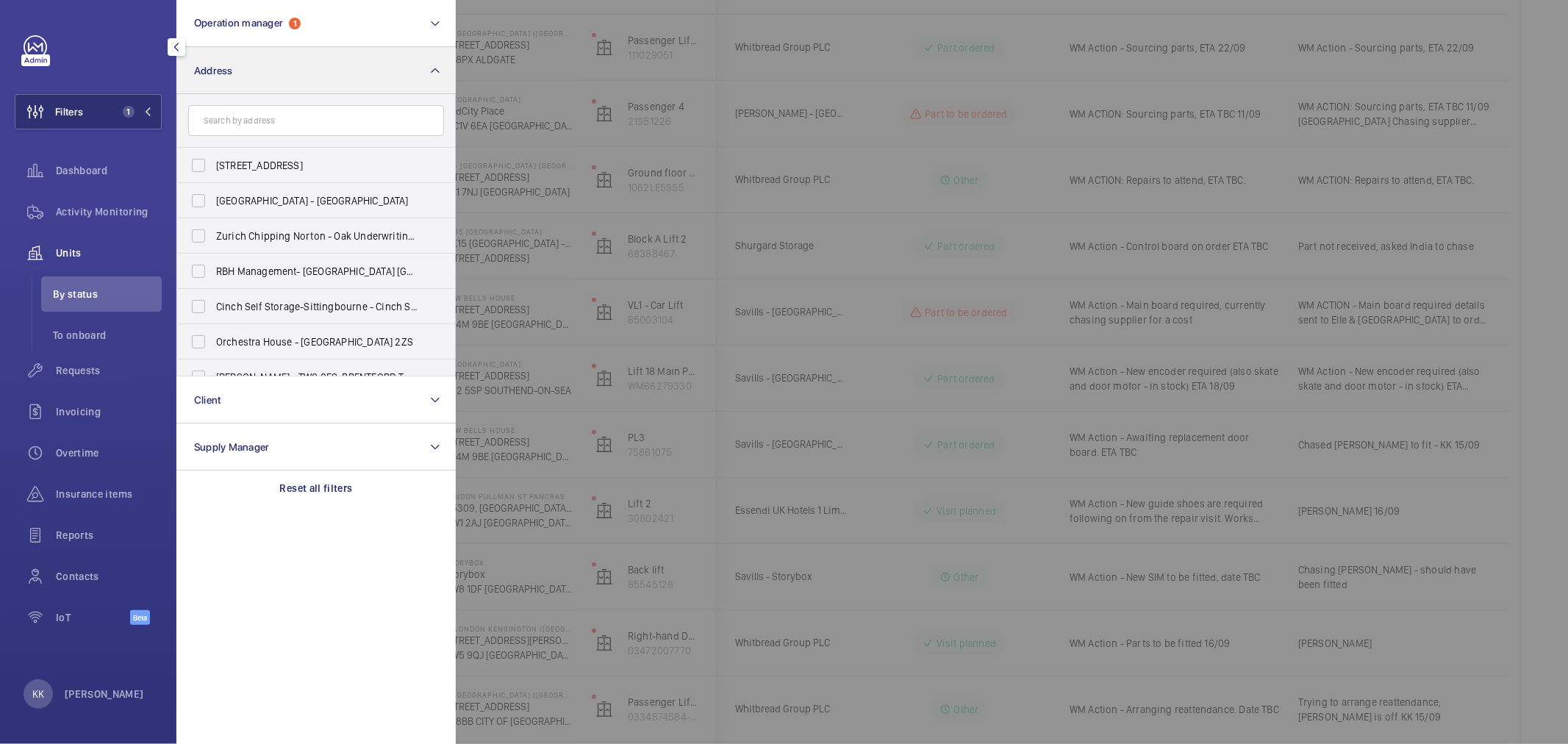
type input "5556351"
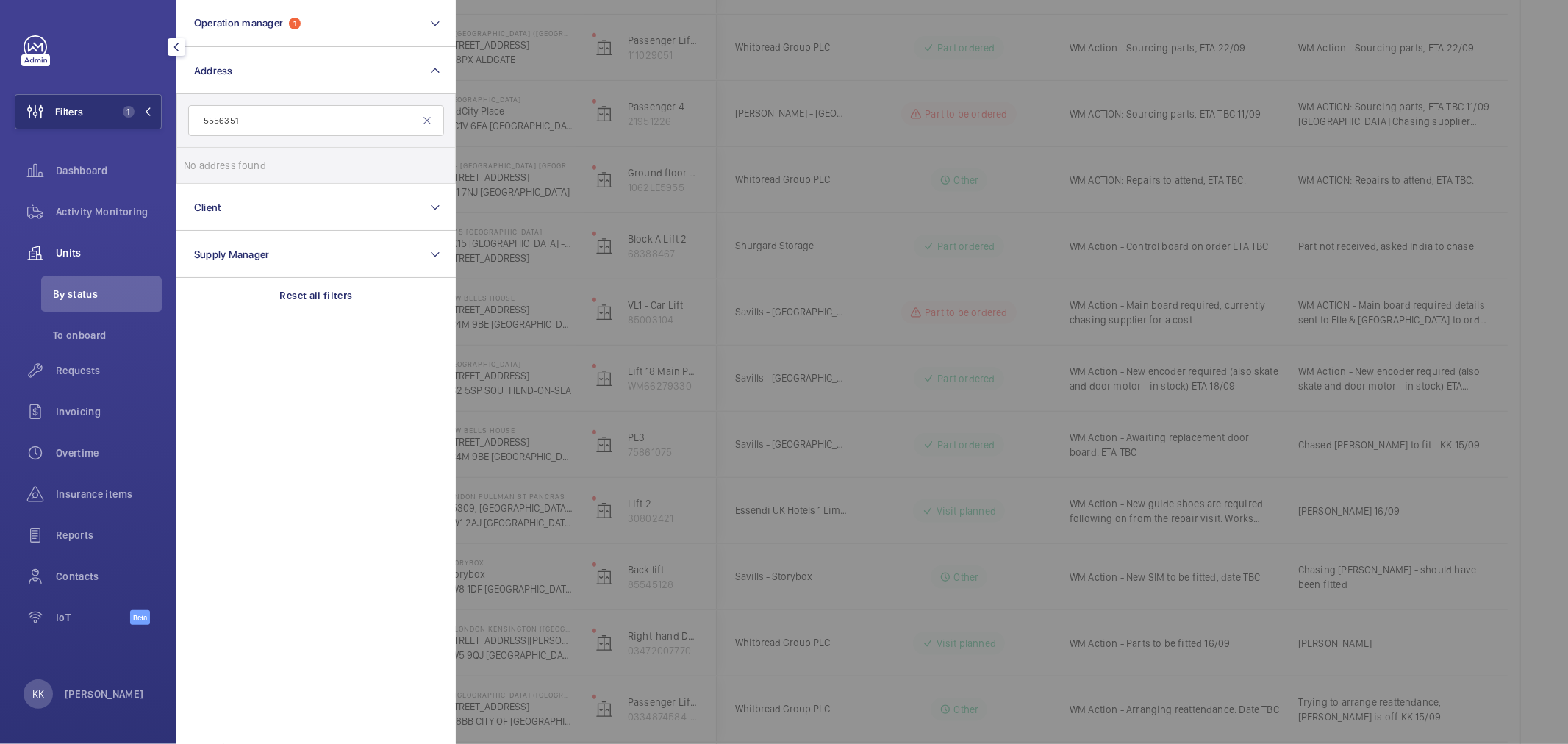
drag, startPoint x: 262, startPoint y: 116, endPoint x: 0, endPoint y: 149, distance: 264.1
click at [0, 148] on div "Filters 1 Operation manager 1 Address 5556351 No address found Reset Client Sup…" at bounding box center [88, 372] width 176 height 744
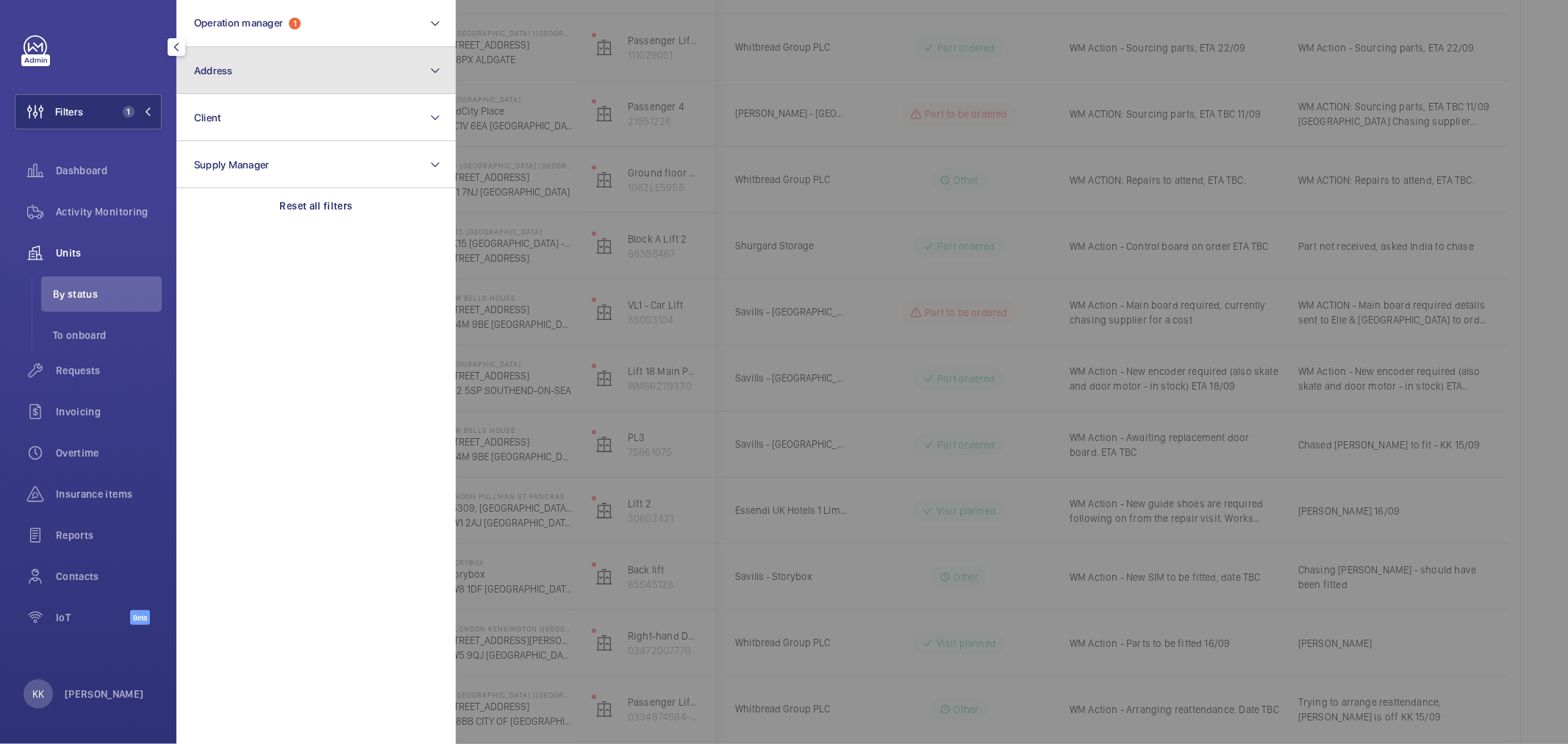
click at [450, 54] on button "Address" at bounding box center [316, 70] width 279 height 47
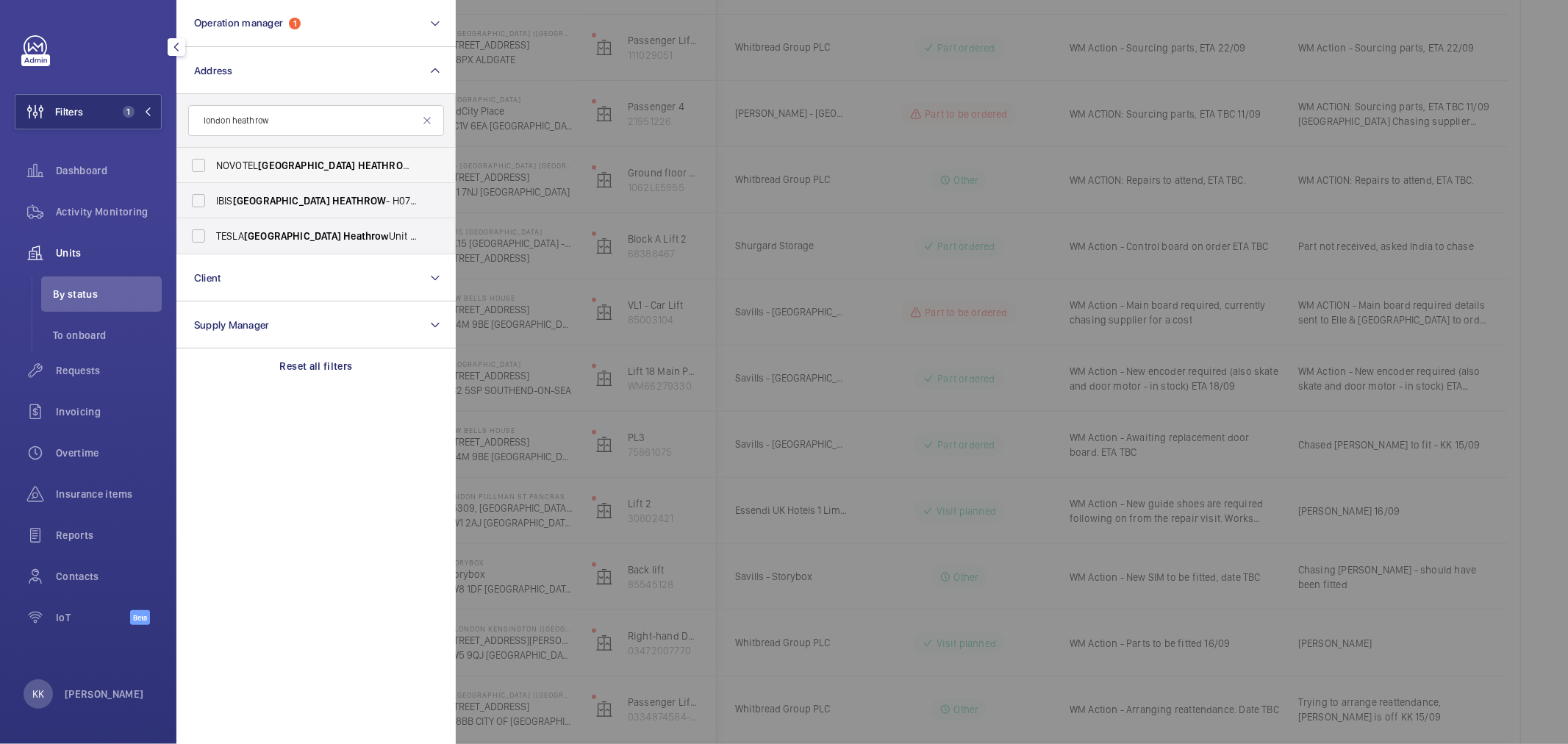
type input "london heathrow"
click at [332, 173] on label "NOVOTEL LONDON [STREET_ADDRESS]" at bounding box center [305, 165] width 256 height 35
click at [213, 173] on input "NOVOTEL LONDON [STREET_ADDRESS]" at bounding box center [199, 165] width 29 height 29
checkbox input "true"
click at [745, 215] on div at bounding box center [1239, 372] width 1568 height 744
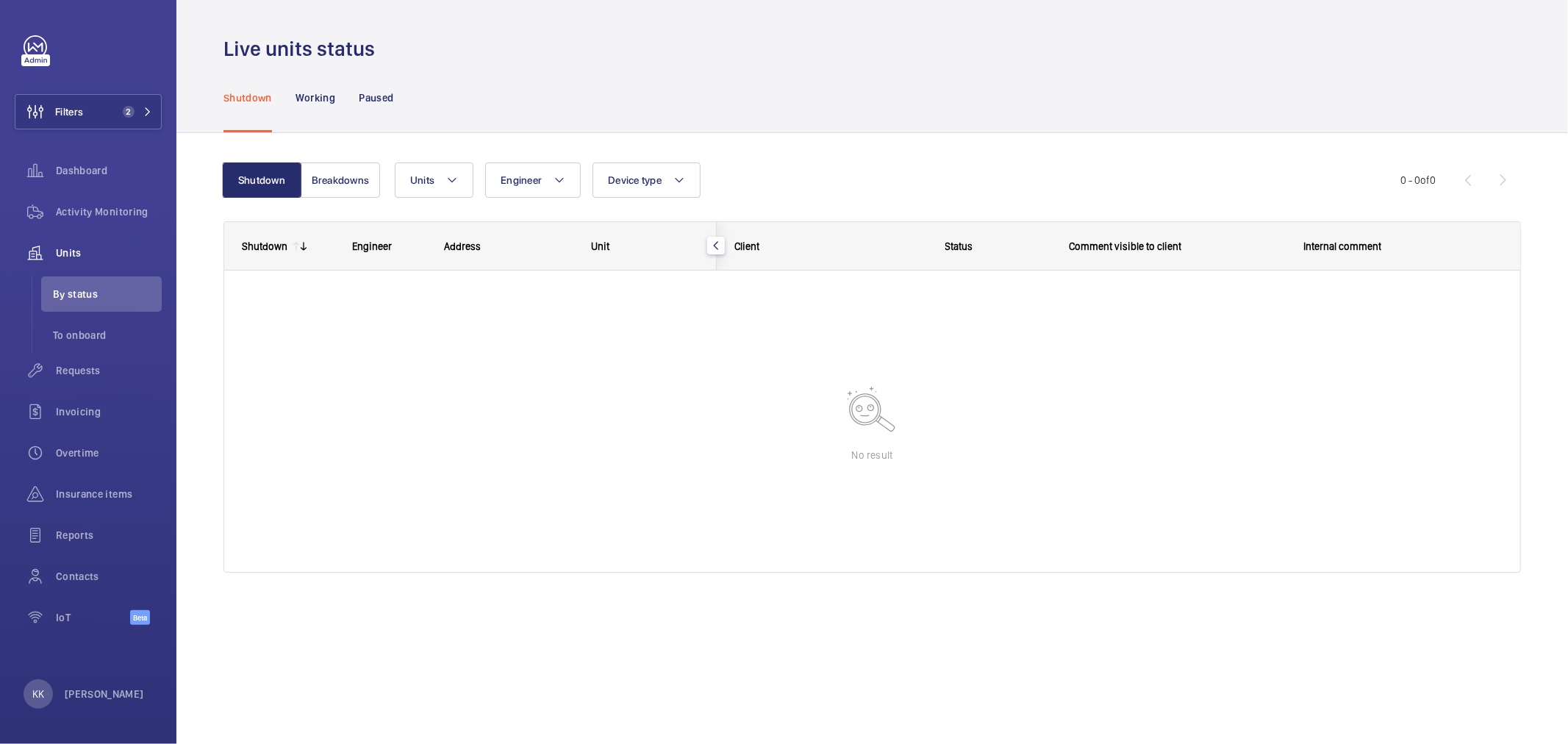
click at [875, 174] on div "Units Engineer Device type More filters Reset all filters" at bounding box center [897, 180] width 1005 height 35
click at [122, 206] on span "Activity Monitoring" at bounding box center [109, 211] width 106 height 15
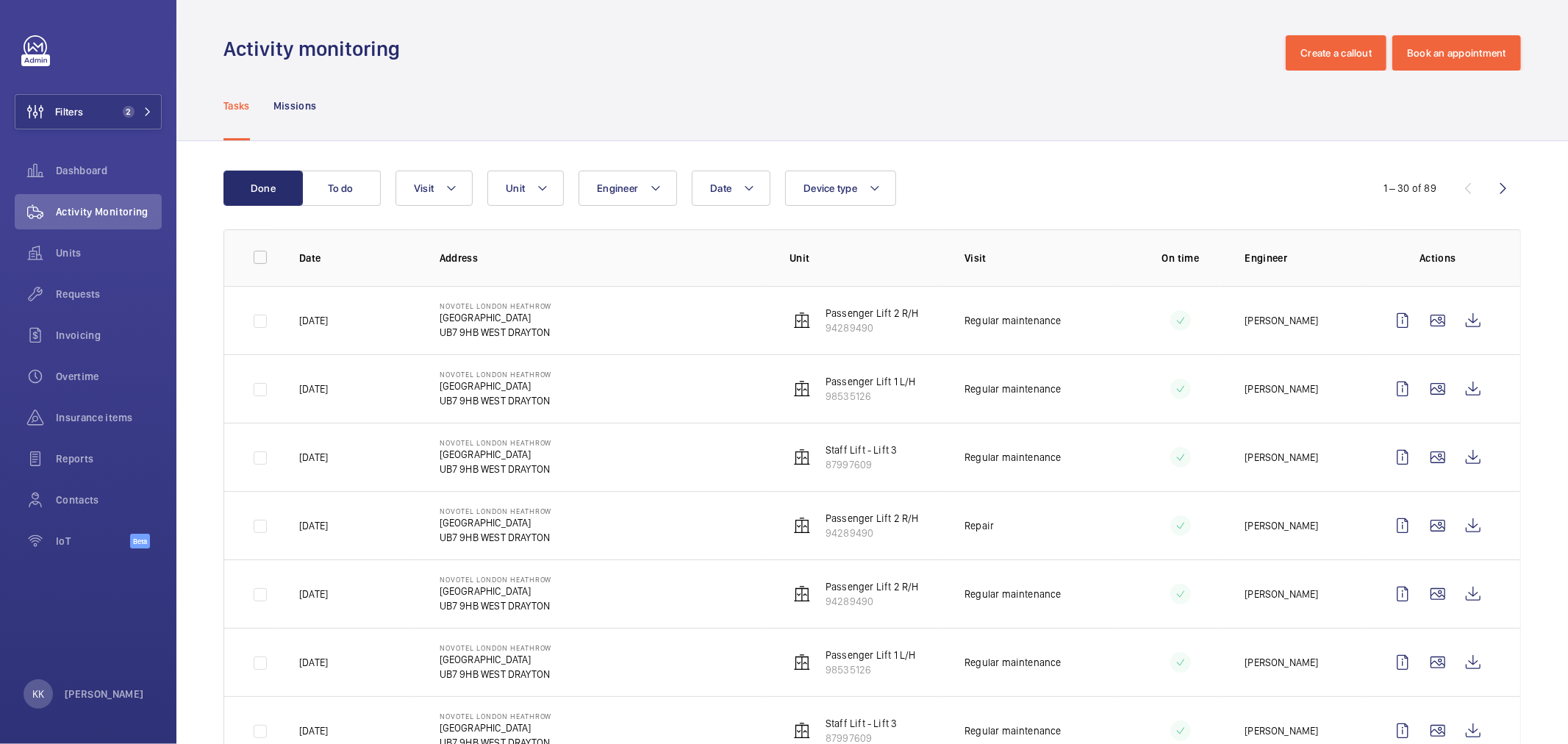
click at [611, 123] on div "Tasks Missions" at bounding box center [872, 105] width 1297 height 70
drag, startPoint x: 75, startPoint y: 297, endPoint x: 75, endPoint y: 248, distance: 49.0
click at [75, 295] on span "Requests" at bounding box center [109, 294] width 106 height 15
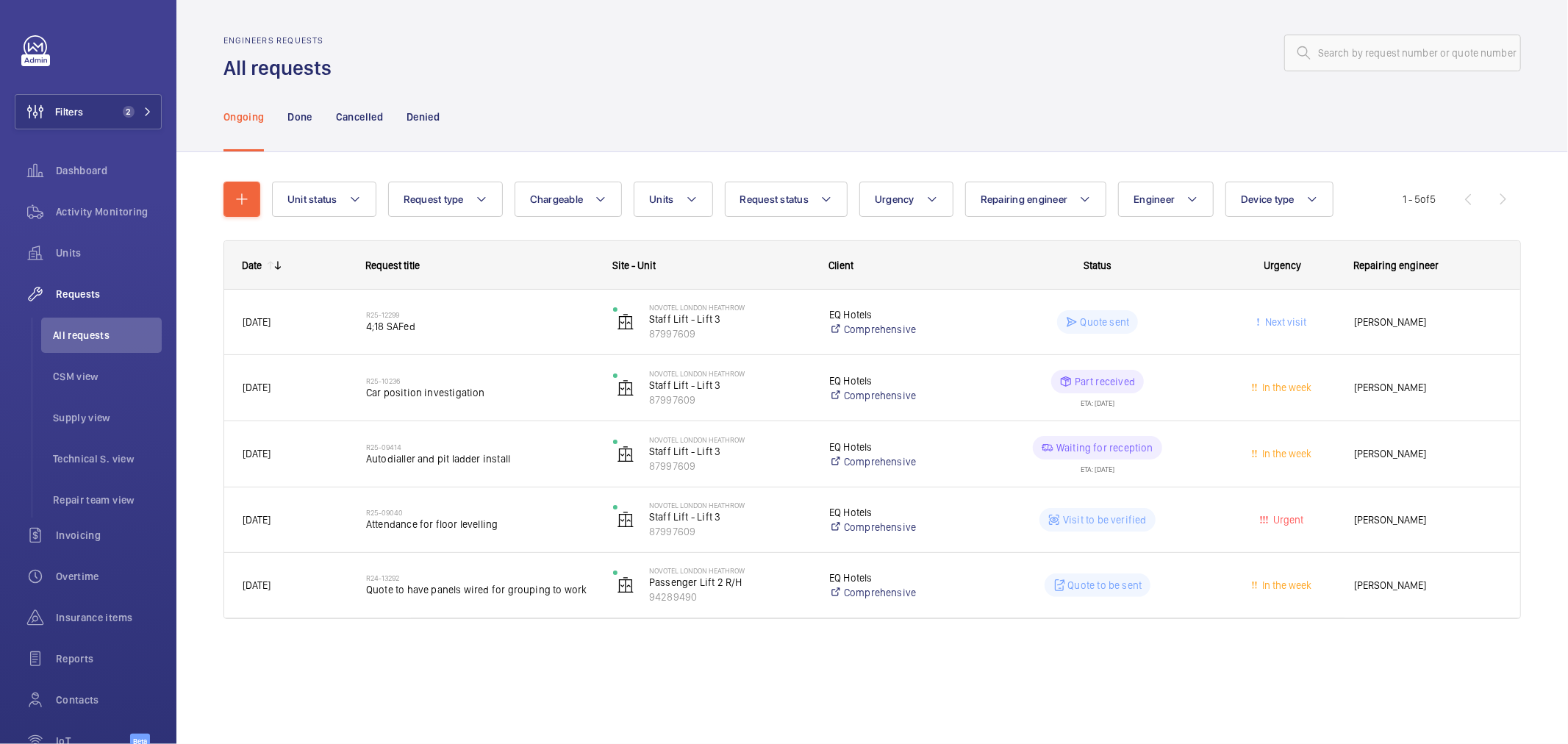
click at [844, 70] on div "Engineers requests All requests" at bounding box center [872, 58] width 1297 height 46
click at [121, 206] on span "Activity Monitoring" at bounding box center [109, 211] width 106 height 15
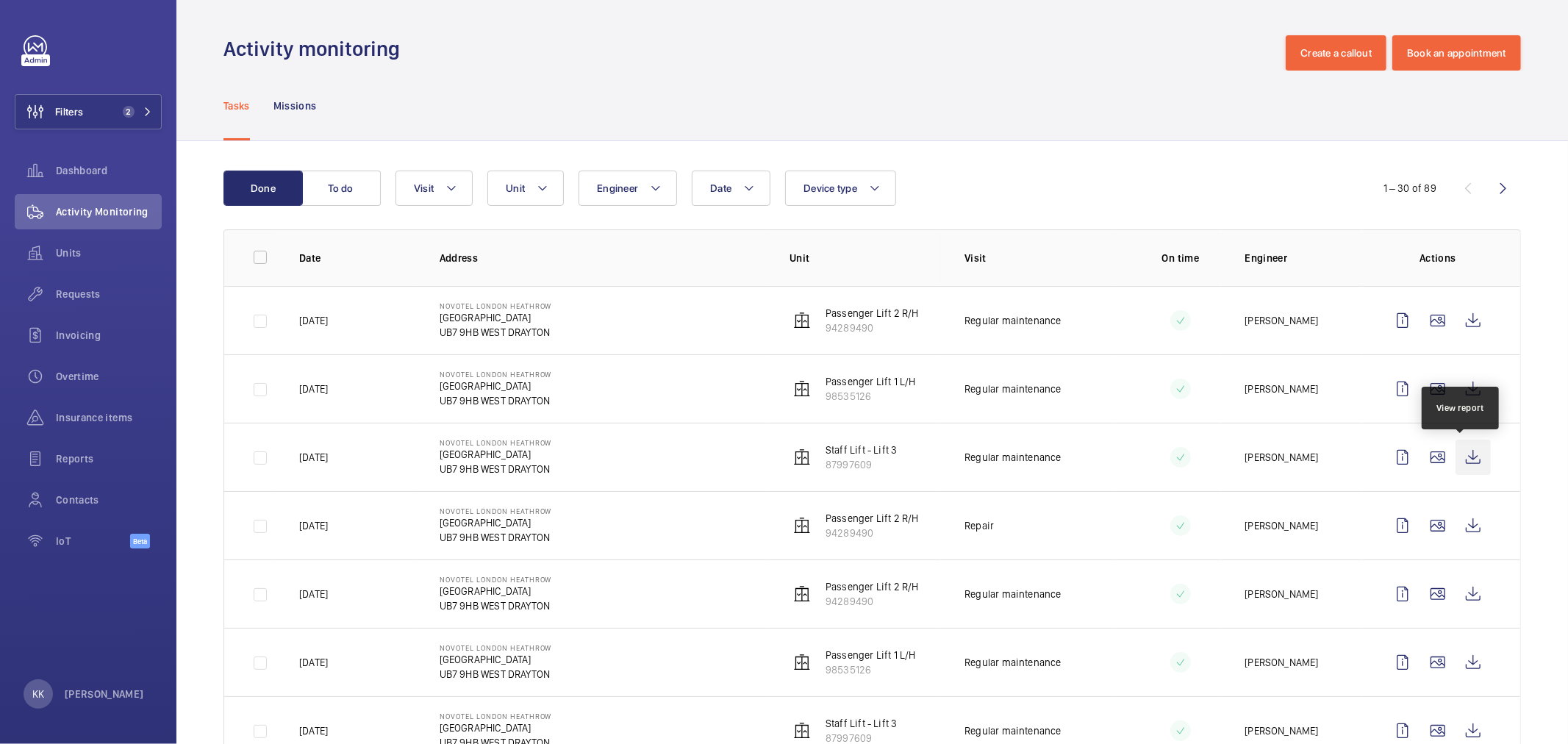
click at [1462, 452] on wm-front-icon-button at bounding box center [1473, 456] width 35 height 35
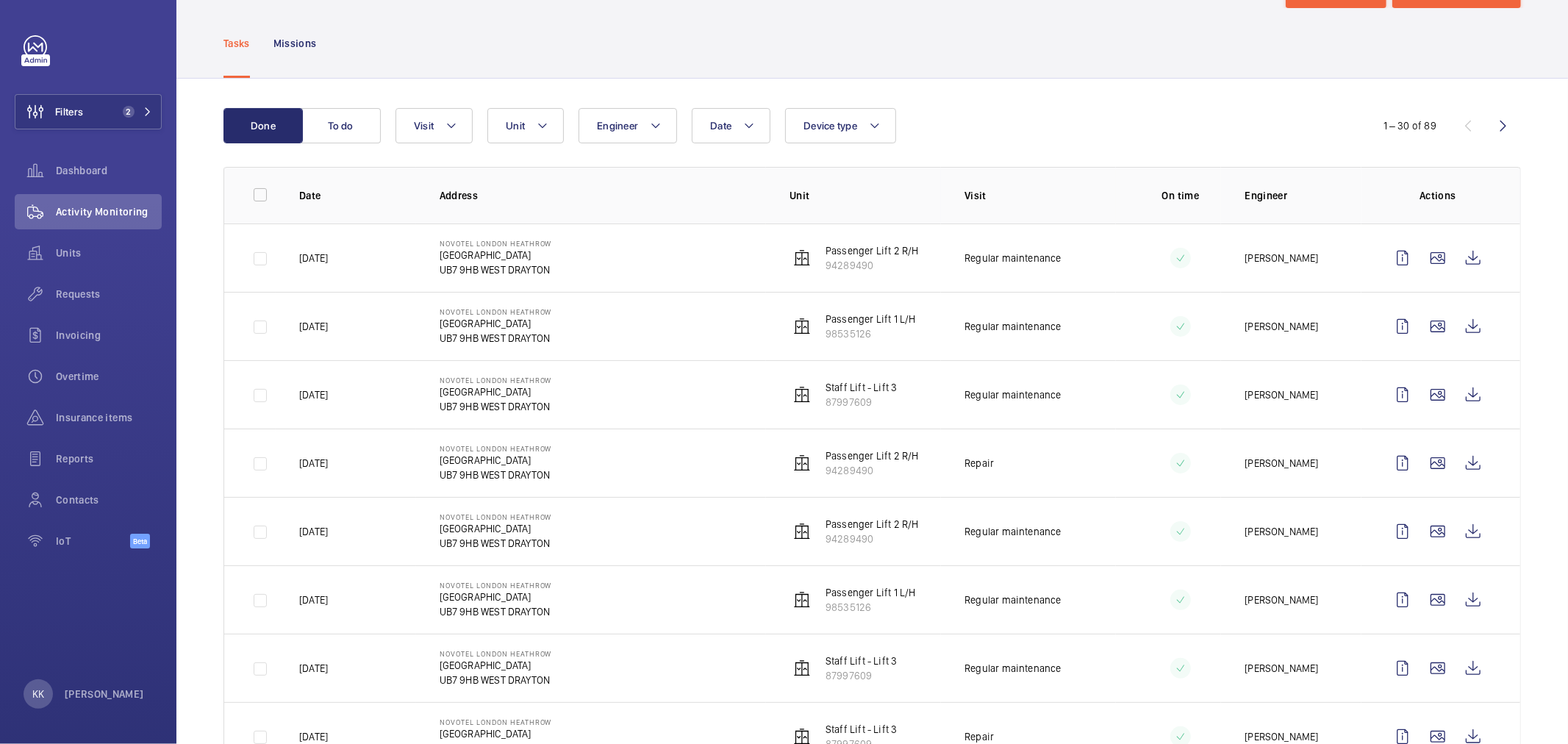
scroll to position [81, 0]
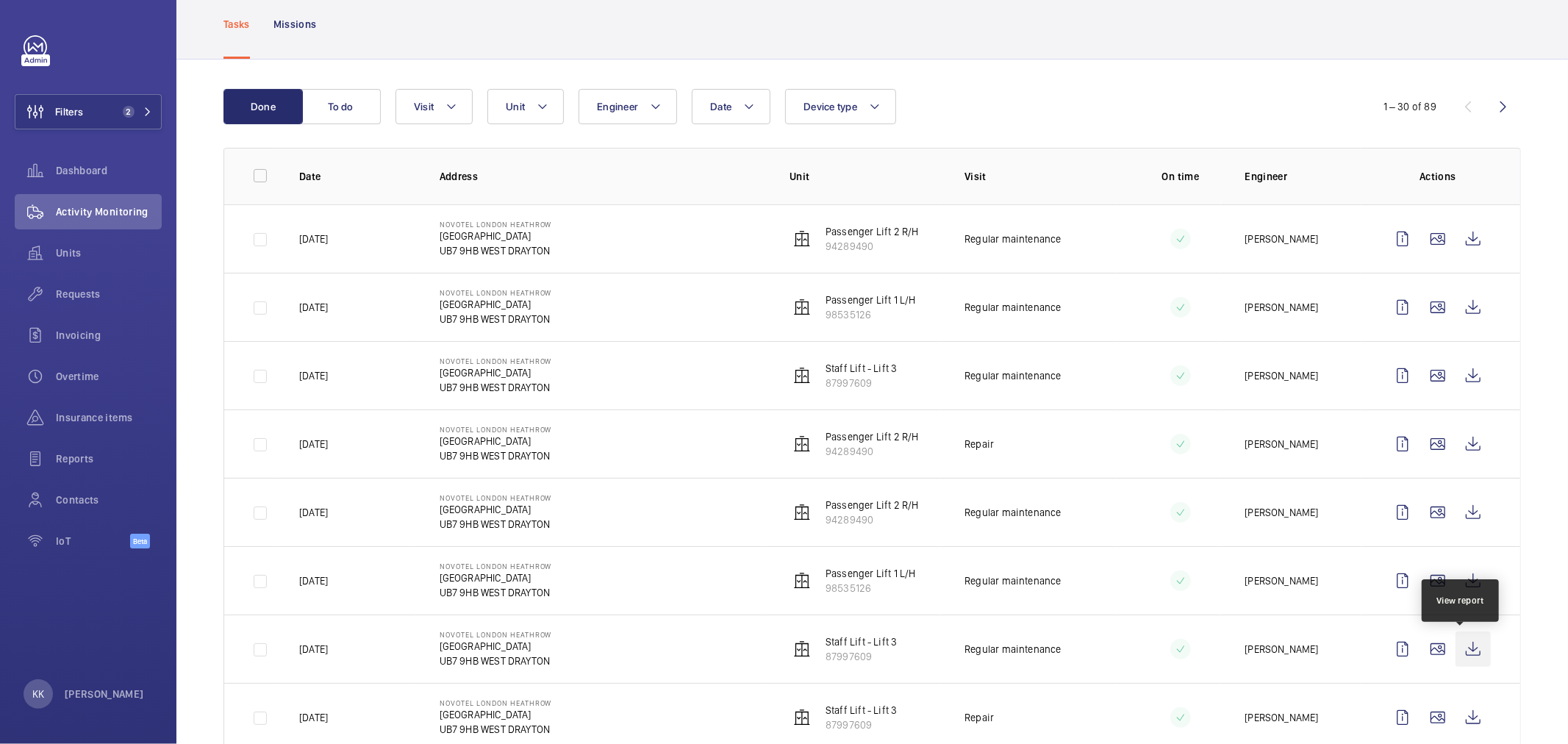
click at [1457, 646] on wm-front-icon-button at bounding box center [1473, 648] width 35 height 35
click at [1160, 89] on div "Date Engineer Unit Device type Visit" at bounding box center [870, 106] width 949 height 35
click at [106, 303] on div "Requests" at bounding box center [88, 294] width 147 height 35
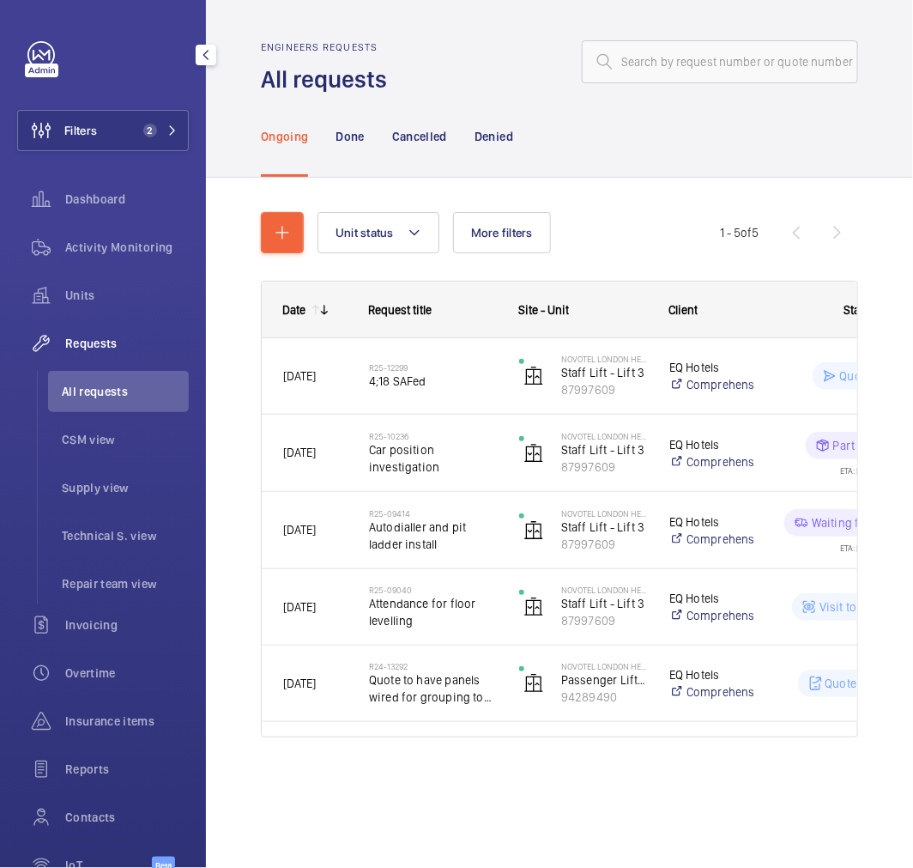
click at [203, 57] on mat-icon "button" at bounding box center [206, 55] width 21 height 14
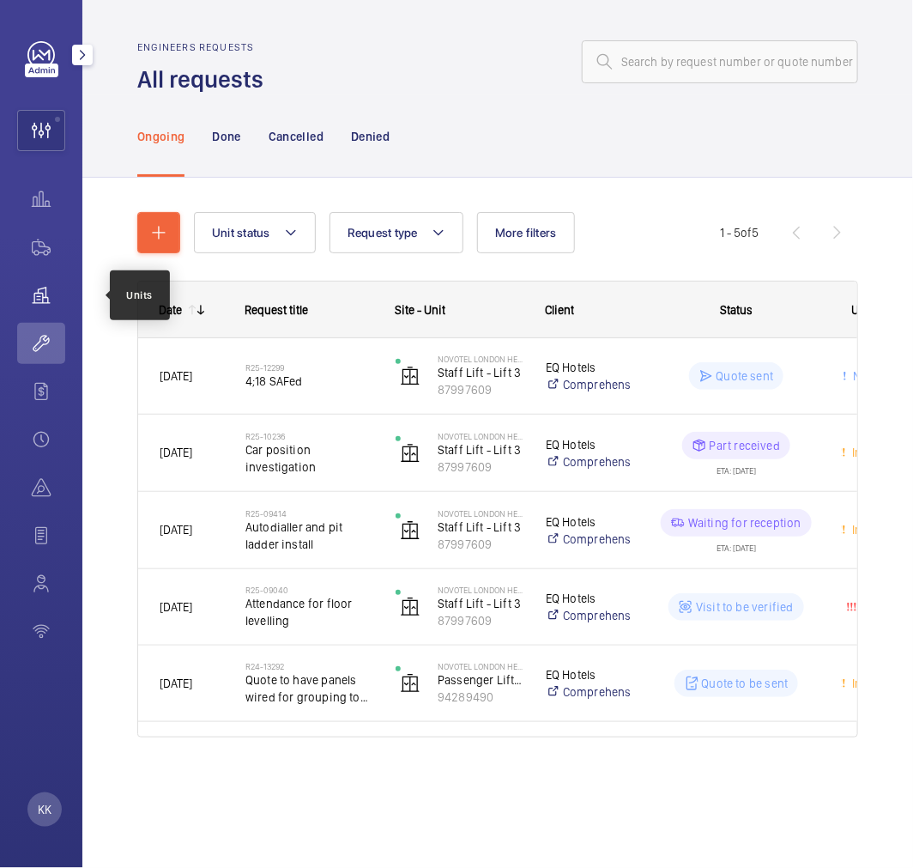
click at [52, 296] on wm-front-icon-button at bounding box center [41, 295] width 48 height 41
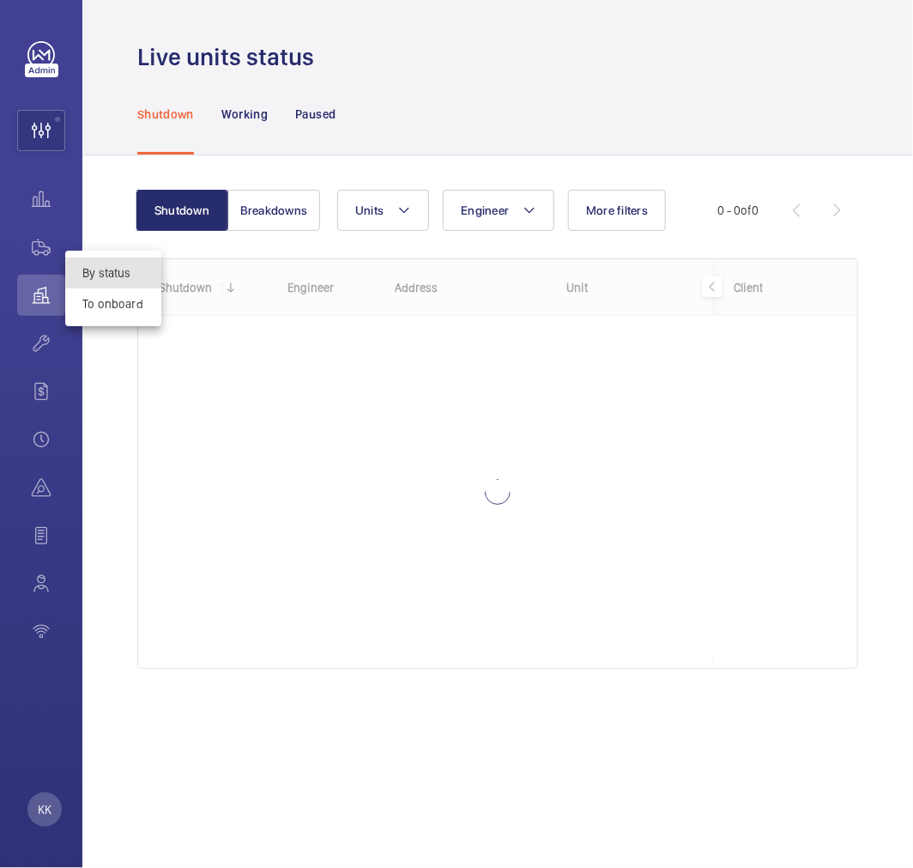
click at [43, 130] on div at bounding box center [456, 434] width 913 height 868
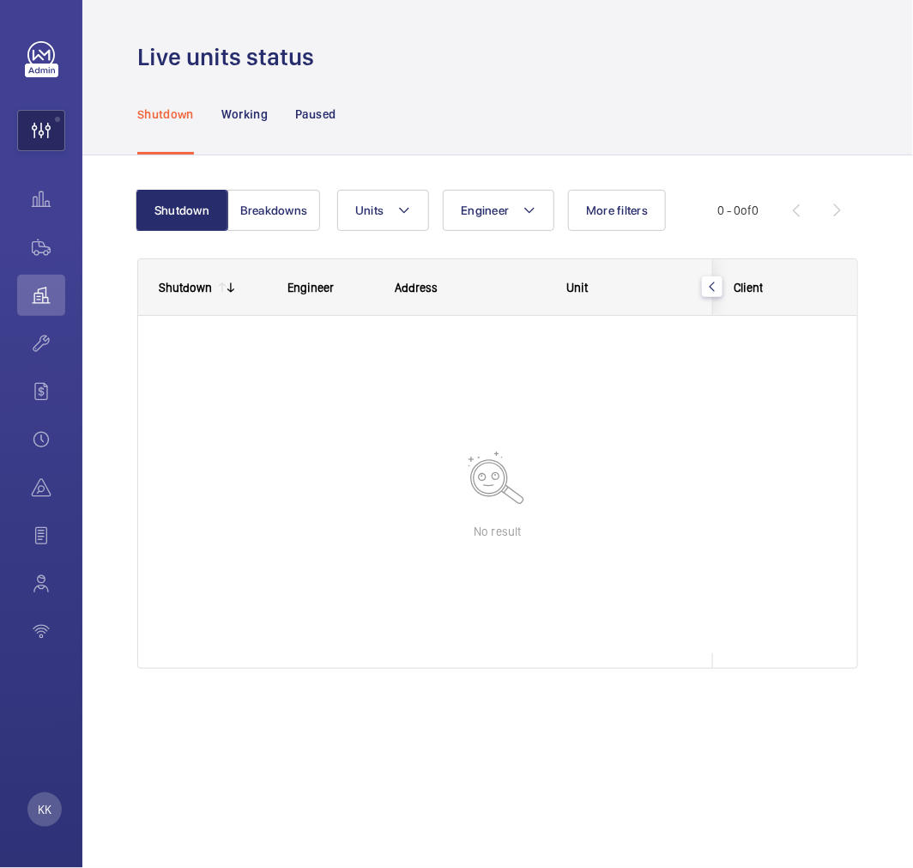
click at [38, 124] on wm-front-icon-button at bounding box center [41, 130] width 46 height 41
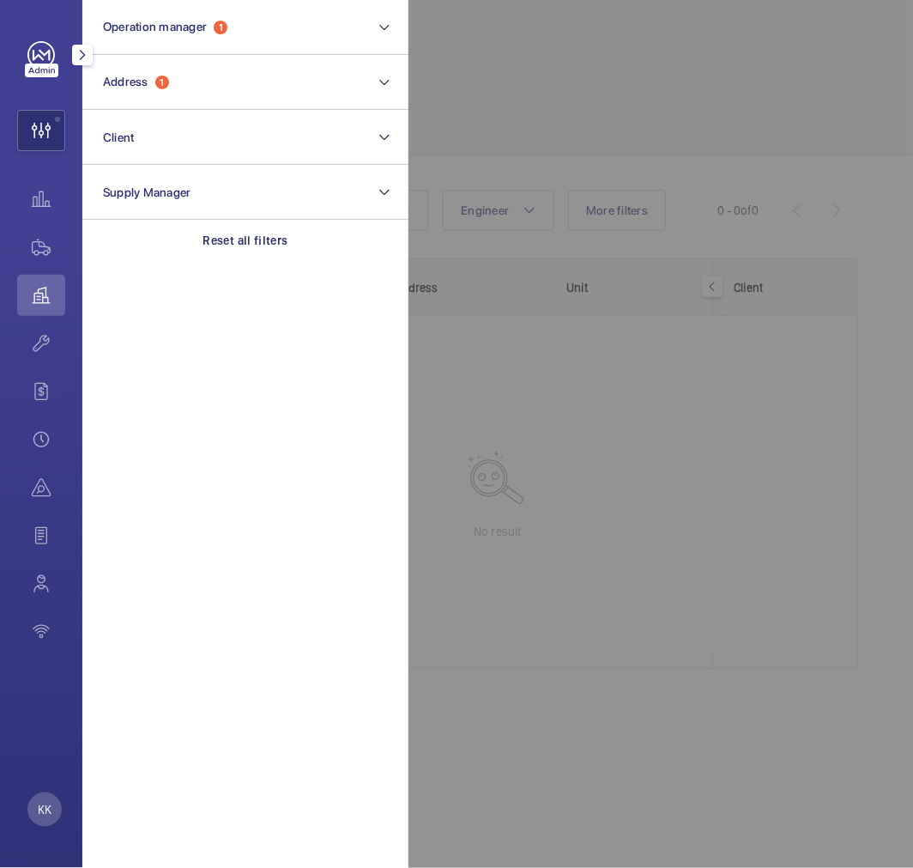
click at [49, 123] on wm-front-icon-button at bounding box center [41, 130] width 46 height 41
click at [170, 89] on div "Shutdown" at bounding box center [165, 114] width 57 height 82
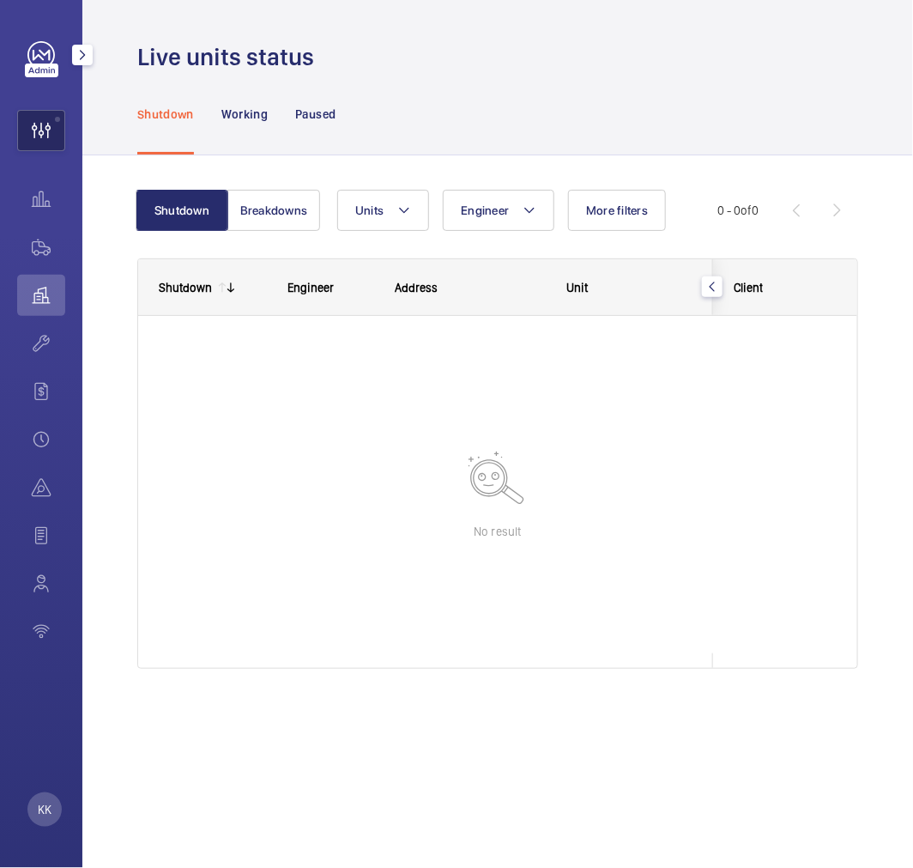
click at [27, 130] on wm-front-icon-button at bounding box center [41, 130] width 46 height 41
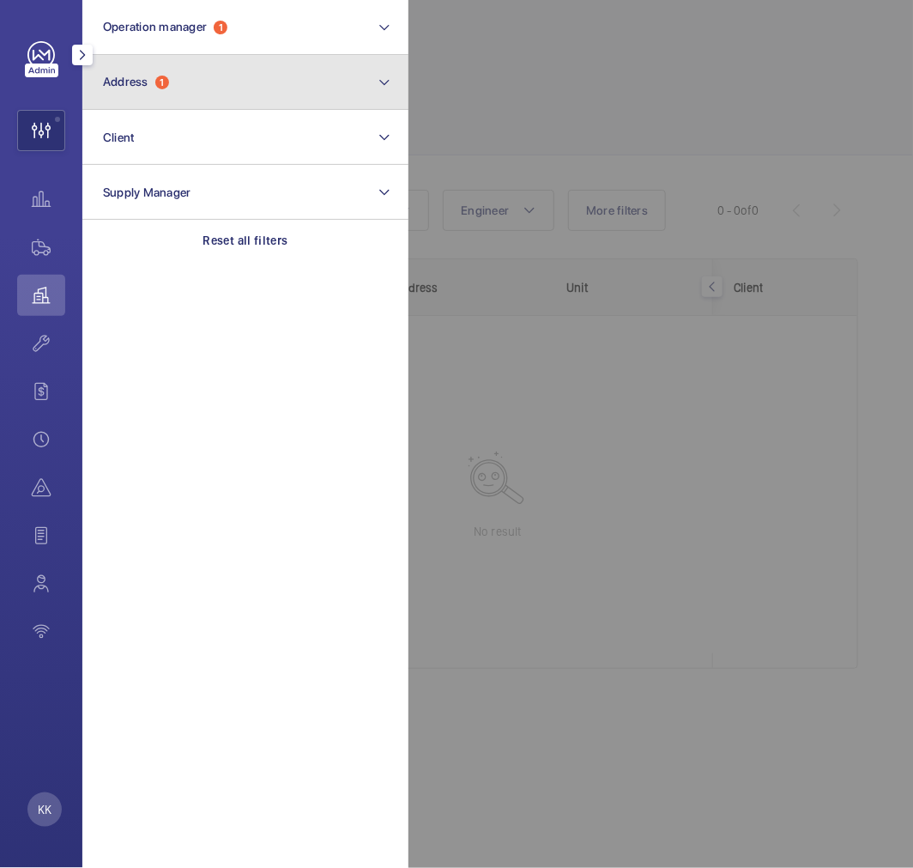
click at [169, 64] on button "Address 1" at bounding box center [245, 82] width 326 height 55
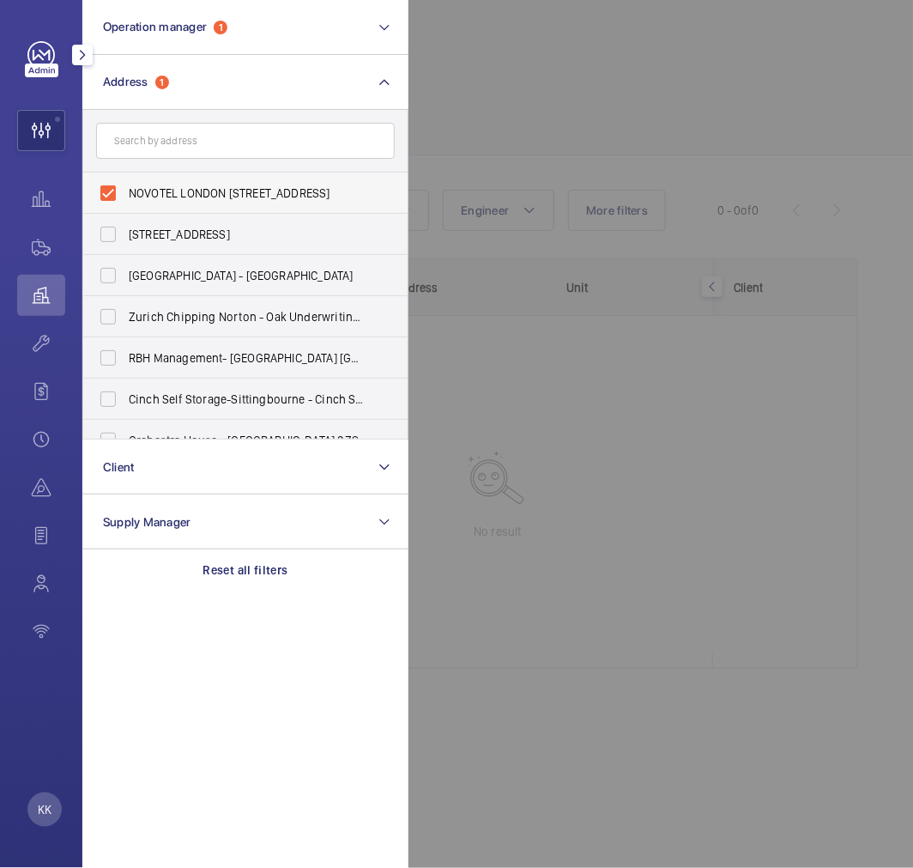
click at [175, 185] on span "NOVOTEL LONDON [STREET_ADDRESS]" at bounding box center [247, 193] width 236 height 17
click at [125, 185] on input "NOVOTEL LONDON [STREET_ADDRESS]" at bounding box center [108, 193] width 34 height 34
checkbox input "false"
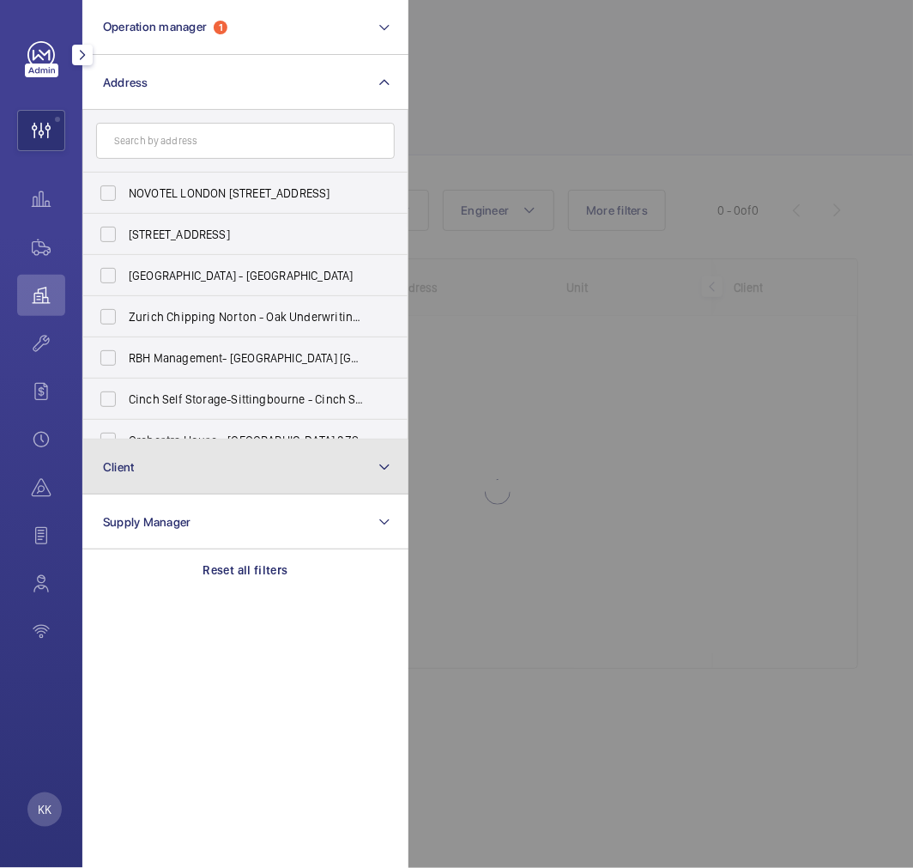
click at [147, 458] on button "Client" at bounding box center [245, 467] width 326 height 55
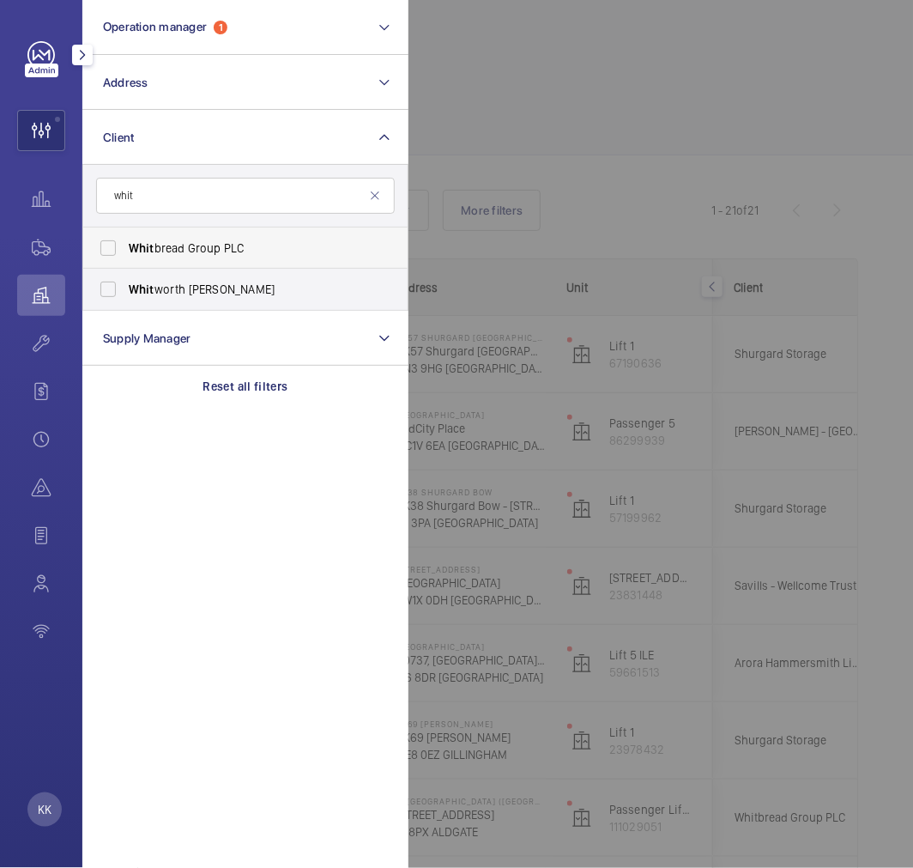
type input "whit"
click at [156, 252] on span "Whit bread Group PLC" at bounding box center [247, 248] width 236 height 17
click at [125, 252] on input "Whit bread Group PLC" at bounding box center [108, 248] width 34 height 34
checkbox input "true"
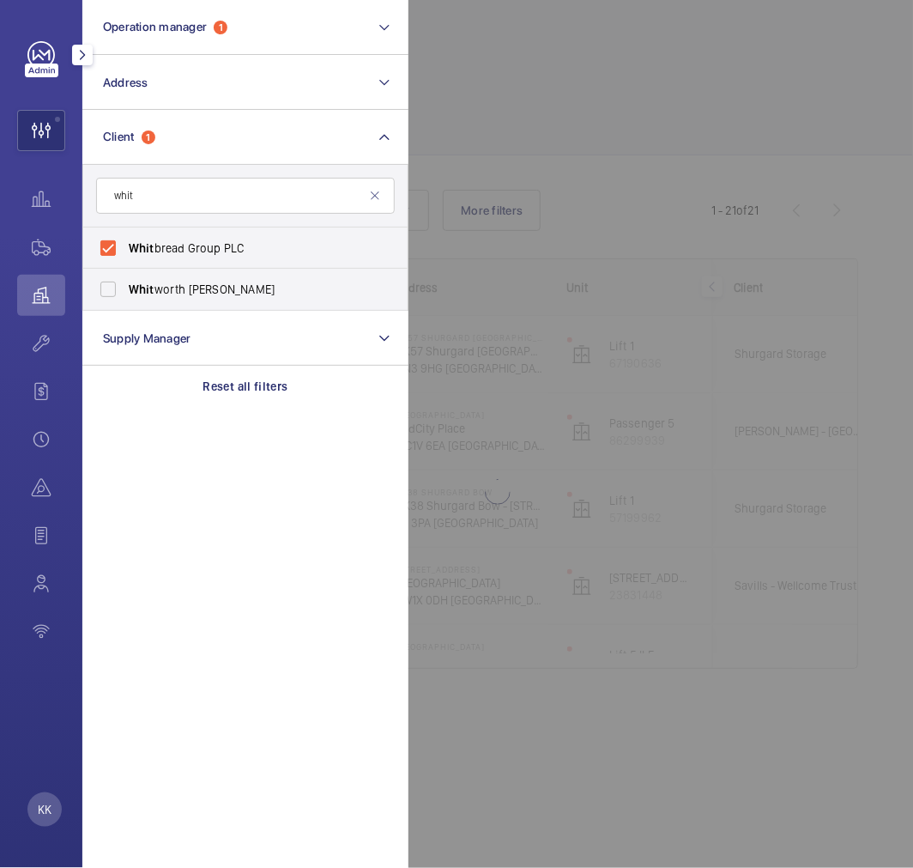
click at [558, 112] on div at bounding box center [865, 434] width 913 height 868
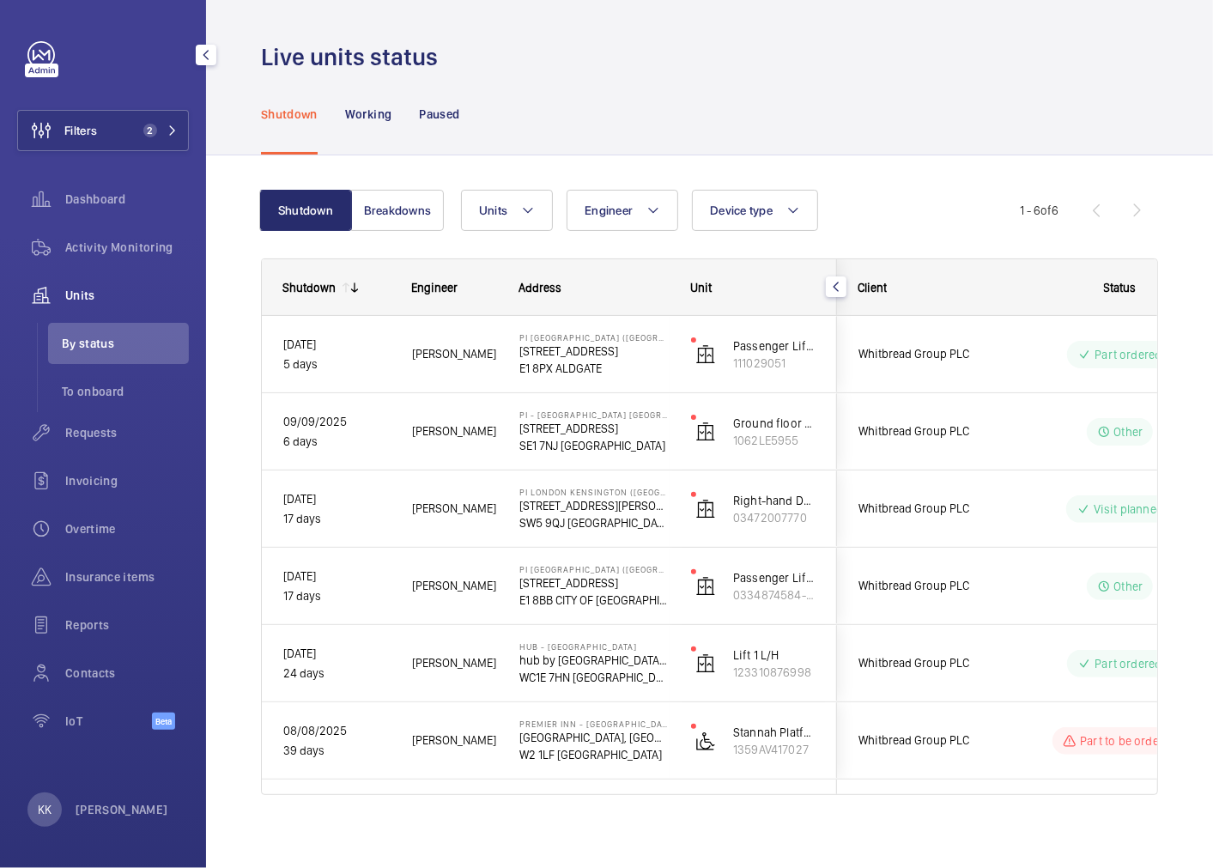
click at [199, 61] on mat-icon "button" at bounding box center [206, 55] width 21 height 14
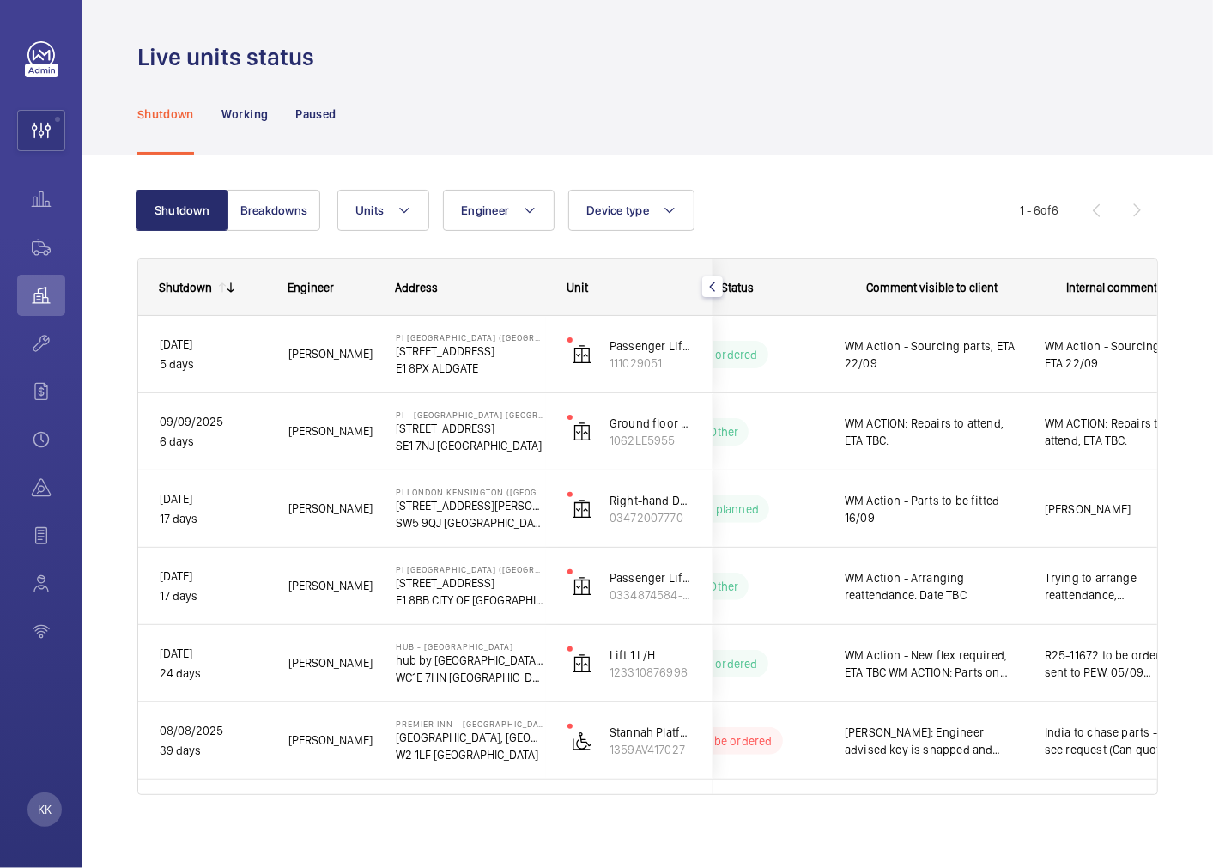
scroll to position [0, 237]
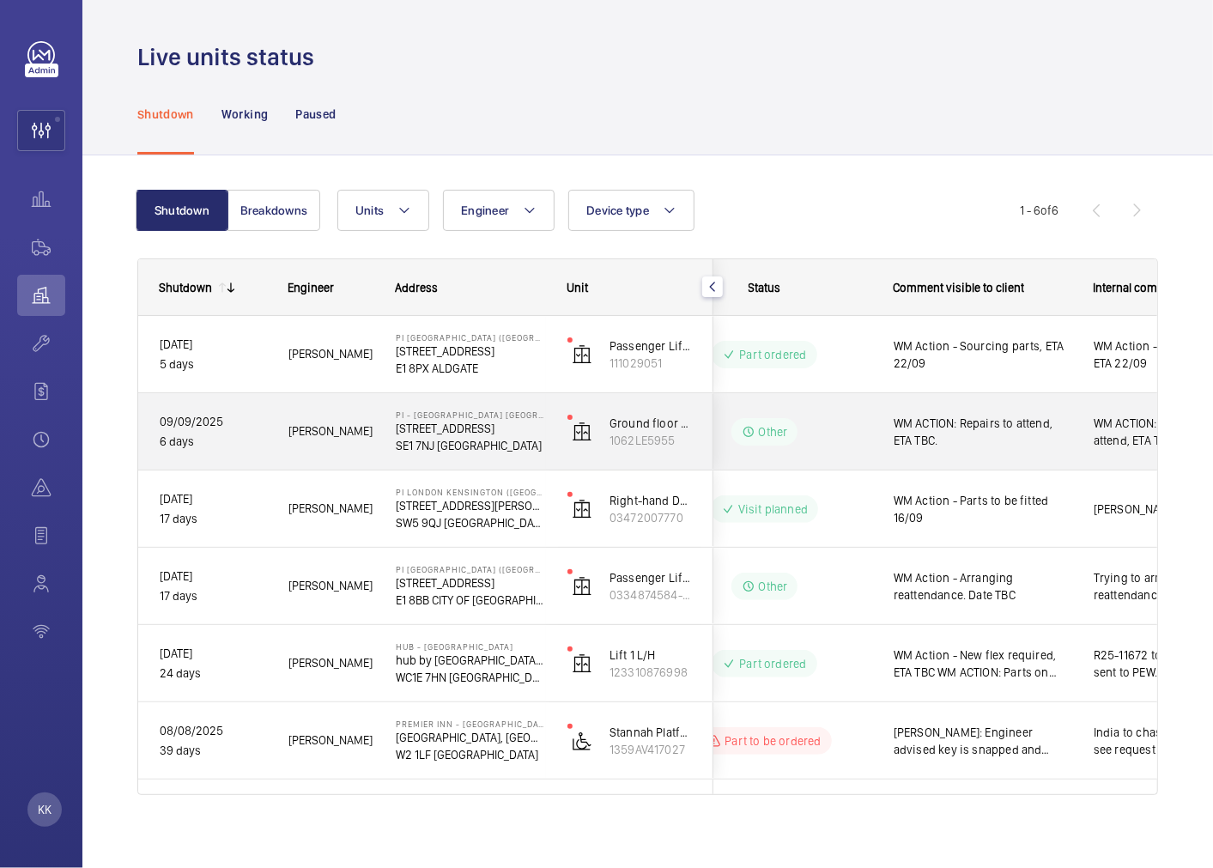
click at [980, 429] on span "WM ACTION: Repairs to attend, ETA TBC." at bounding box center [983, 432] width 178 height 34
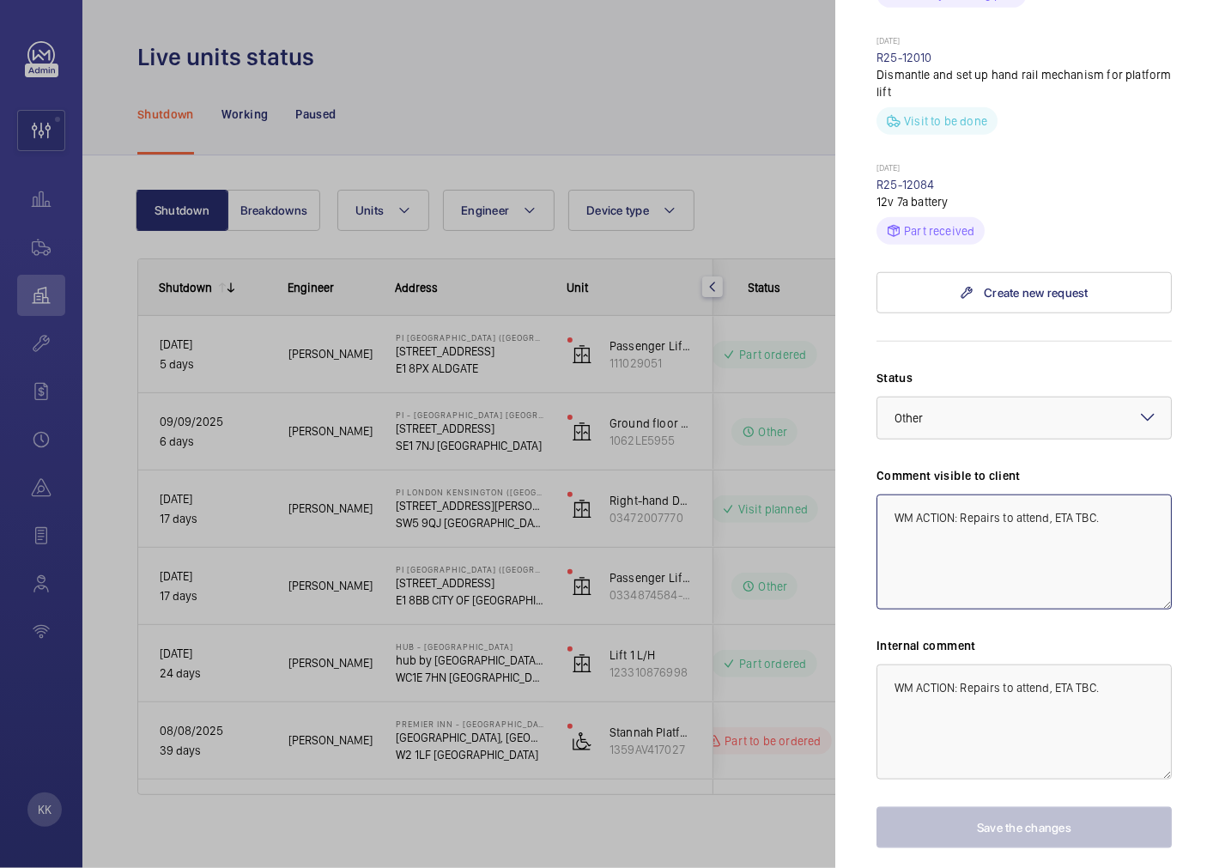
drag, startPoint x: 1052, startPoint y: 483, endPoint x: 1180, endPoint y: 503, distance: 128.6
click at [1179, 502] on mat-sidenav "Stopped unit PI - [GEOGRAPHIC_DATA] [STREET_ADDRESS][GEOGRAPHIC_DATA] Group PLC…" at bounding box center [1024, 434] width 378 height 868
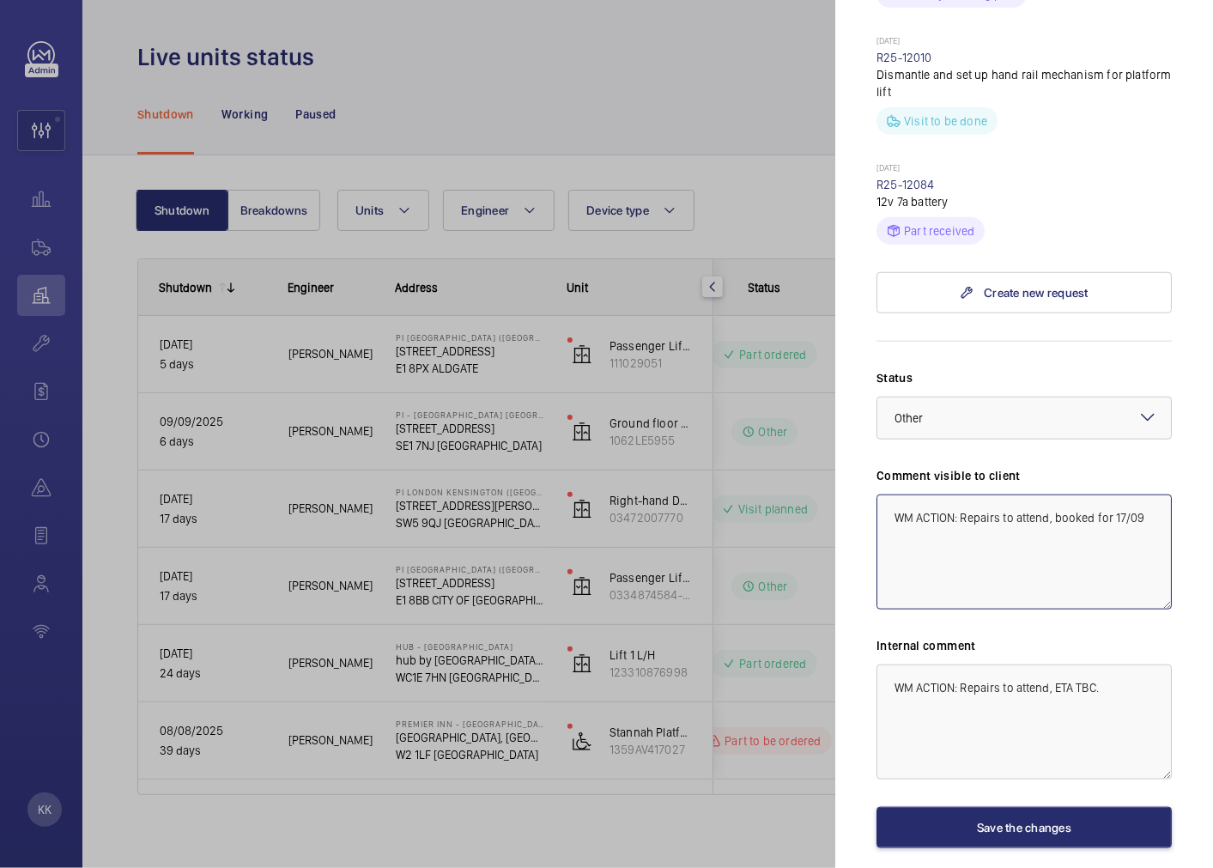
drag, startPoint x: 959, startPoint y: 486, endPoint x: 923, endPoint y: 469, distance: 39.9
click at [923, 494] on textarea "WM ACTION: Repairs to attend, booked for 17/09" at bounding box center [1024, 551] width 295 height 115
drag, startPoint x: 955, startPoint y: 549, endPoint x: 779, endPoint y: 408, distance: 225.2
click at [781, 409] on mat-sidenav-container "KK Filters 2 Dashboard Activity Monitoring Units By status To onboard Requests …" at bounding box center [606, 434] width 1213 height 868
type textarea "WM Action - Repairs to attend, booked for 17/09"
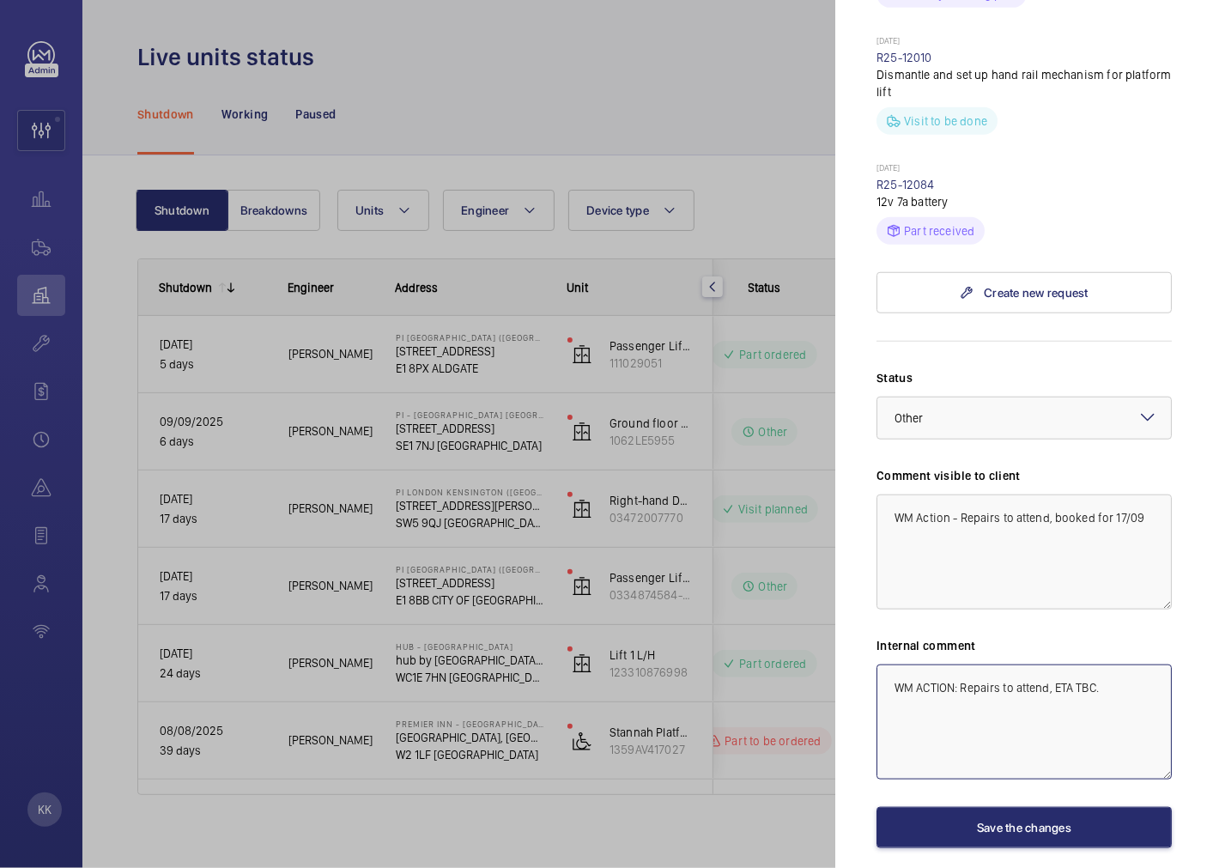
drag, startPoint x: 961, startPoint y: 655, endPoint x: 752, endPoint y: 628, distance: 211.2
click at [752, 628] on mat-sidenav-container "KK Filters 2 Dashboard Activity Monitoring Units By status To onboard Requests …" at bounding box center [606, 434] width 1213 height 868
paste textarea "ction - Repairs to attend, booked for 17/09"
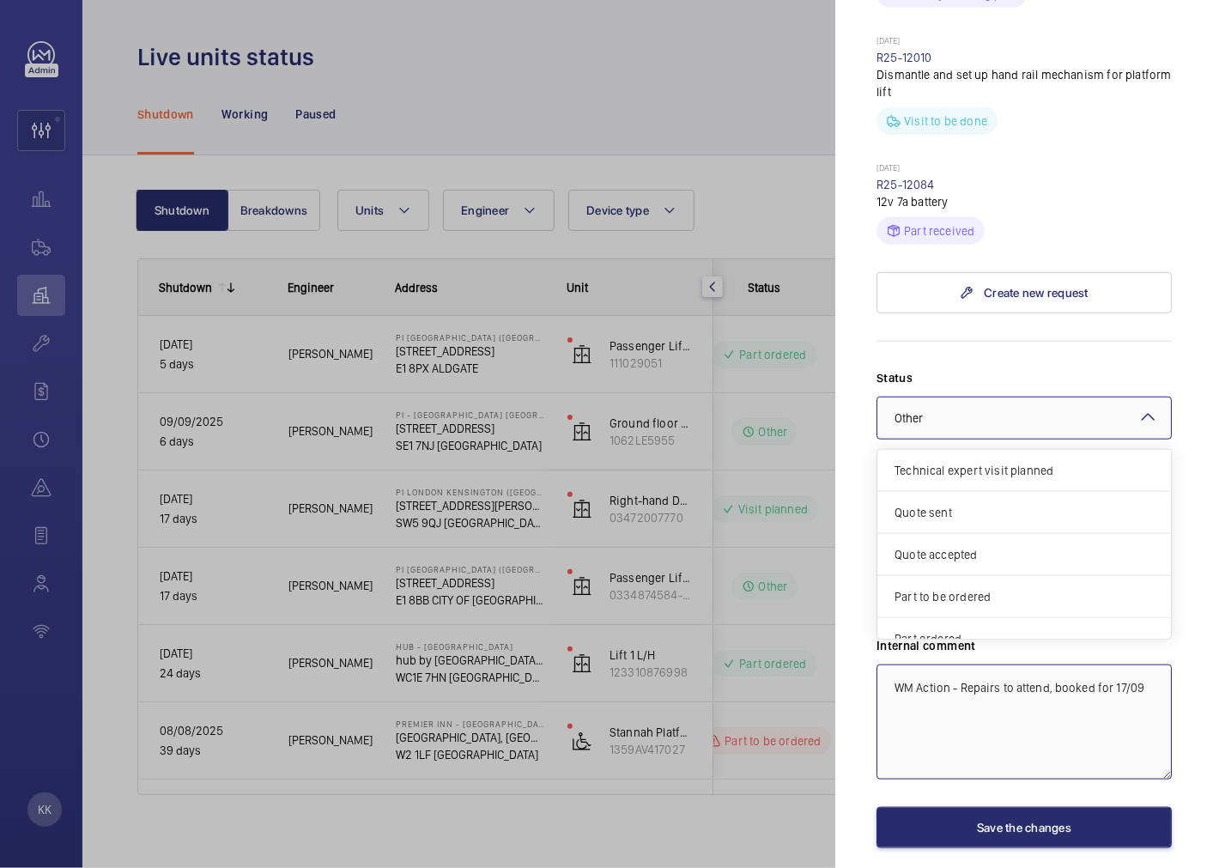
click at [919, 398] on div at bounding box center [1024, 417] width 294 height 41
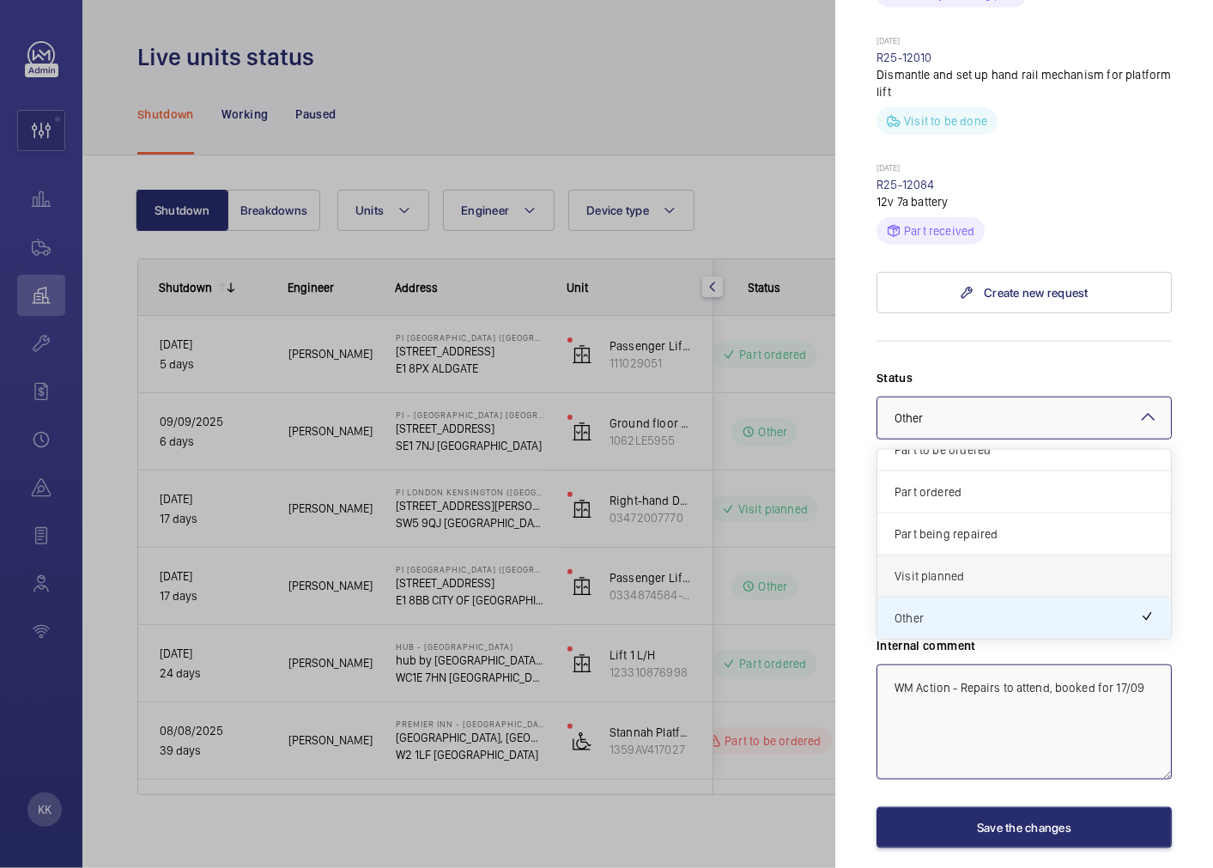
click at [960, 567] on span "Visit planned" at bounding box center [1024, 575] width 259 height 17
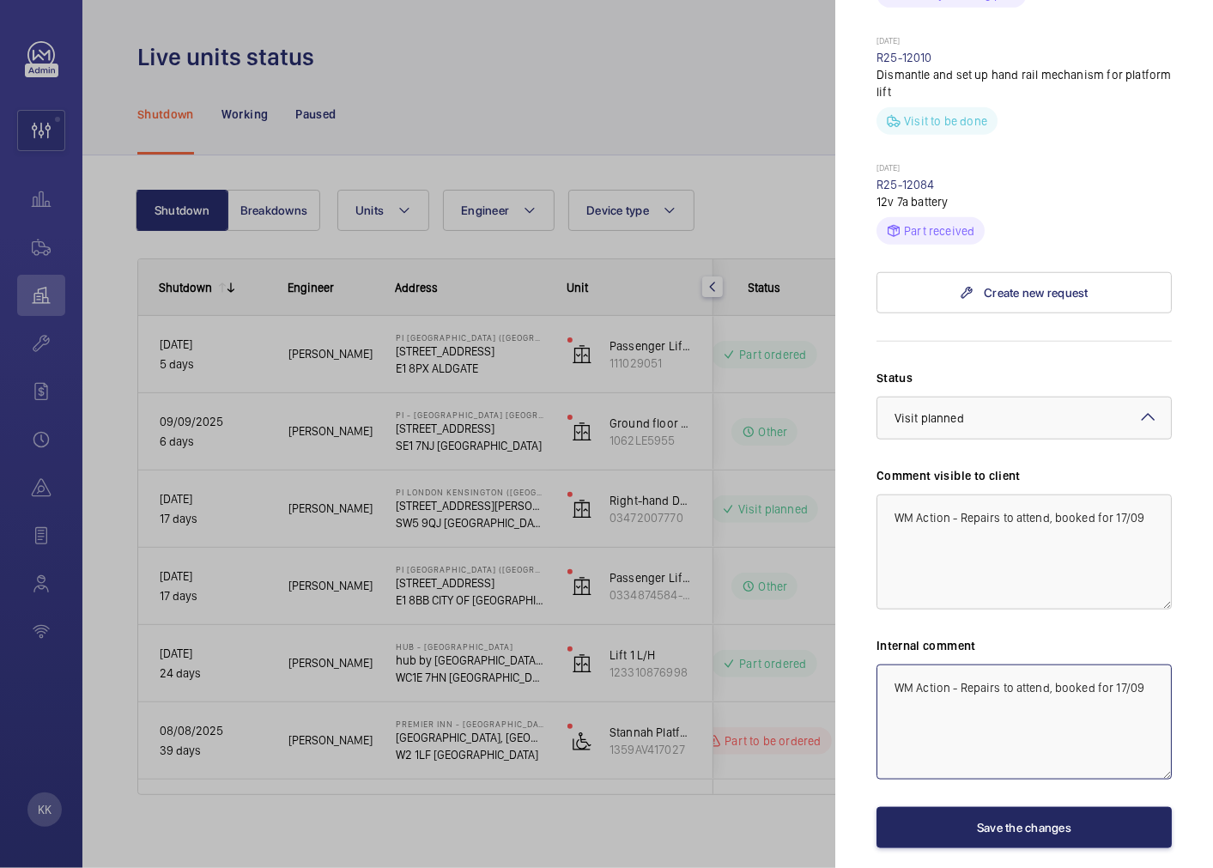
type textarea "WM Action - Repairs to attend, booked for 17/09"
click at [1030, 807] on button "Save the changes" at bounding box center [1024, 827] width 295 height 41
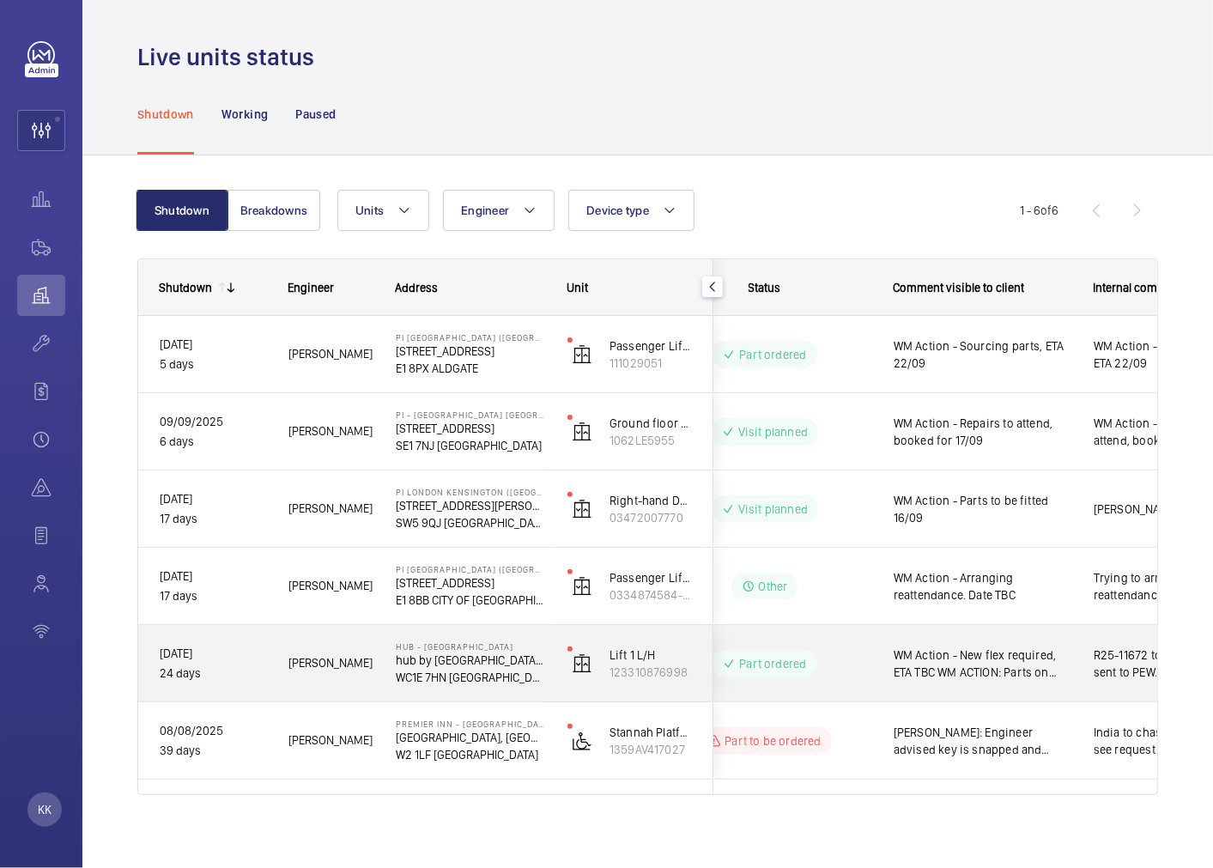
click at [1033, 683] on div "WM Action - New flex required, ETA TBC WM ACTION: Parts on order ETA 18th. 16/09" at bounding box center [972, 664] width 198 height 74
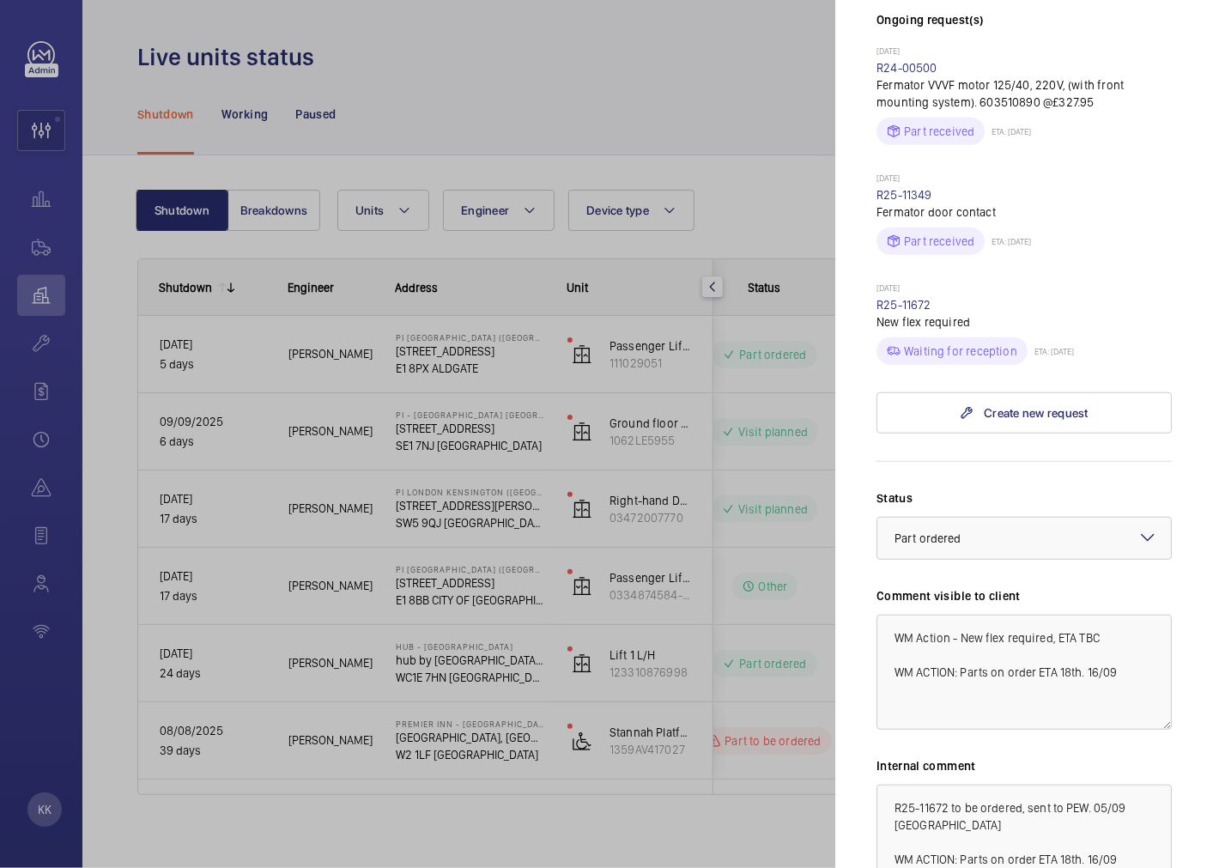
scroll to position [745, 0]
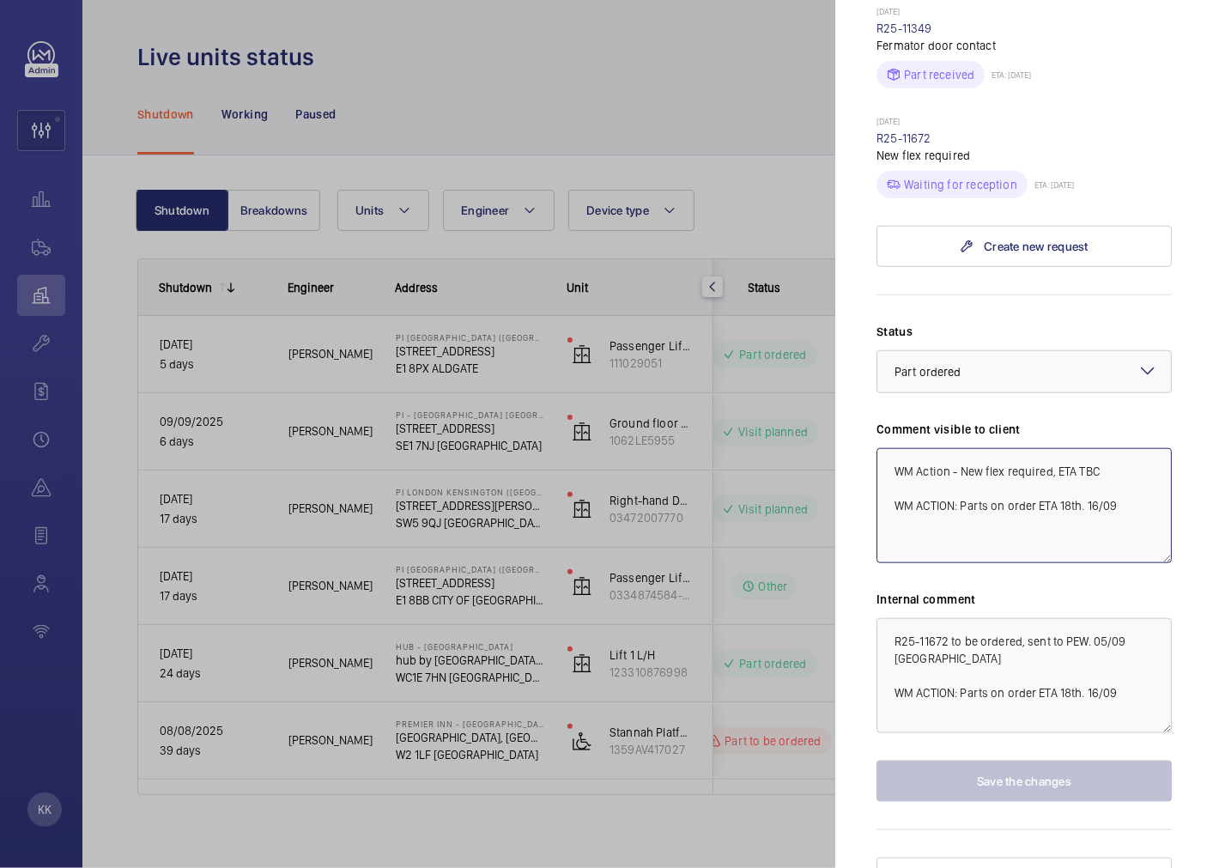
drag, startPoint x: 1077, startPoint y: 440, endPoint x: 1213, endPoint y: 550, distance: 174.6
click at [1213, 550] on html "KK Filters 2 Dashboard Activity Monitoring Units By status To onboard Requests …" at bounding box center [606, 434] width 1213 height 868
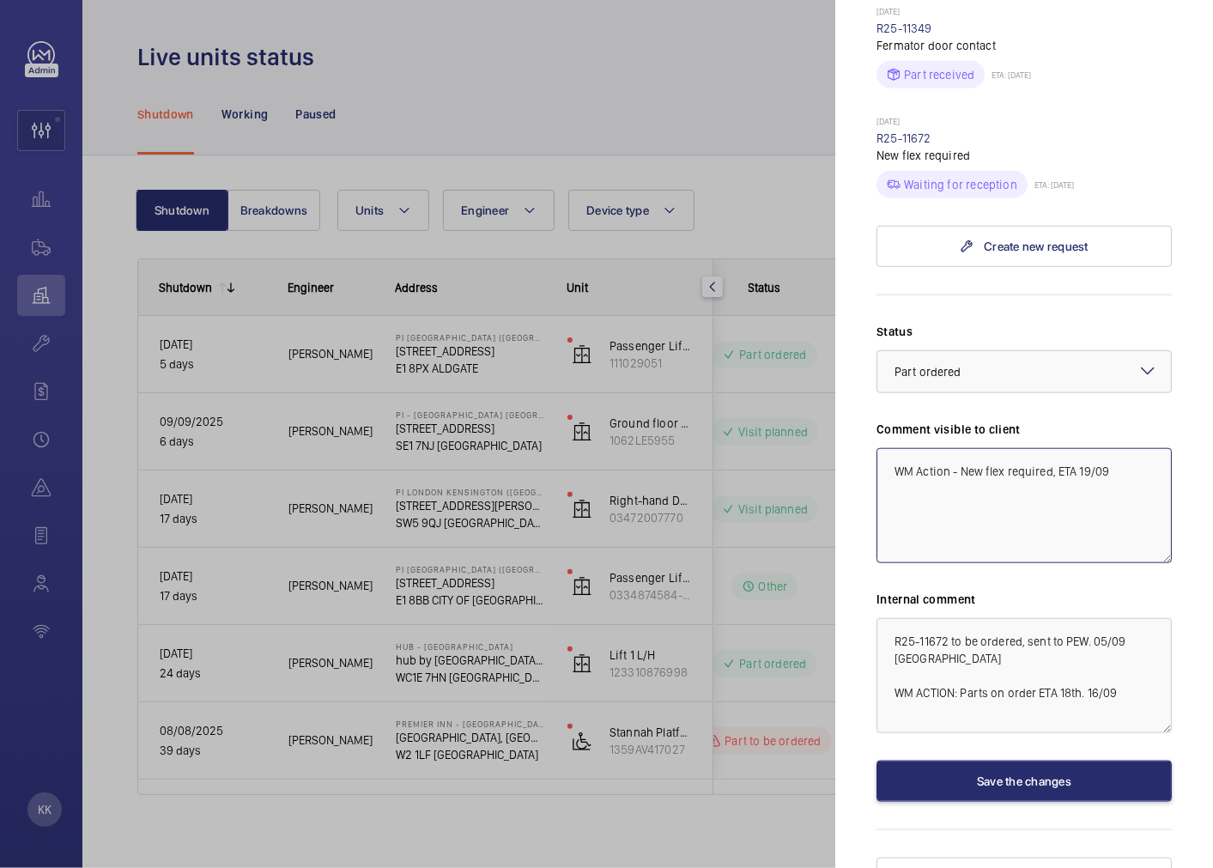
type textarea "WM Action - New flex required, ETA 19/09"
click at [854, 294] on mat-sidenav "Stopped unit Hub - [GEOGRAPHIC_DATA] hub by [GEOGRAPHIC_DATA] [GEOGRAPHIC_DATA]…" at bounding box center [1024, 434] width 378 height 868
click at [1082, 464] on textarea "WM Action - New flex required, ETA 19/09" at bounding box center [1024, 505] width 295 height 115
click at [968, 482] on textarea "WM Action - New flex required, ETA 19/09" at bounding box center [1024, 505] width 295 height 115
click at [844, 215] on mat-sidenav "Stopped unit Hub - [GEOGRAPHIC_DATA] hub by [GEOGRAPHIC_DATA] [GEOGRAPHIC_DATA]…" at bounding box center [1024, 434] width 378 height 868
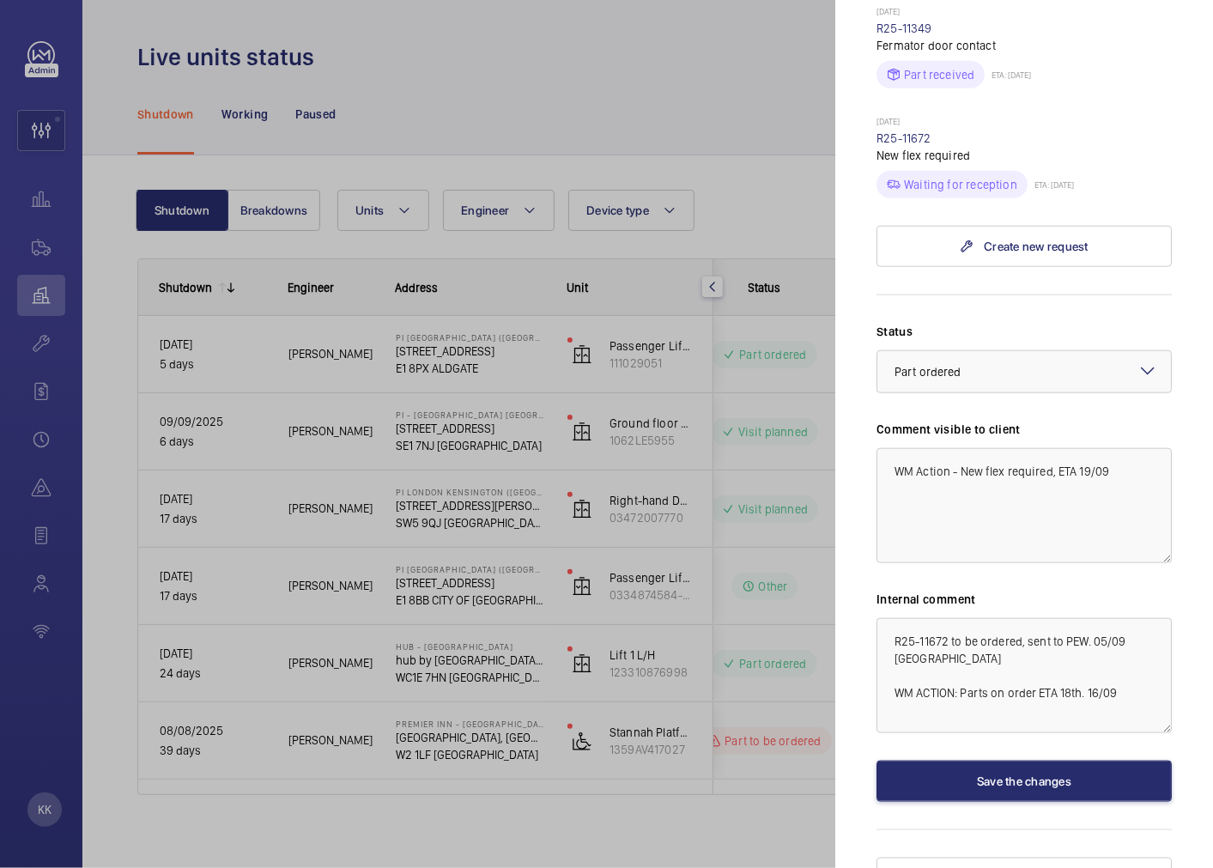
click at [838, 298] on mat-sidenav "Stopped unit Hub - [GEOGRAPHIC_DATA] hub by [GEOGRAPHIC_DATA] [GEOGRAPHIC_DATA]…" at bounding box center [1024, 434] width 378 height 868
click at [846, 296] on mat-sidenav "Stopped unit Hub - [GEOGRAPHIC_DATA] hub by [GEOGRAPHIC_DATA] [GEOGRAPHIC_DATA]…" at bounding box center [1024, 434] width 378 height 868
click at [1122, 461] on textarea "WM Action - New flex required, ETA 19/09" at bounding box center [1024, 505] width 295 height 115
click at [1044, 509] on textarea "WM Action - New flex required, ETA 19/09" at bounding box center [1024, 505] width 295 height 115
drag, startPoint x: 1136, startPoint y: 458, endPoint x: 803, endPoint y: 456, distance: 333.1
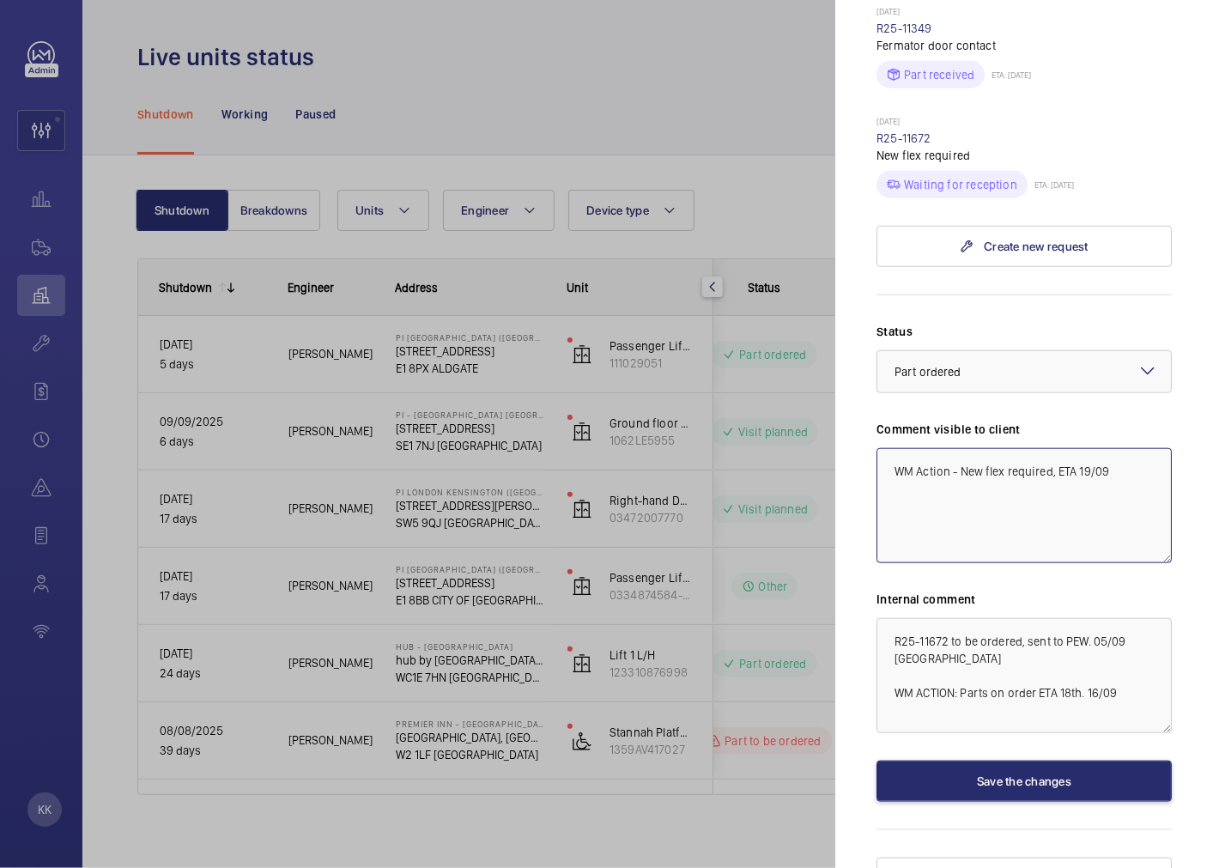
click at [803, 456] on mat-sidenav-container "KK Filters 2 Dashboard Activity Monitoring Units By status To onboard Requests …" at bounding box center [606, 434] width 1213 height 868
drag, startPoint x: 1142, startPoint y: 662, endPoint x: 607, endPoint y: 519, distance: 553.5
click at [608, 524] on mat-sidenav-container "KK Filters 2 Dashboard Activity Monitoring Units By status To onboard Requests …" at bounding box center [606, 434] width 1213 height 868
type textarea "e"
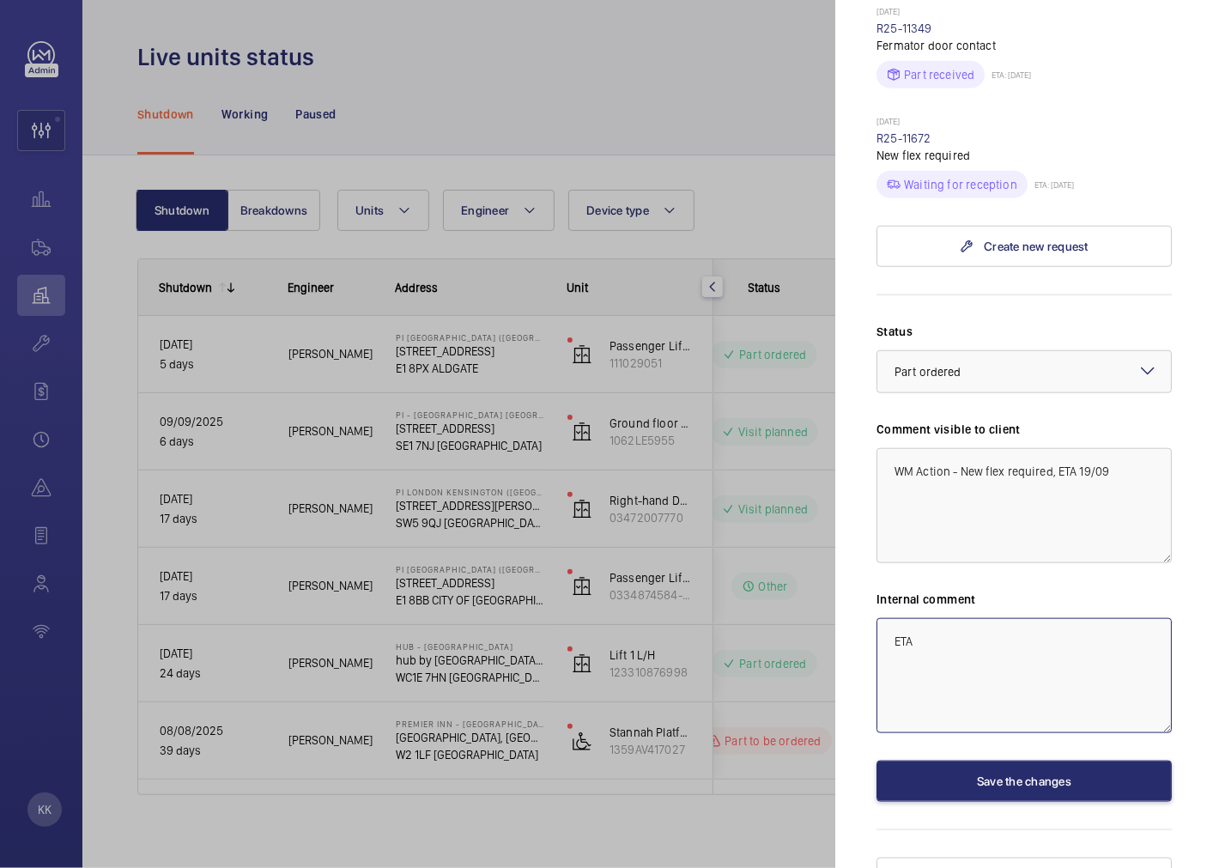
click at [1101, 647] on textarea "ETA" at bounding box center [1024, 675] width 295 height 115
type textarea "ETA 17/09"
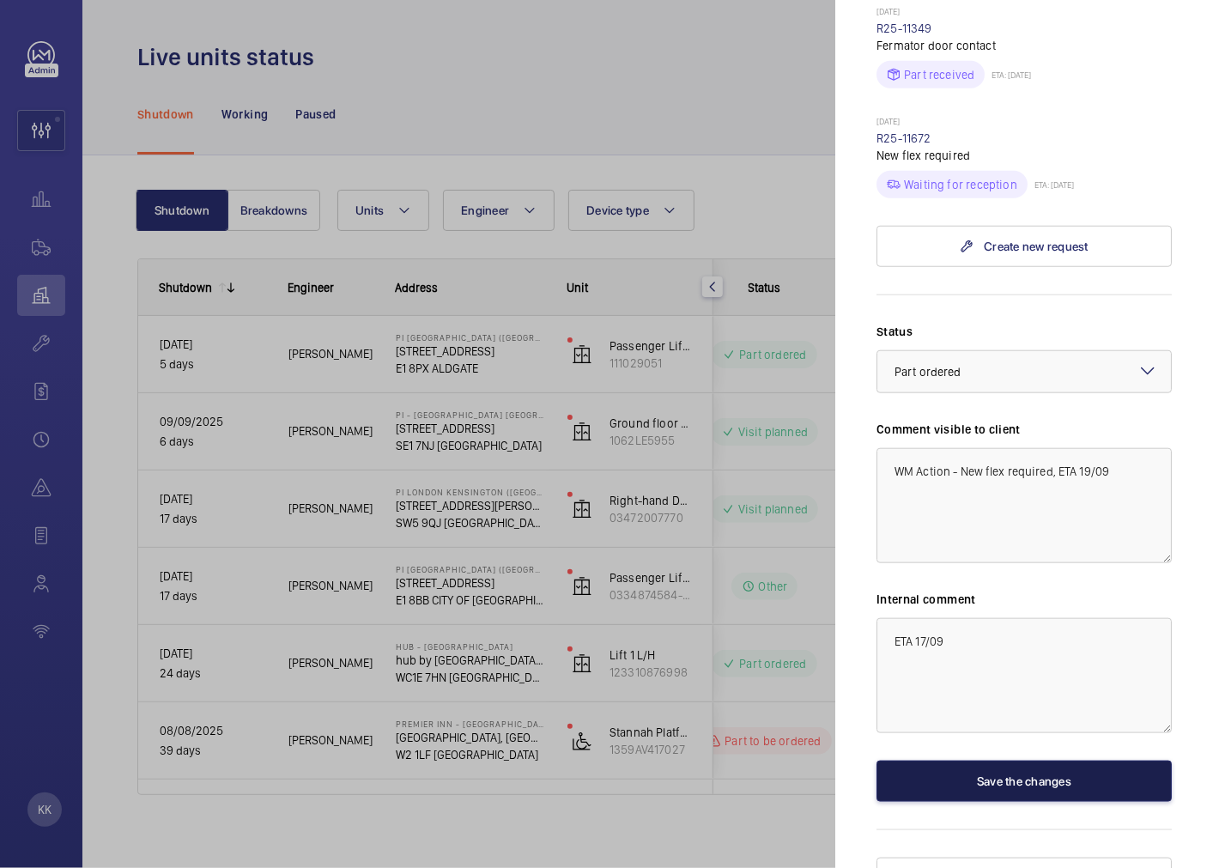
click at [1011, 761] on button "Save the changes" at bounding box center [1024, 781] width 295 height 41
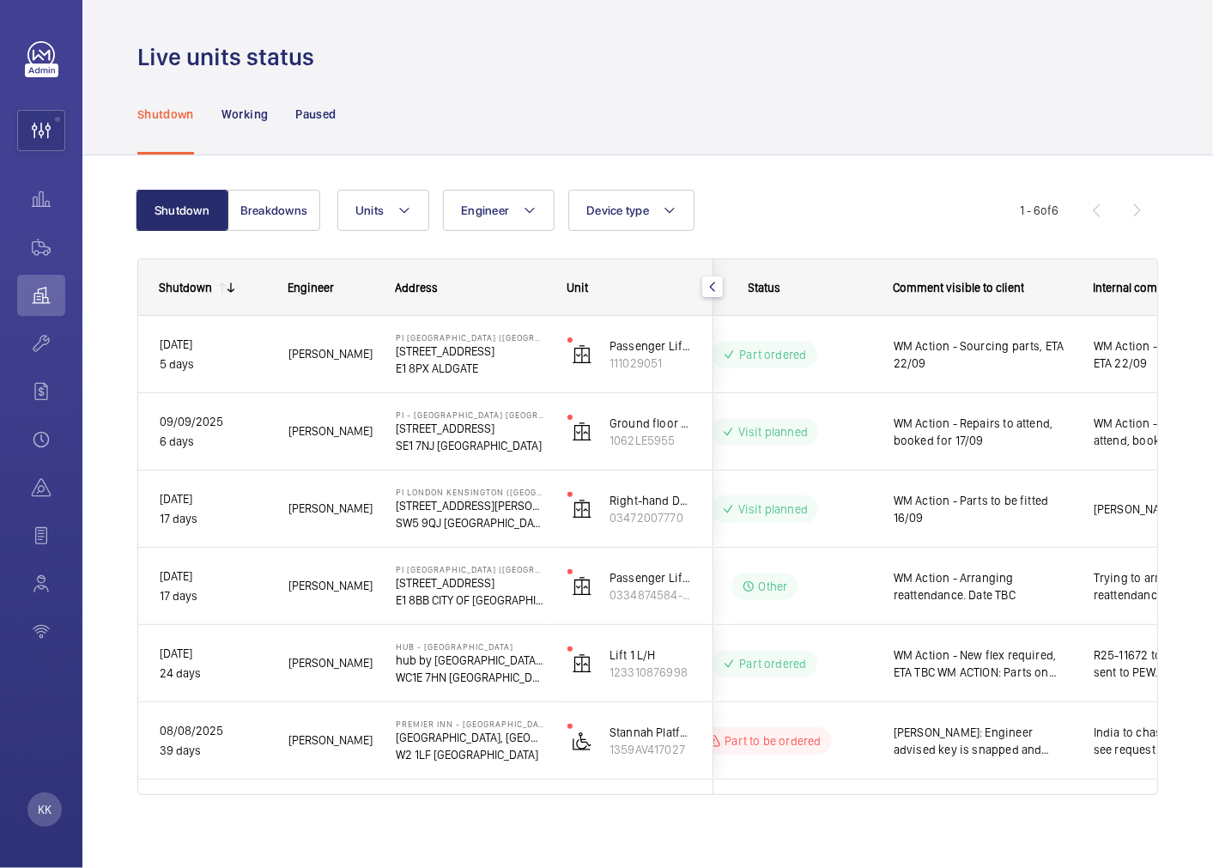
scroll to position [0, 0]
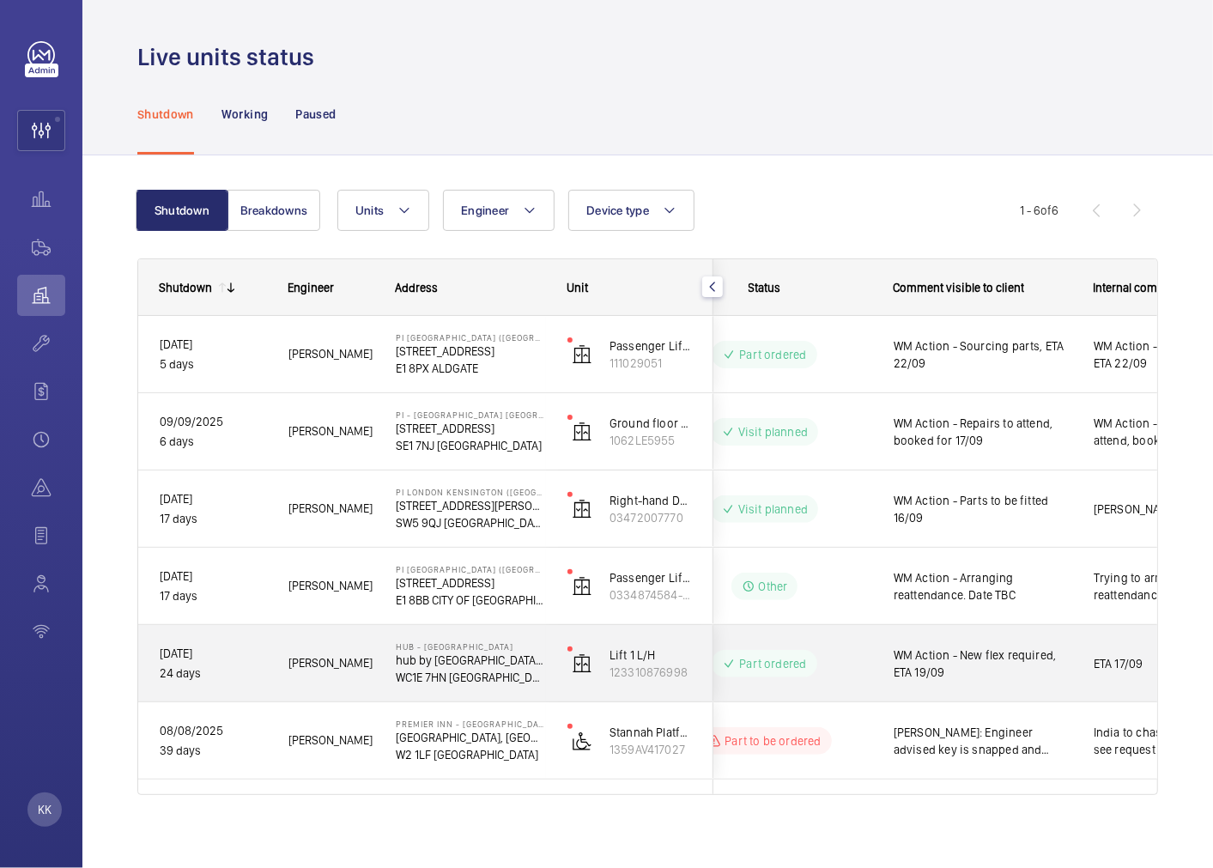
click at [976, 672] on span "WM Action - New flex required, ETA 19/09" at bounding box center [983, 663] width 178 height 34
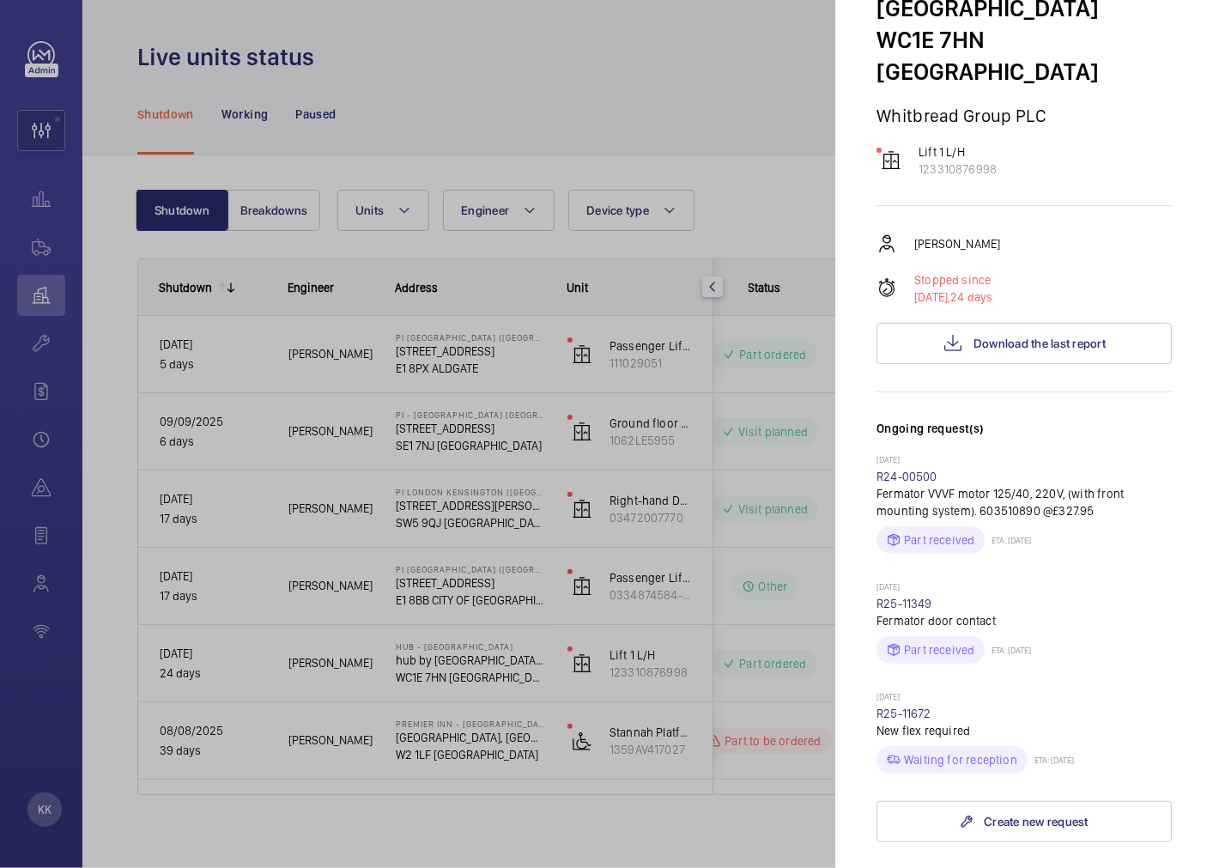
scroll to position [286, 0]
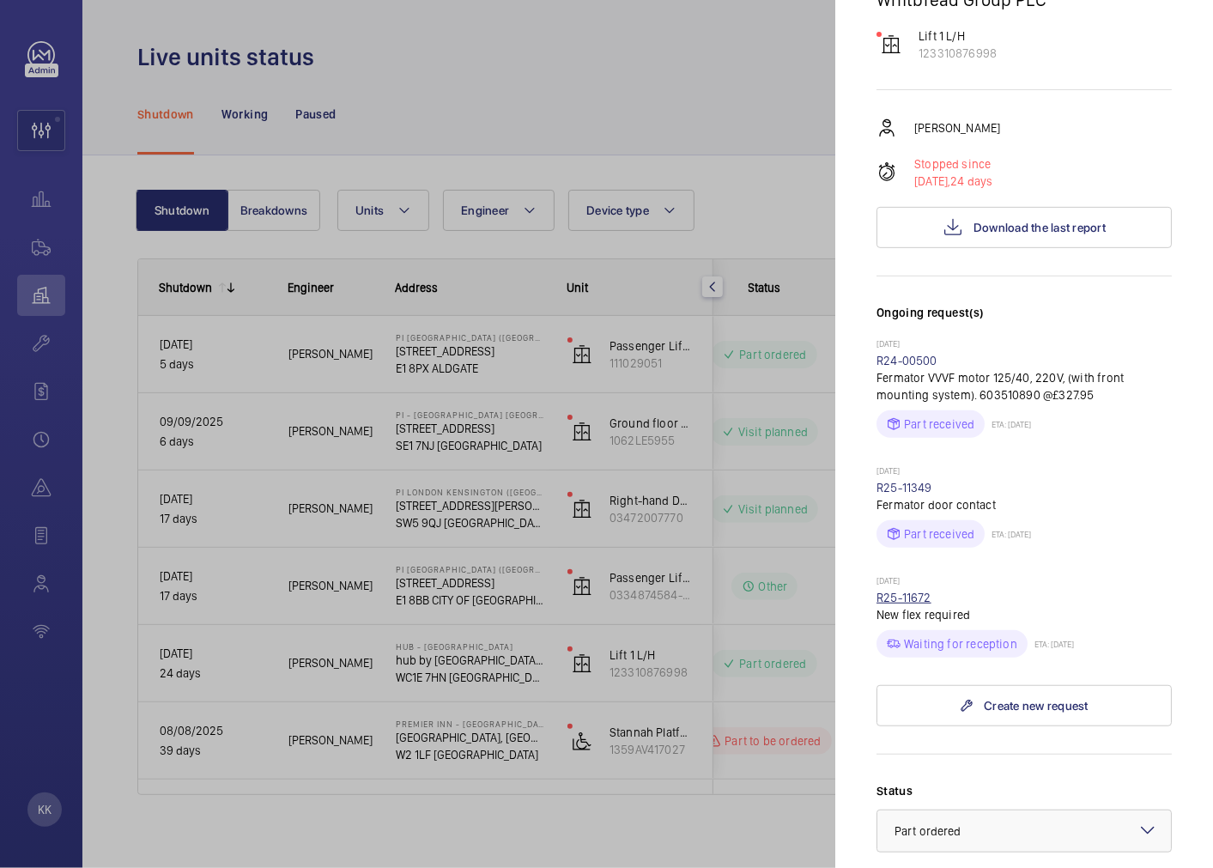
click at [915, 591] on link "R25-11672" at bounding box center [904, 598] width 55 height 14
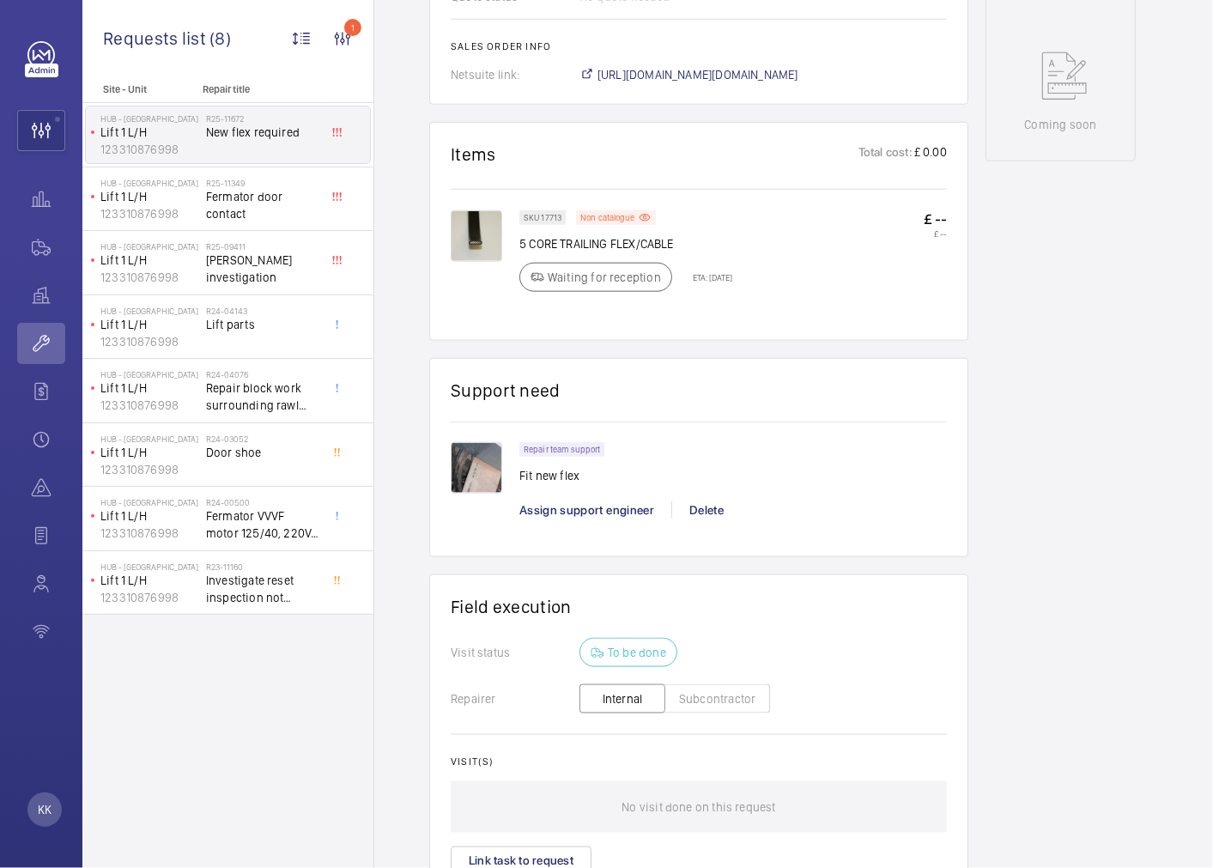
scroll to position [954, 0]
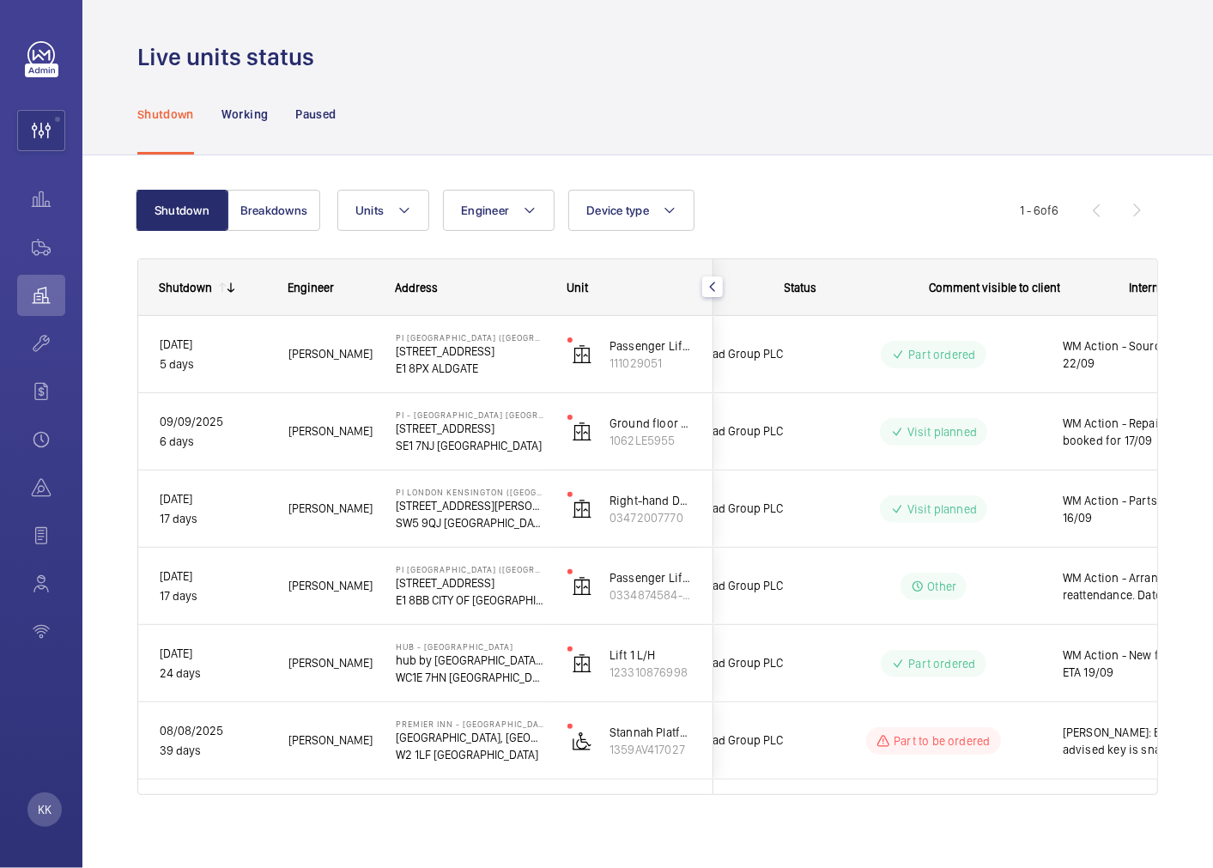
scroll to position [0, 361]
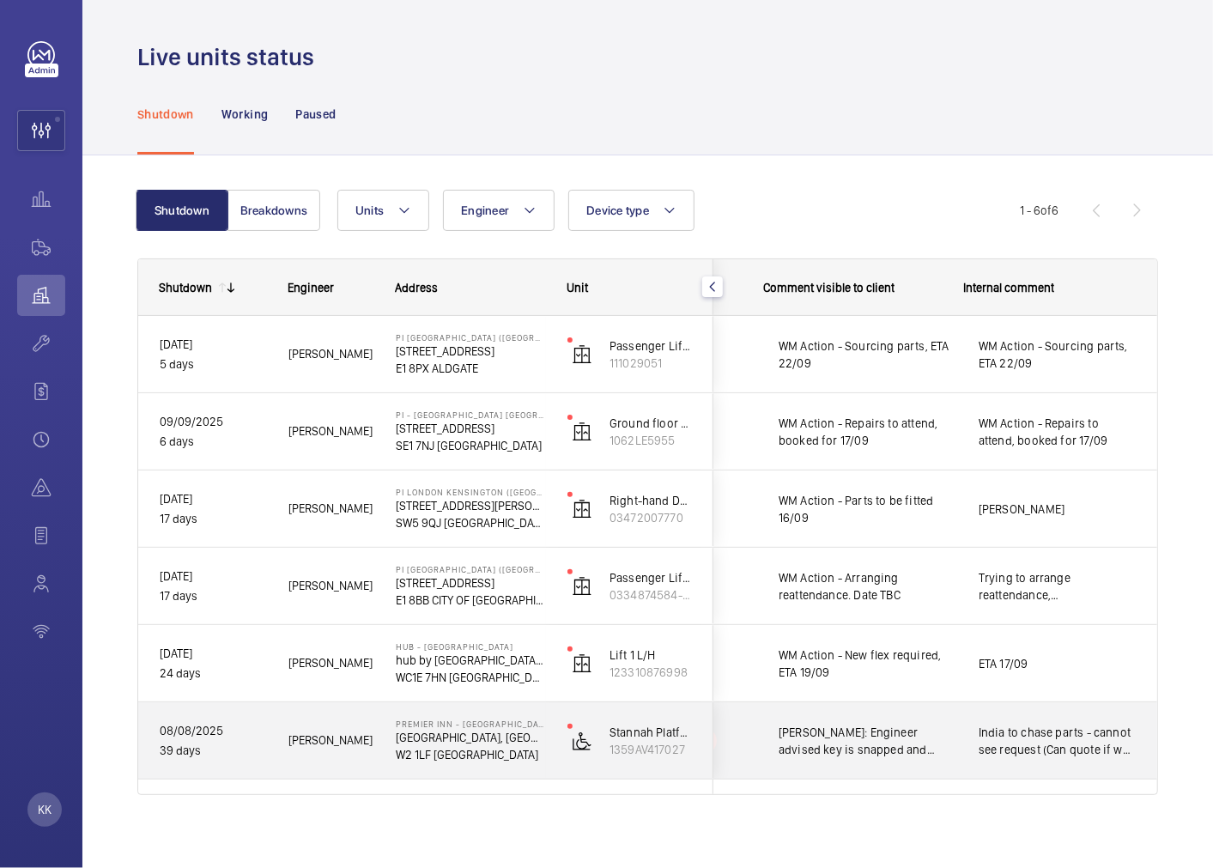
click at [841, 731] on span "[PERSON_NAME]: Engineer advised key is snapped and needs replacing. Sourcing ke…" at bounding box center [868, 741] width 178 height 34
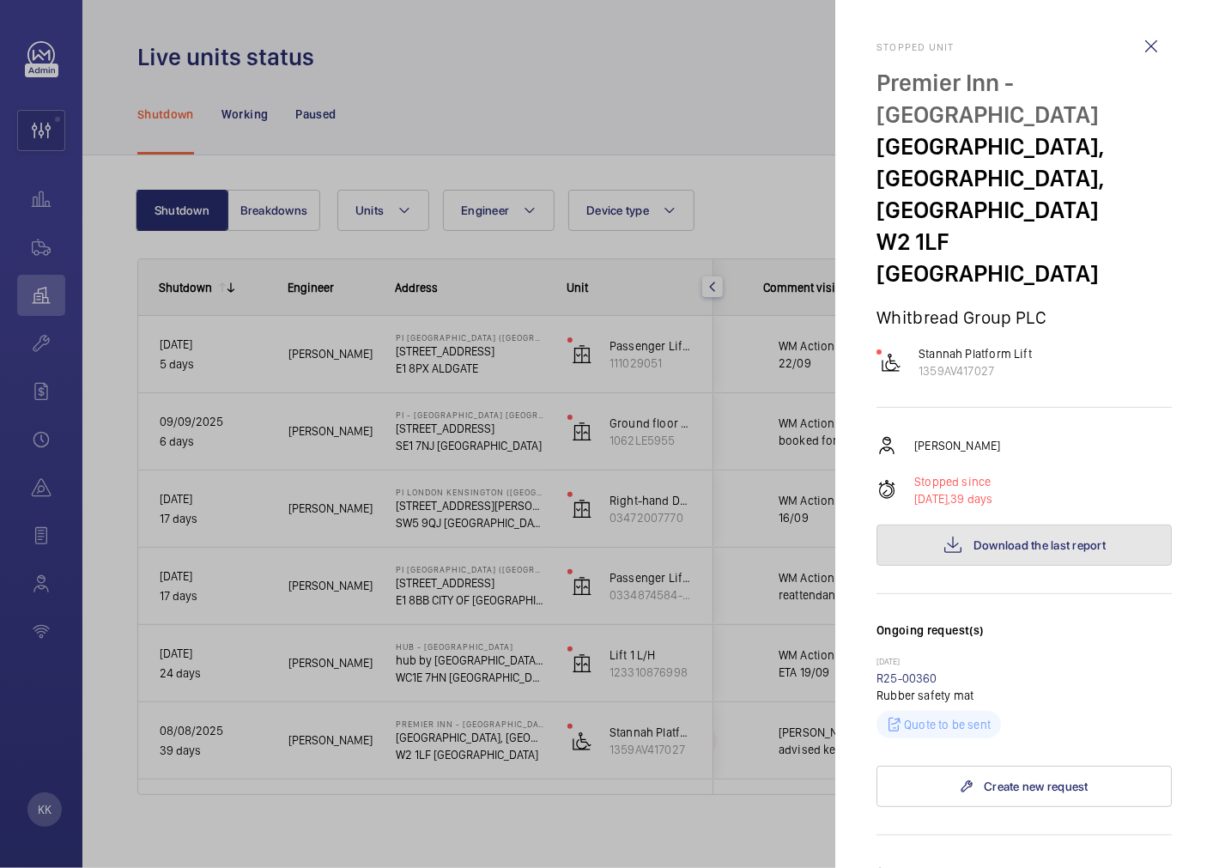
click at [949, 535] on mat-icon at bounding box center [953, 545] width 21 height 21
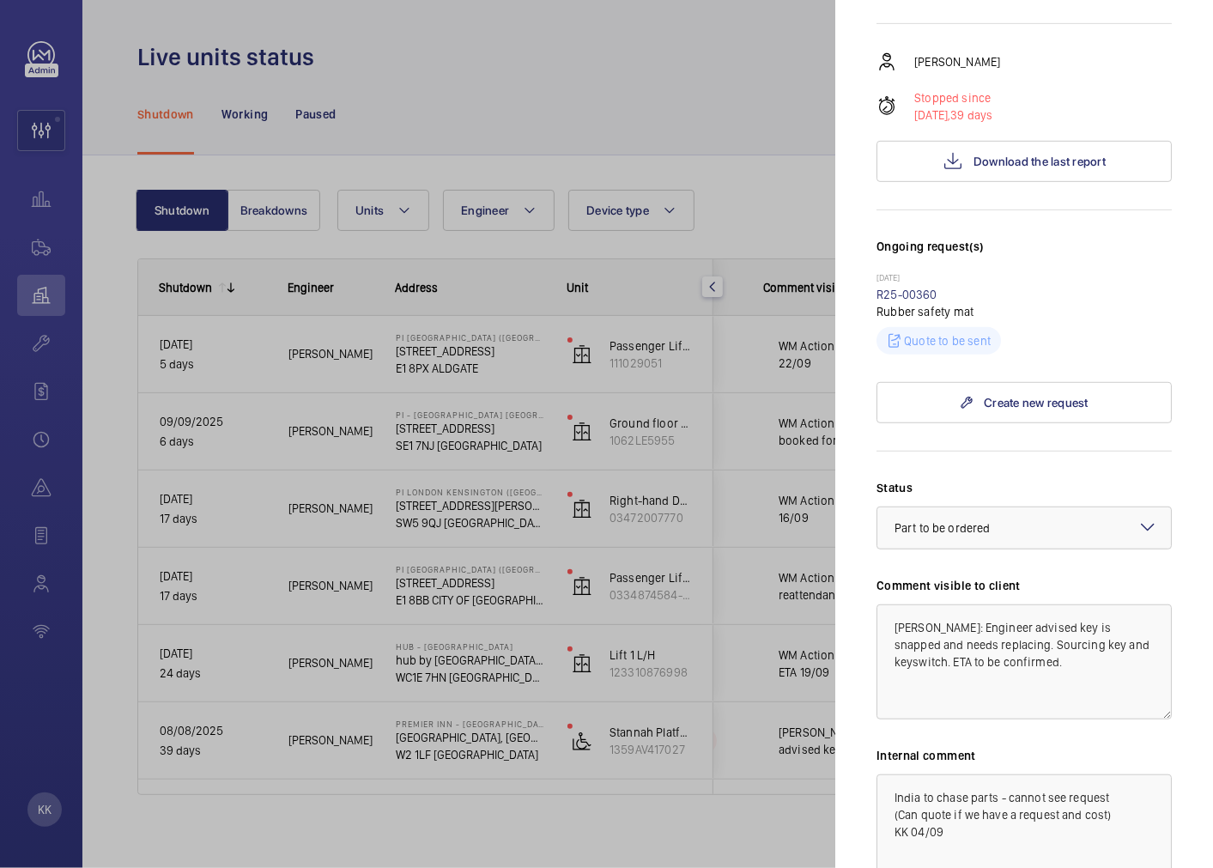
scroll to position [476, 0]
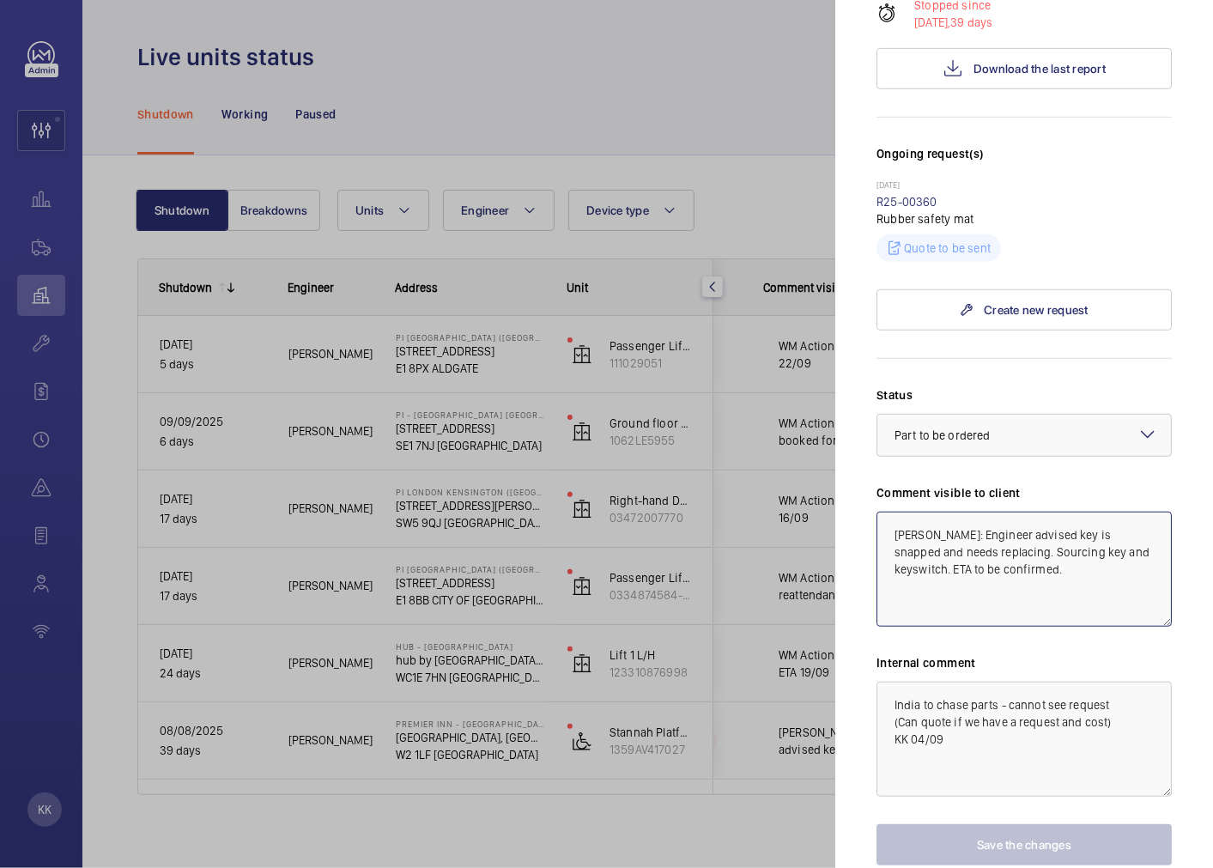
click at [1083, 565] on textarea "[PERSON_NAME]: Engineer advised key is snapped and needs replacing. Sourcing ke…" at bounding box center [1024, 569] width 295 height 115
drag, startPoint x: 927, startPoint y: 504, endPoint x: 1149, endPoint y: 597, distance: 240.1
click at [1149, 597] on div "Status Select a status × Part to be ordered × Comment visible to client [PERSON…" at bounding box center [1024, 625] width 295 height 479
drag, startPoint x: 1071, startPoint y: 555, endPoint x: 974, endPoint y: 527, distance: 101.9
click at [1071, 555] on textarea "[PERSON_NAME]: Engineer advised key is snapped and needs replacing. Sourcing ke…" at bounding box center [1024, 569] width 295 height 115
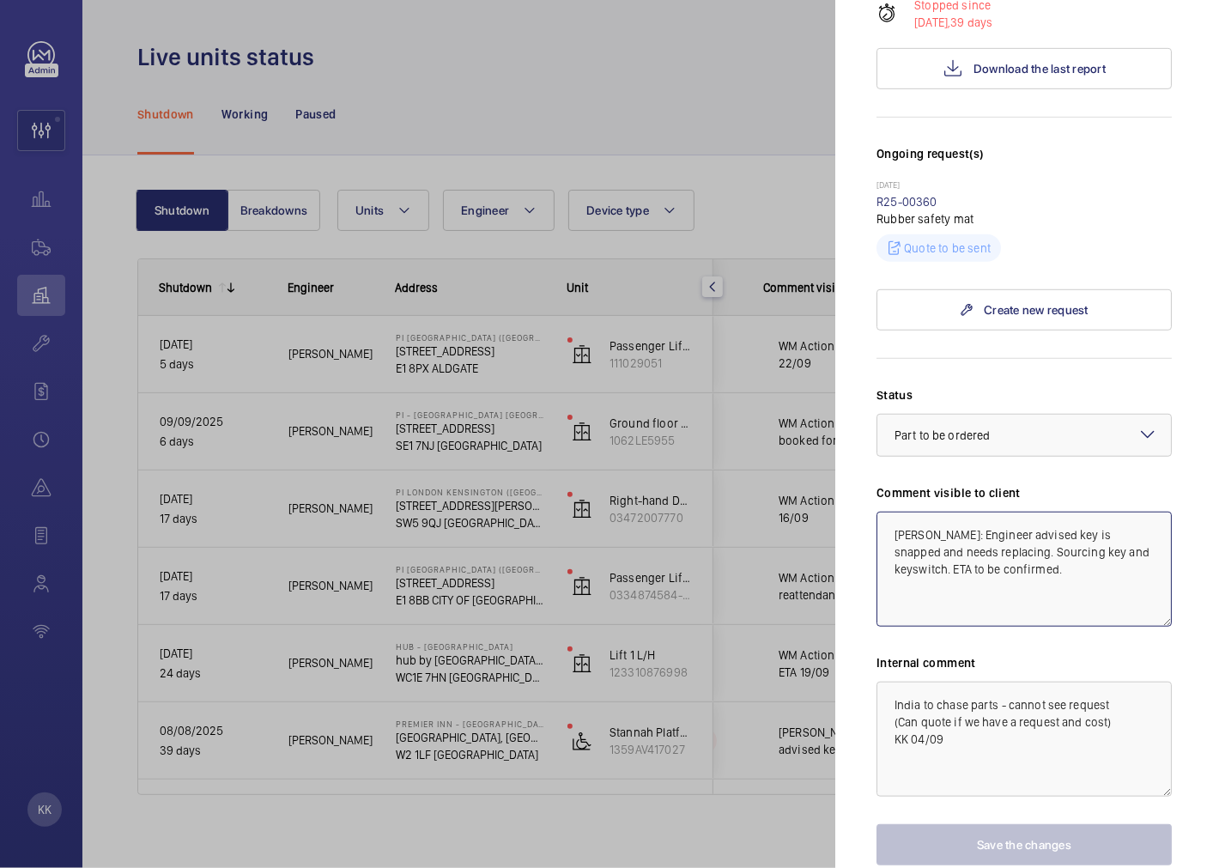
click at [933, 512] on textarea "[PERSON_NAME]: Engineer advised key is snapped and needs replacing. Sourcing ke…" at bounding box center [1024, 569] width 295 height 115
click at [961, 512] on textarea "[PERSON_NAME]: Engineer advised key is snapped and needs replacing. Sourcing ke…" at bounding box center [1024, 569] width 295 height 115
drag, startPoint x: 955, startPoint y: 502, endPoint x: 923, endPoint y: 498, distance: 32.9
click at [923, 512] on textarea "[PERSON_NAME]: Engineer advised key is snapped and needs replacing. Sourcing ke…" at bounding box center [1024, 569] width 295 height 115
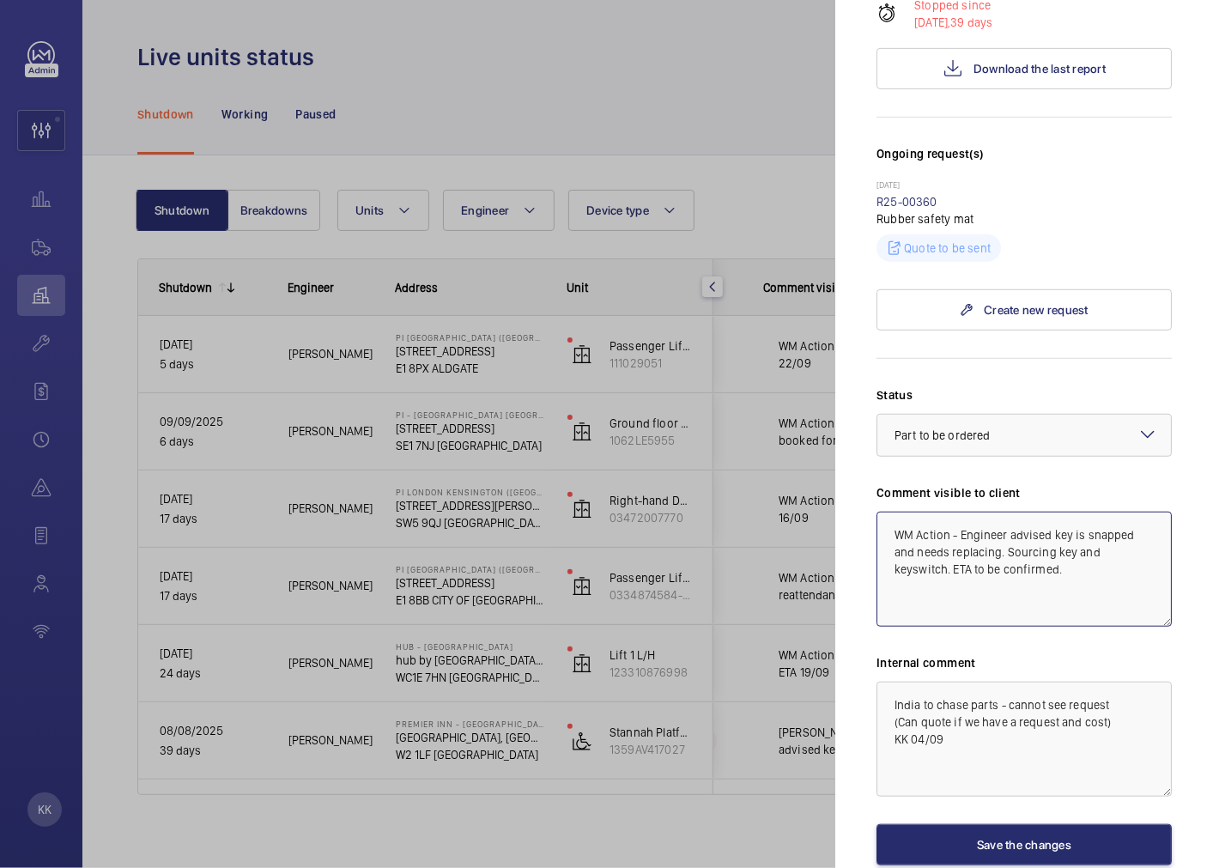
click at [1076, 550] on textarea "WM Action - Engineer advised key is snapped and needs replacing. Sourcing key a…" at bounding box center [1024, 569] width 295 height 115
click at [1088, 532] on textarea "WM Action - Engineer advised key is snapped and needs replacing. Sourcing key a…" at bounding box center [1024, 569] width 295 height 115
click at [1061, 555] on textarea "WM Action - Engineer advised key is snapped and needs replacing. Sourcing key a…" at bounding box center [1024, 569] width 295 height 115
click at [1054, 563] on textarea "WM Action - Engineer advised key is snapped and needs replacing. Sourcing key a…" at bounding box center [1024, 569] width 295 height 115
type textarea "WM Action - Engineer advised key is snapped and needs replacing. Sourcing key a…"
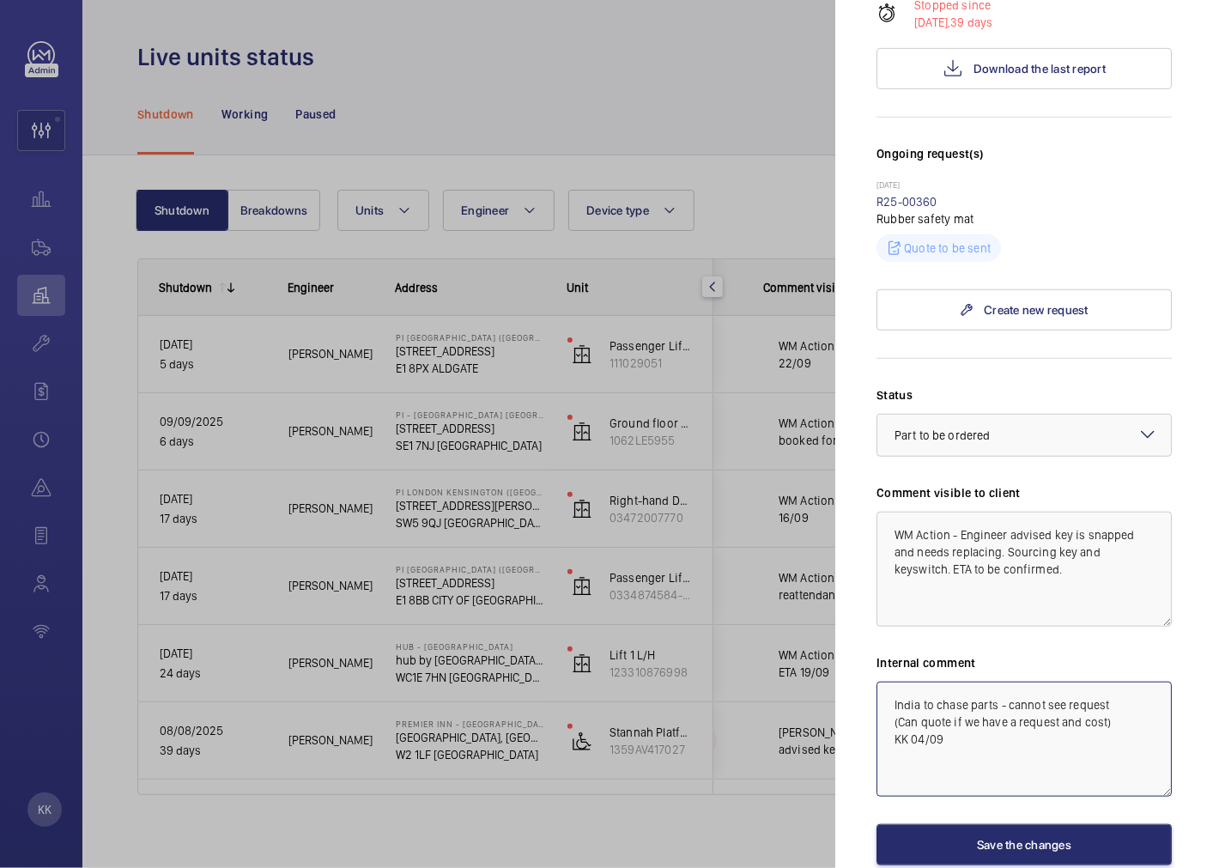
click at [1014, 738] on textarea "India to chase parts - cannot see request (Can quote if we have a request and c…" at bounding box center [1024, 739] width 295 height 115
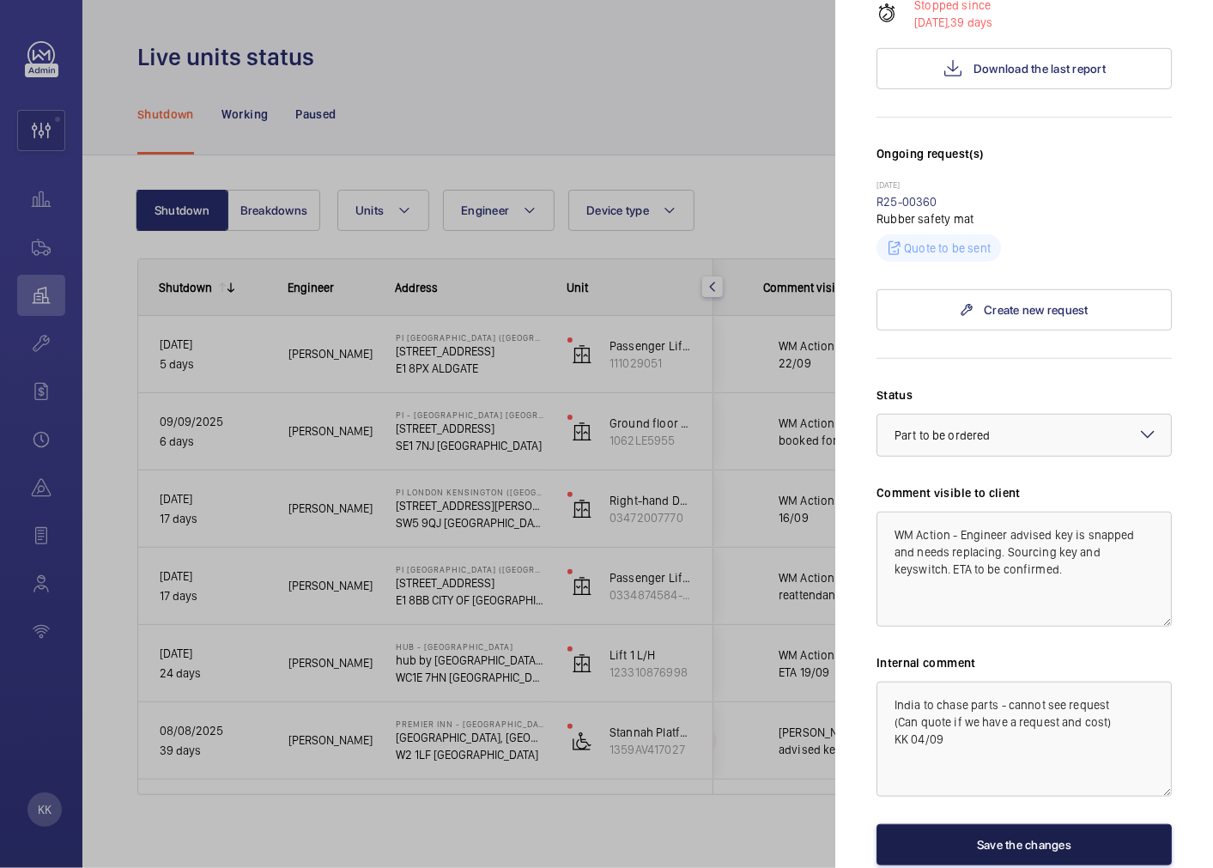
click at [1008, 824] on button "Save the changes" at bounding box center [1024, 844] width 295 height 41
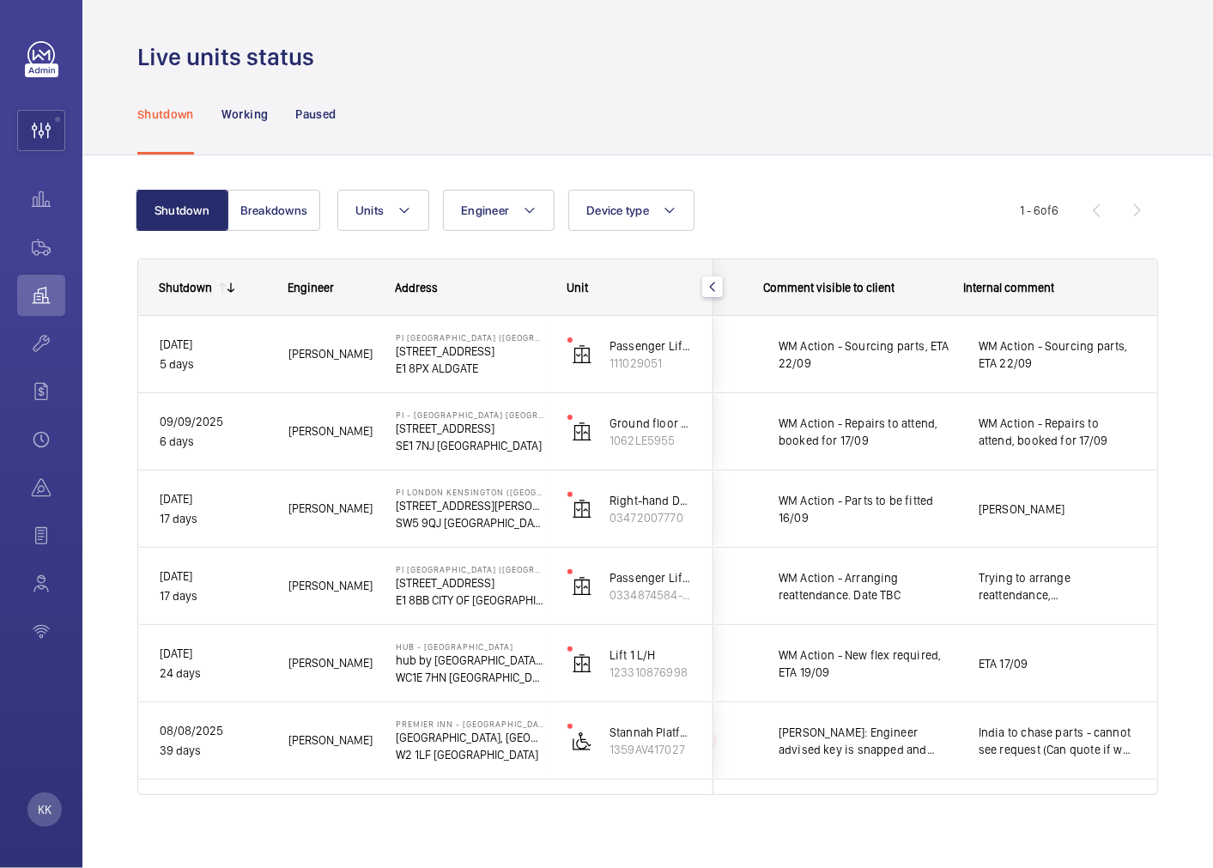
scroll to position [0, 0]
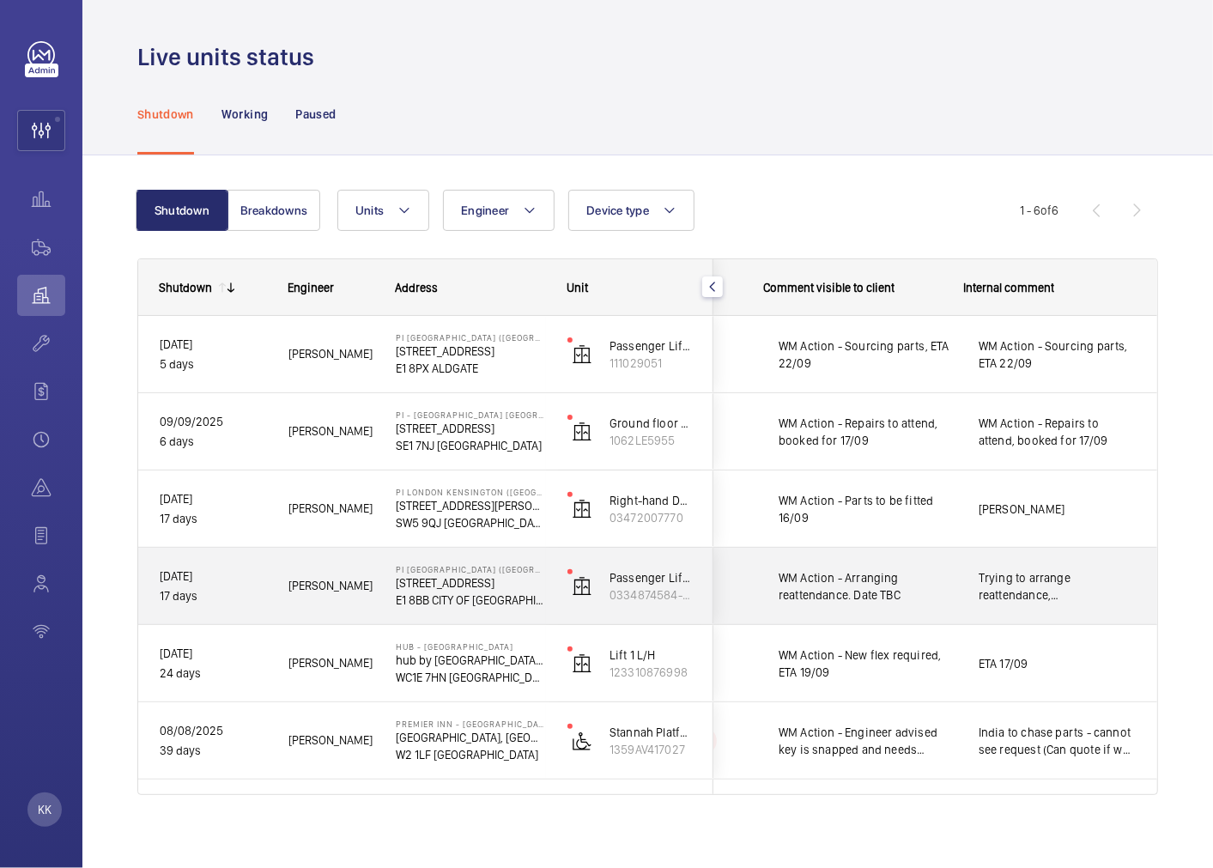
click at [851, 601] on span "WM Action - Arranging reattendance. Date TBC" at bounding box center [868, 586] width 178 height 34
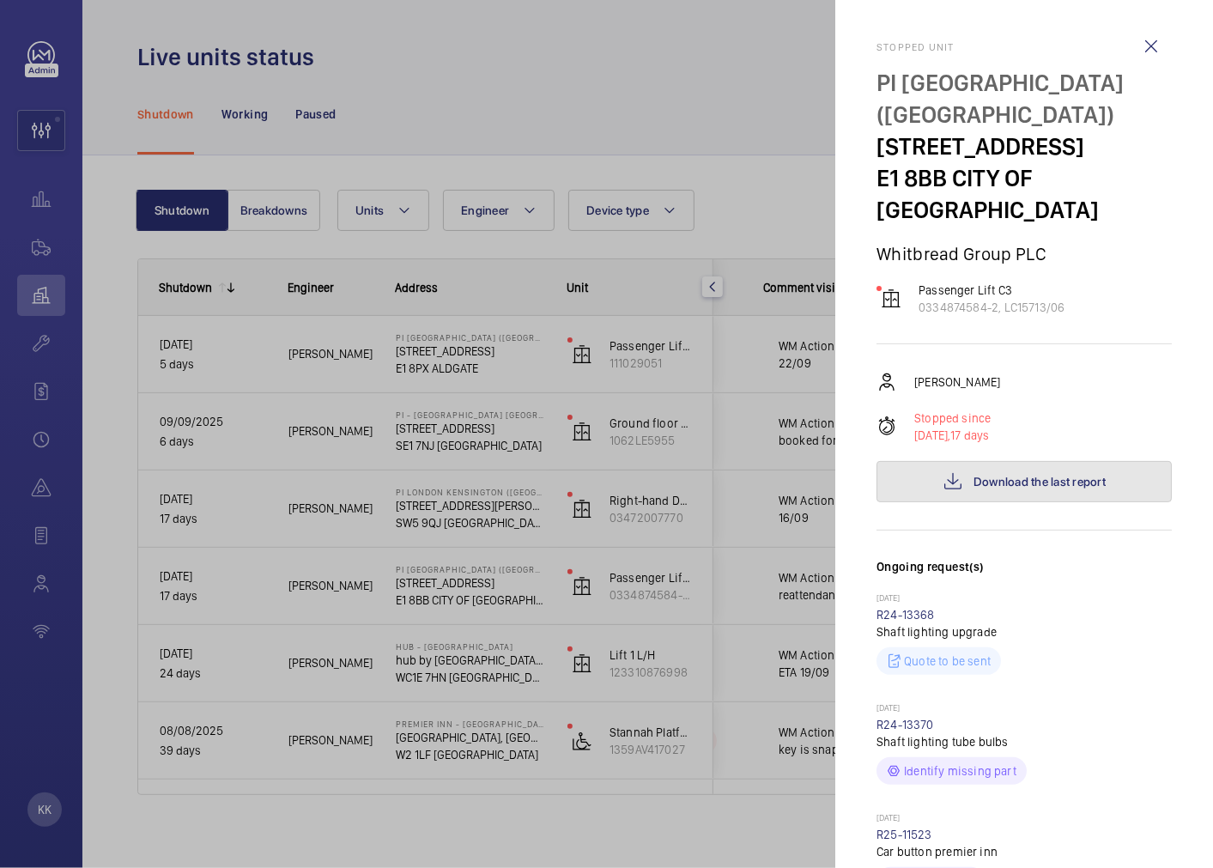
click at [1091, 475] on span "Download the last report" at bounding box center [1040, 482] width 132 height 14
click at [627, 547] on div at bounding box center [606, 434] width 1213 height 868
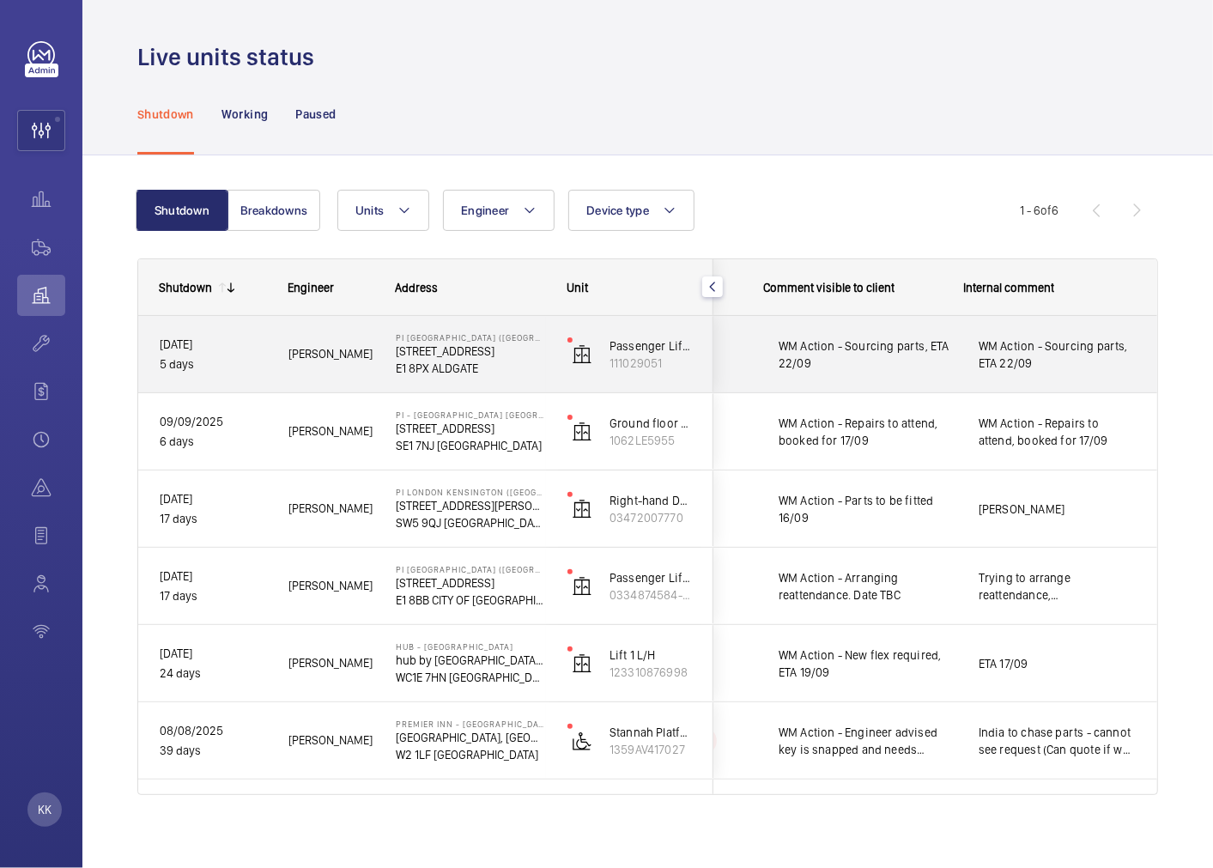
click at [889, 365] on span "WM Action - Sourcing parts, ETA 22/09" at bounding box center [868, 354] width 178 height 34
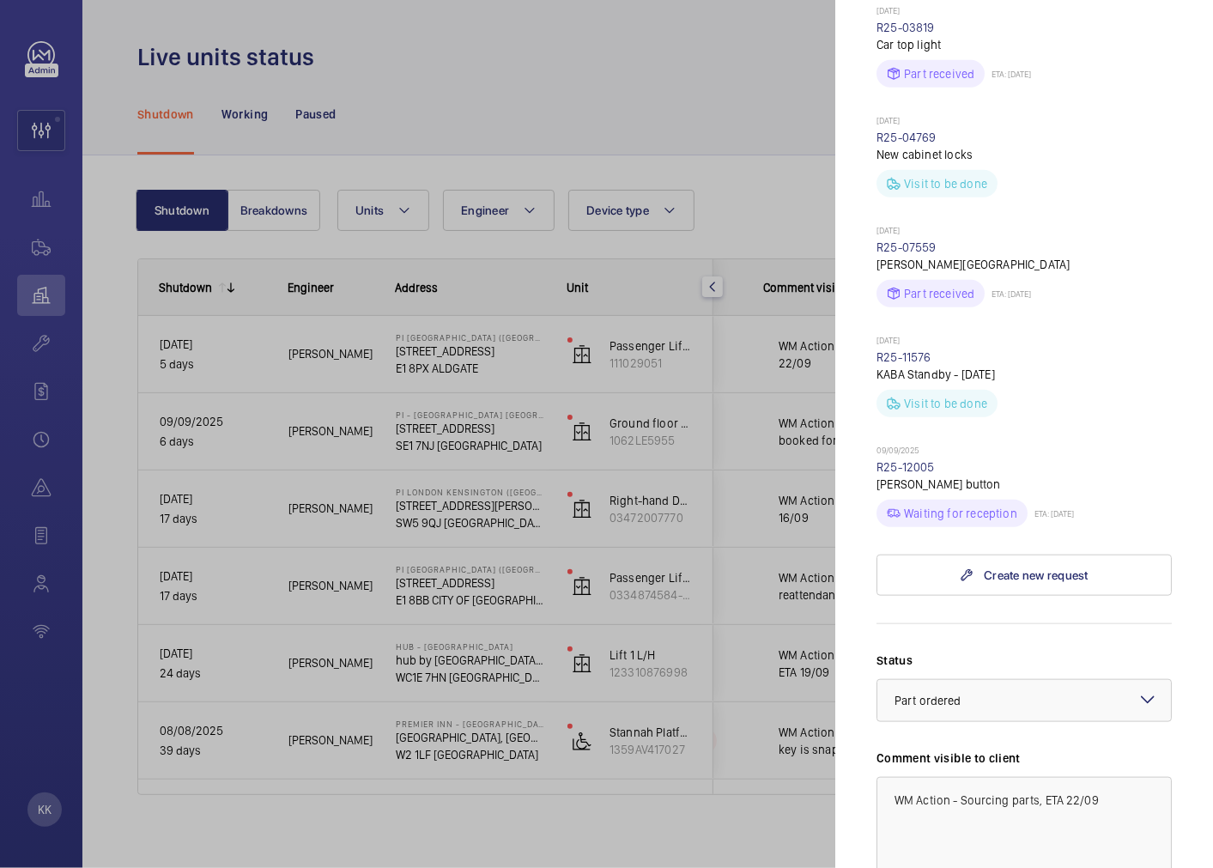
scroll to position [858, 0]
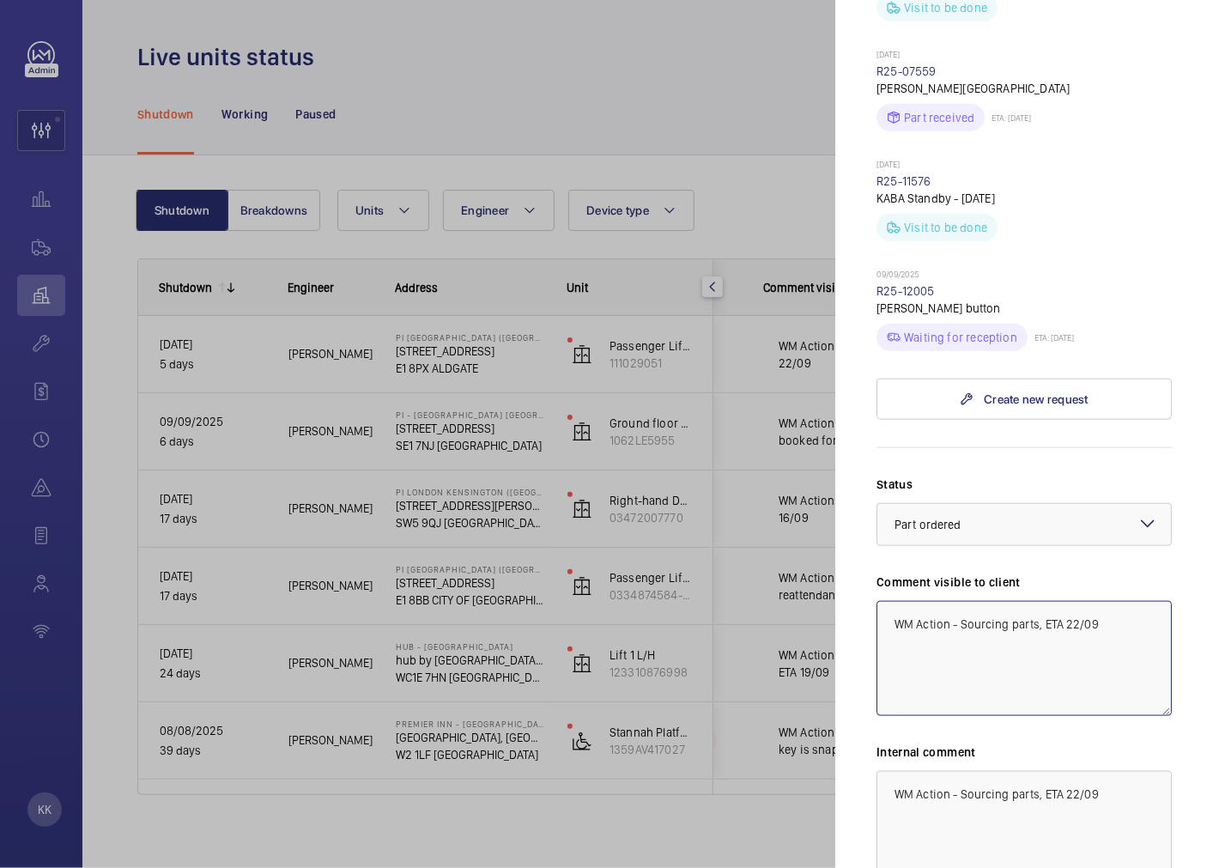
drag, startPoint x: 1041, startPoint y: 594, endPoint x: 962, endPoint y: 597, distance: 79.1
click at [962, 601] on textarea "WM Action - Sourcing parts, ETA 22/09" at bounding box center [1024, 658] width 295 height 115
drag, startPoint x: 1144, startPoint y: 602, endPoint x: 722, endPoint y: 597, distance: 422.4
click at [722, 596] on mat-sidenav-container "KK Filters 2 Dashboard Activity Monitoring Units By status To onboard Requests …" at bounding box center [606, 434] width 1213 height 868
type textarea "WM Action - Parts on order, ETA 22/09"
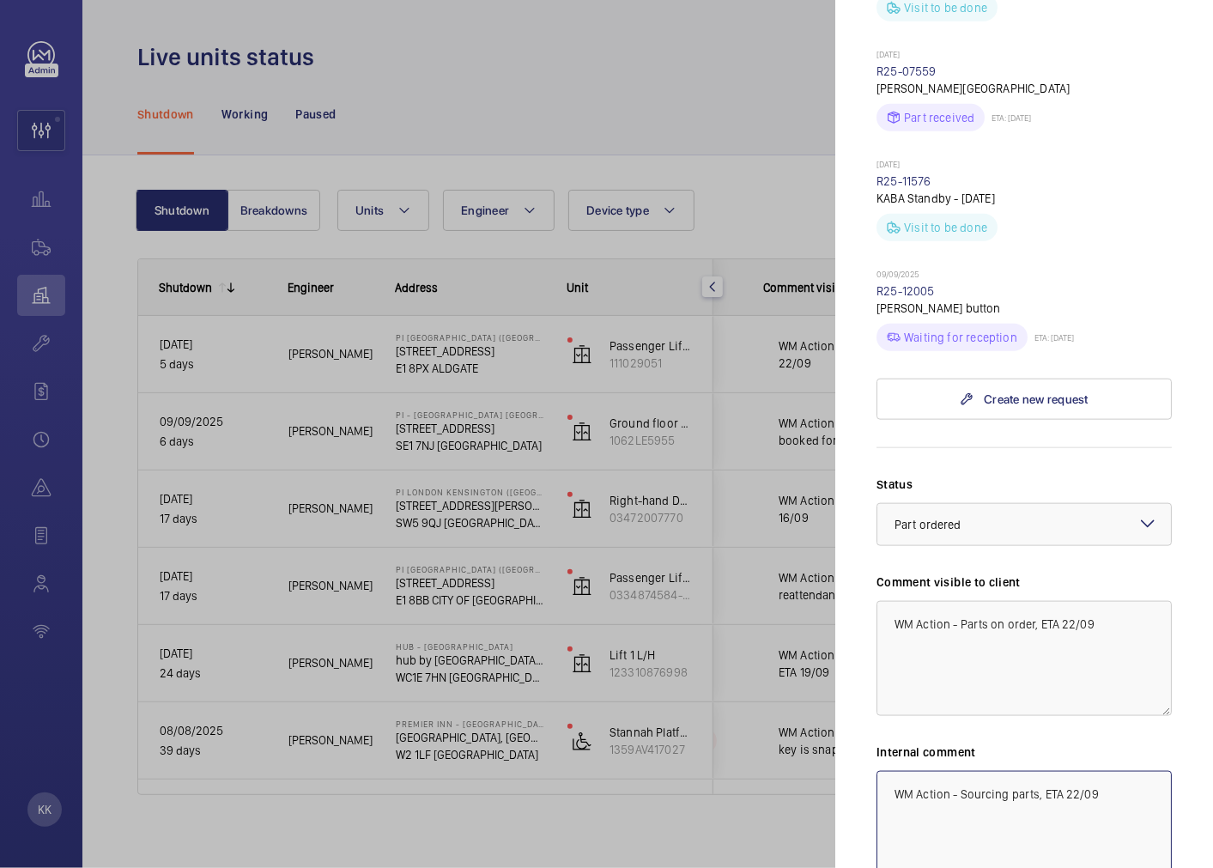
drag, startPoint x: 1112, startPoint y: 781, endPoint x: 685, endPoint y: 757, distance: 427.3
click at [685, 757] on mat-sidenav-container "KK Filters 2 Dashboard Activity Monitoring Units By status To onboard Requests …" at bounding box center [606, 434] width 1213 height 868
paste textarea "Parts on order"
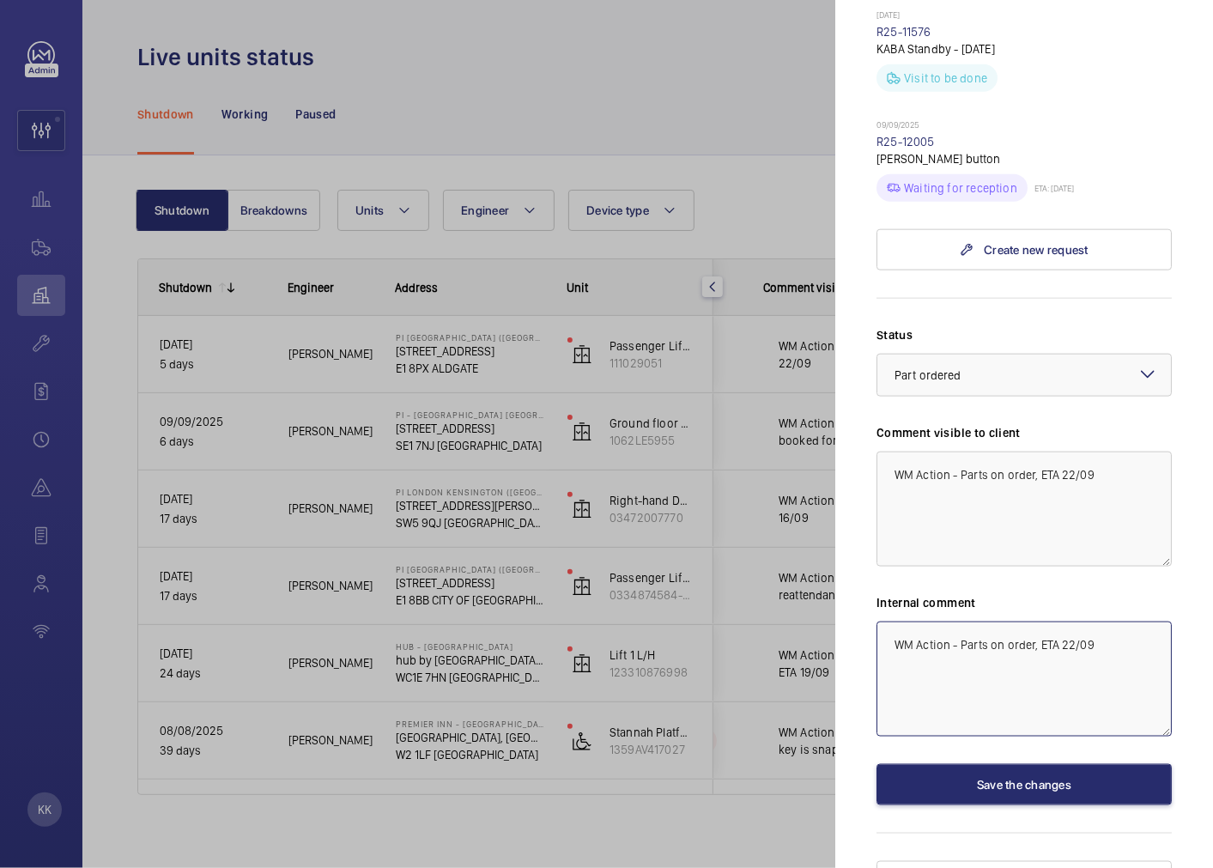
scroll to position [1010, 0]
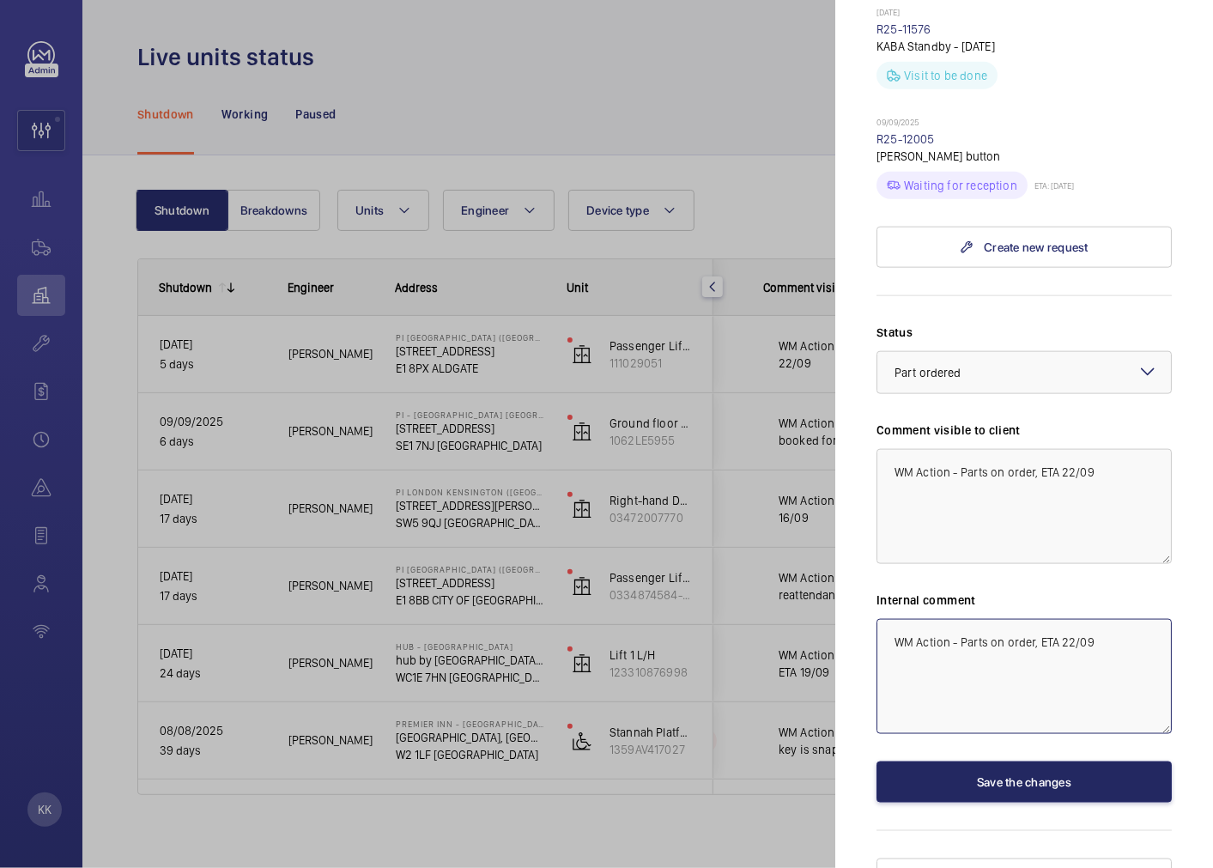
type textarea "WM Action - Parts on order, ETA 22/09"
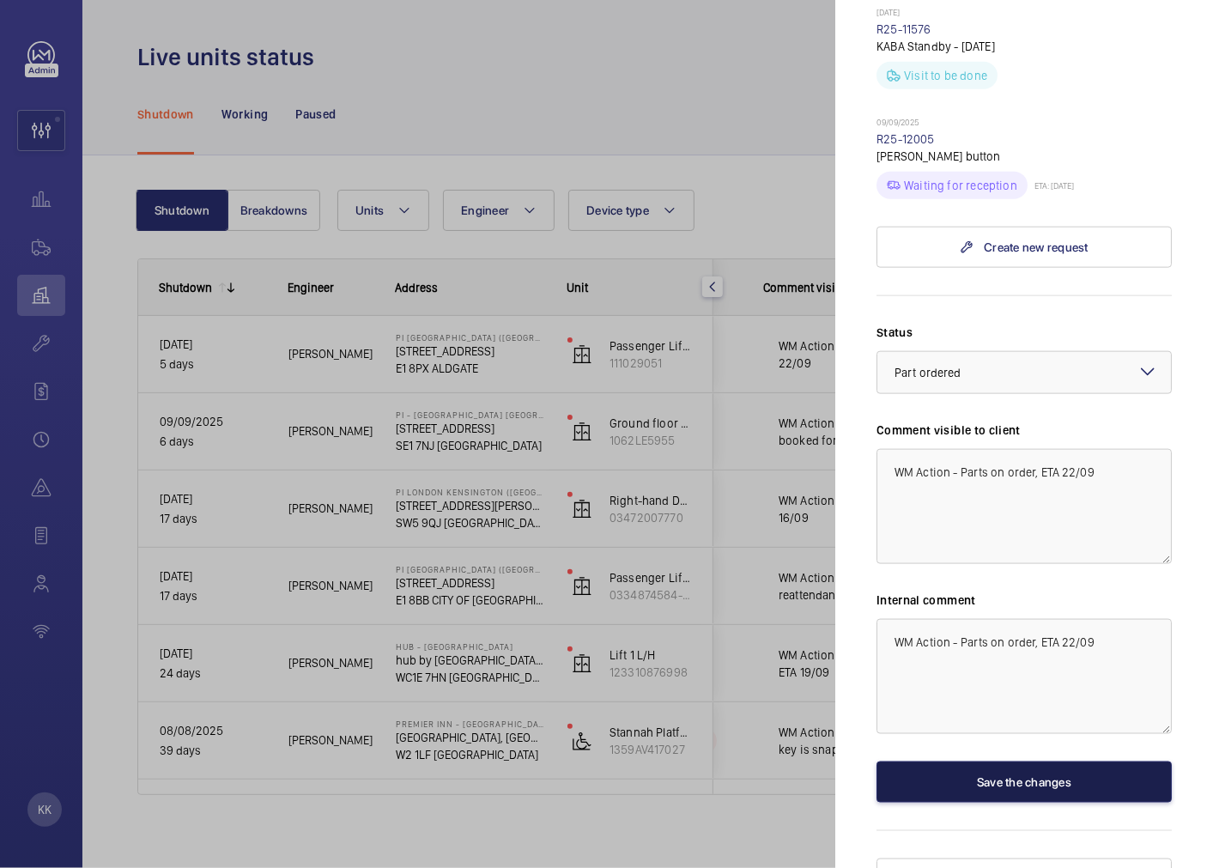
click at [1030, 761] on button "Save the changes" at bounding box center [1024, 781] width 295 height 41
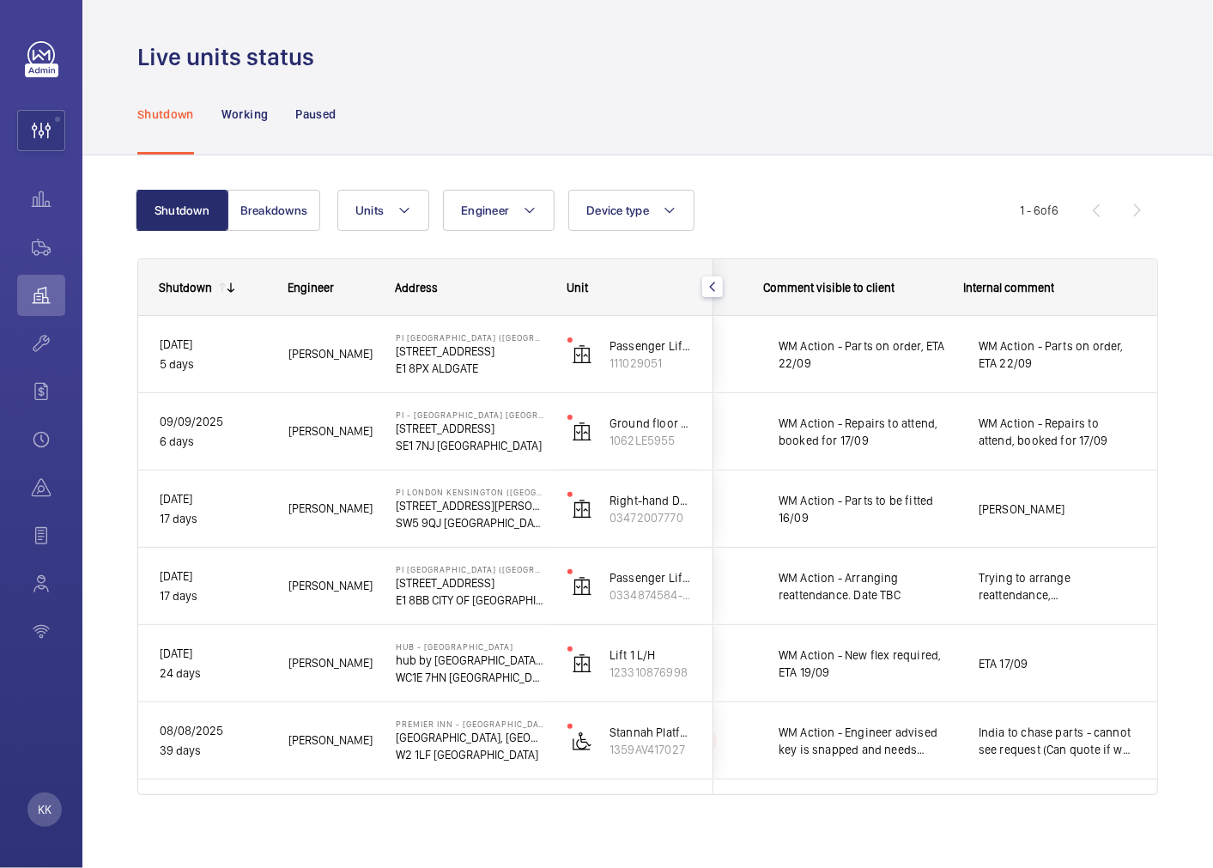
click at [850, 182] on div "Shutdown Breakdowns Units Engineer Device type More filters Reset all filters 1…" at bounding box center [647, 499] width 1021 height 674
click at [687, 88] on div "Shutdown Working Paused" at bounding box center [647, 114] width 1021 height 82
click at [980, 210] on div "Units Engineer Device type More filters Reset all filters" at bounding box center [678, 210] width 682 height 41
click at [485, 57] on div "Live units status" at bounding box center [647, 57] width 1021 height 32
click at [535, 122] on div "Shutdown Working Paused" at bounding box center [647, 114] width 1021 height 82
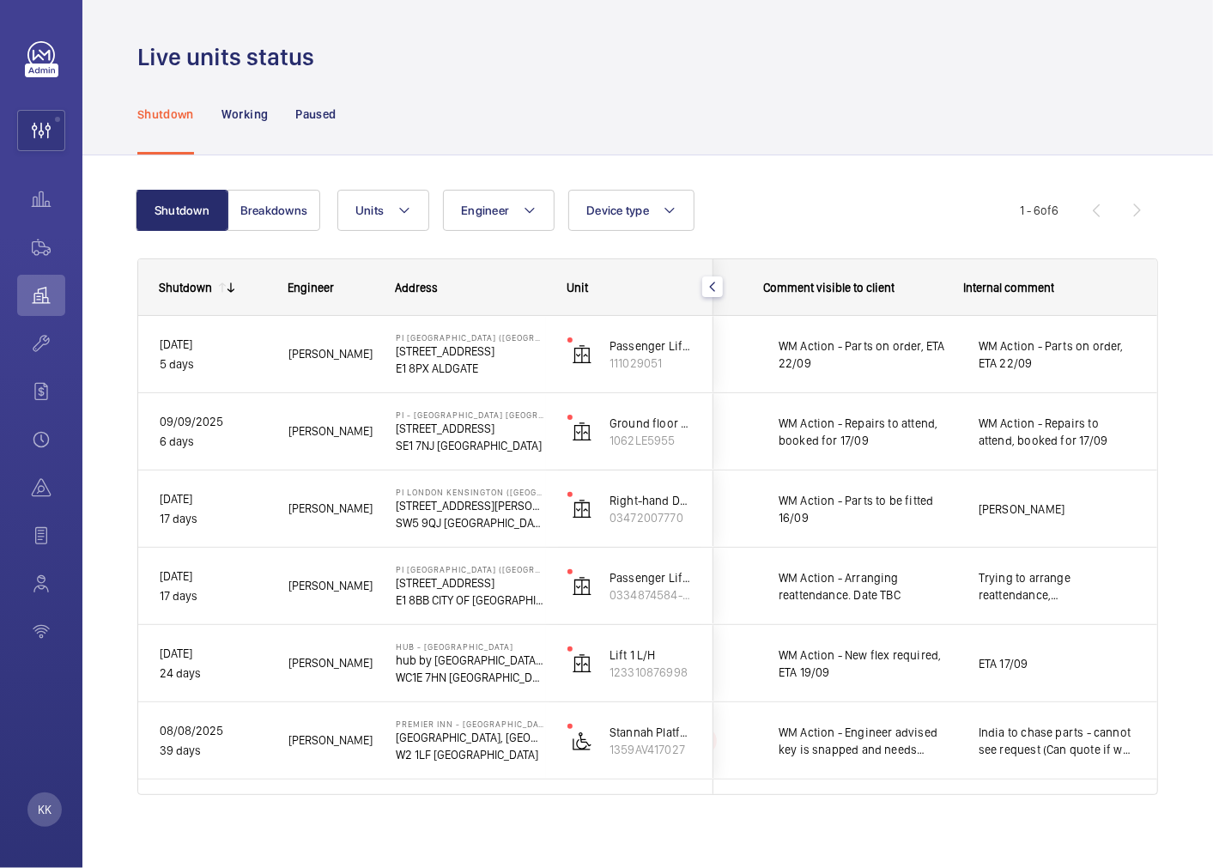
click at [825, 141] on div "Shutdown Working Paused" at bounding box center [647, 114] width 1021 height 82
